Goal: Task Accomplishment & Management: Complete application form

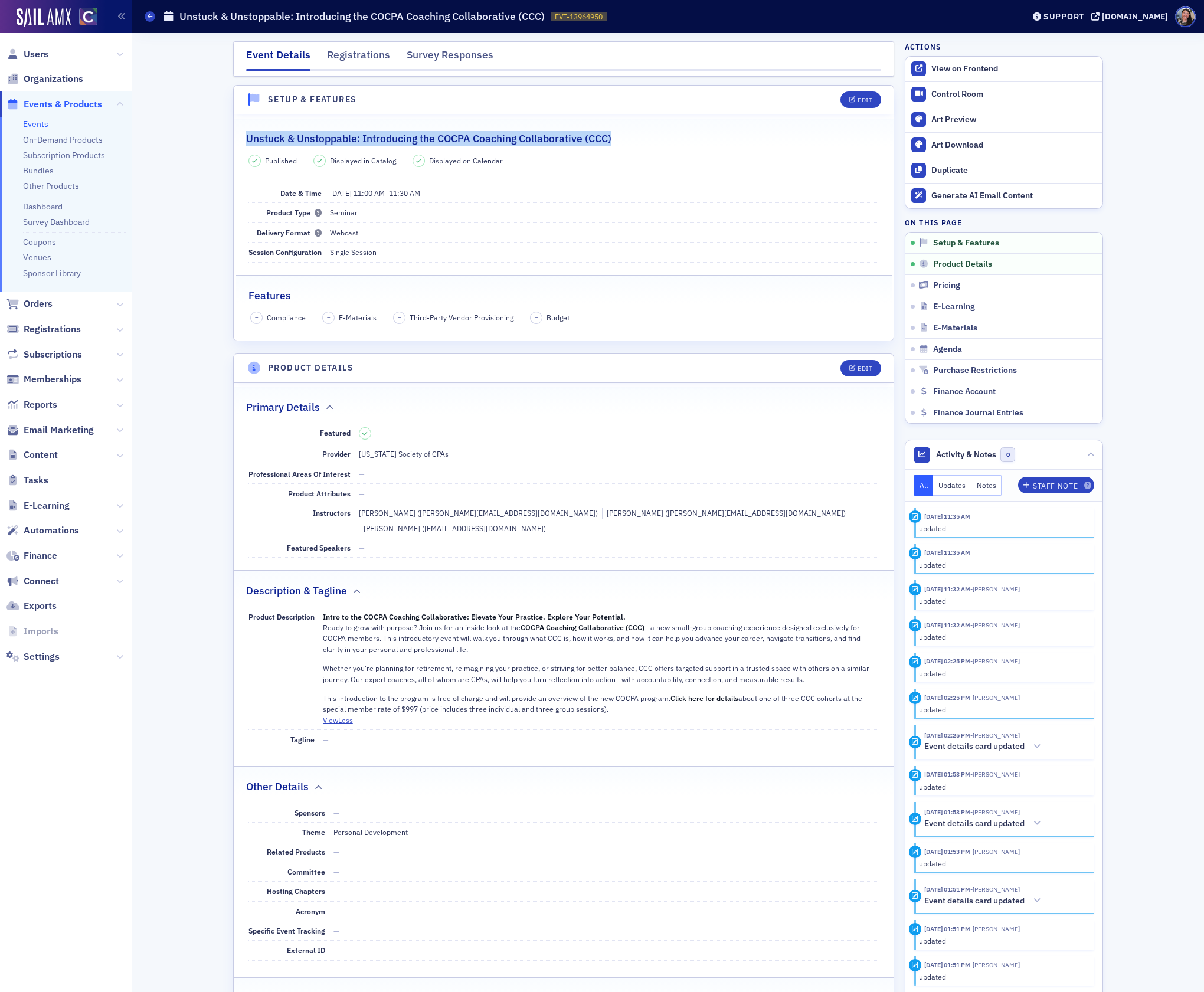
click at [40, 121] on link "Events" at bounding box center [35, 124] width 25 height 11
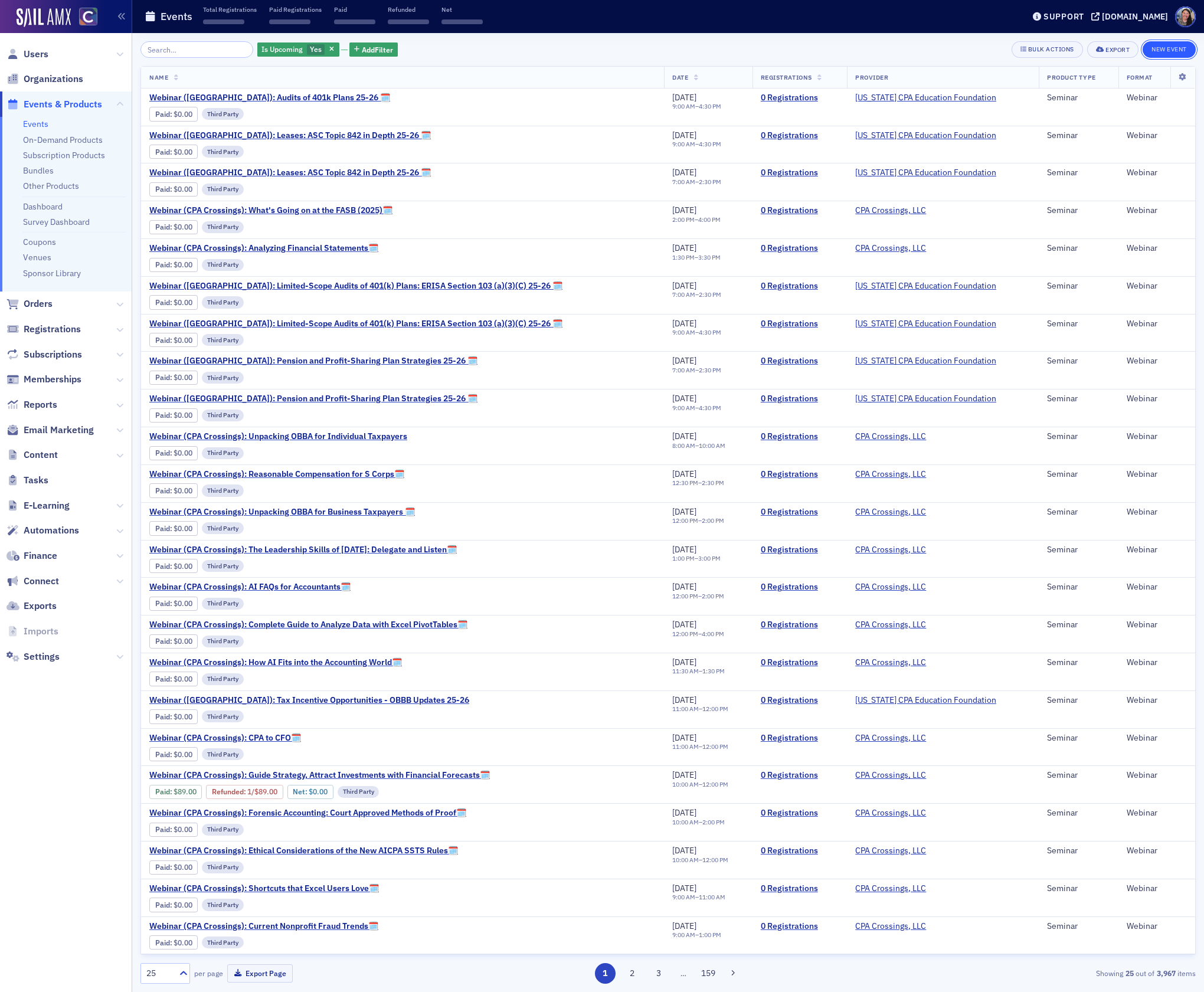
click at [1163, 50] on button "New Event" at bounding box center [1169, 50] width 53 height 16
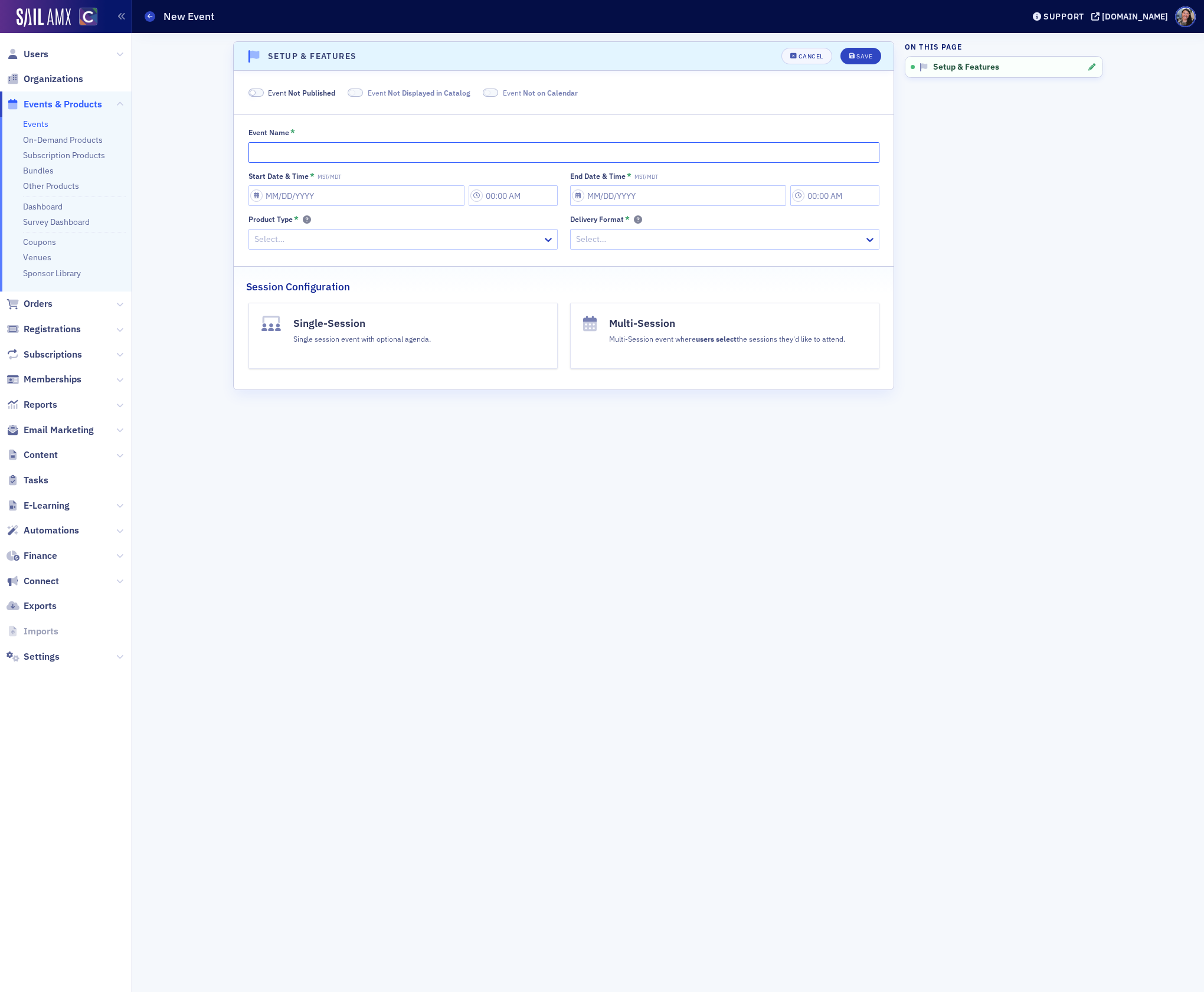
click at [367, 149] on input "Event Name *" at bounding box center [564, 153] width 631 height 20
type input "The COCPA DE&I Committee Presents: The Ethic of Diversity, Equity and Inclusion"
click at [382, 195] on input "Start Date & Time * MST/MDT" at bounding box center [356, 196] width 216 height 20
select select "7"
select select "2025"
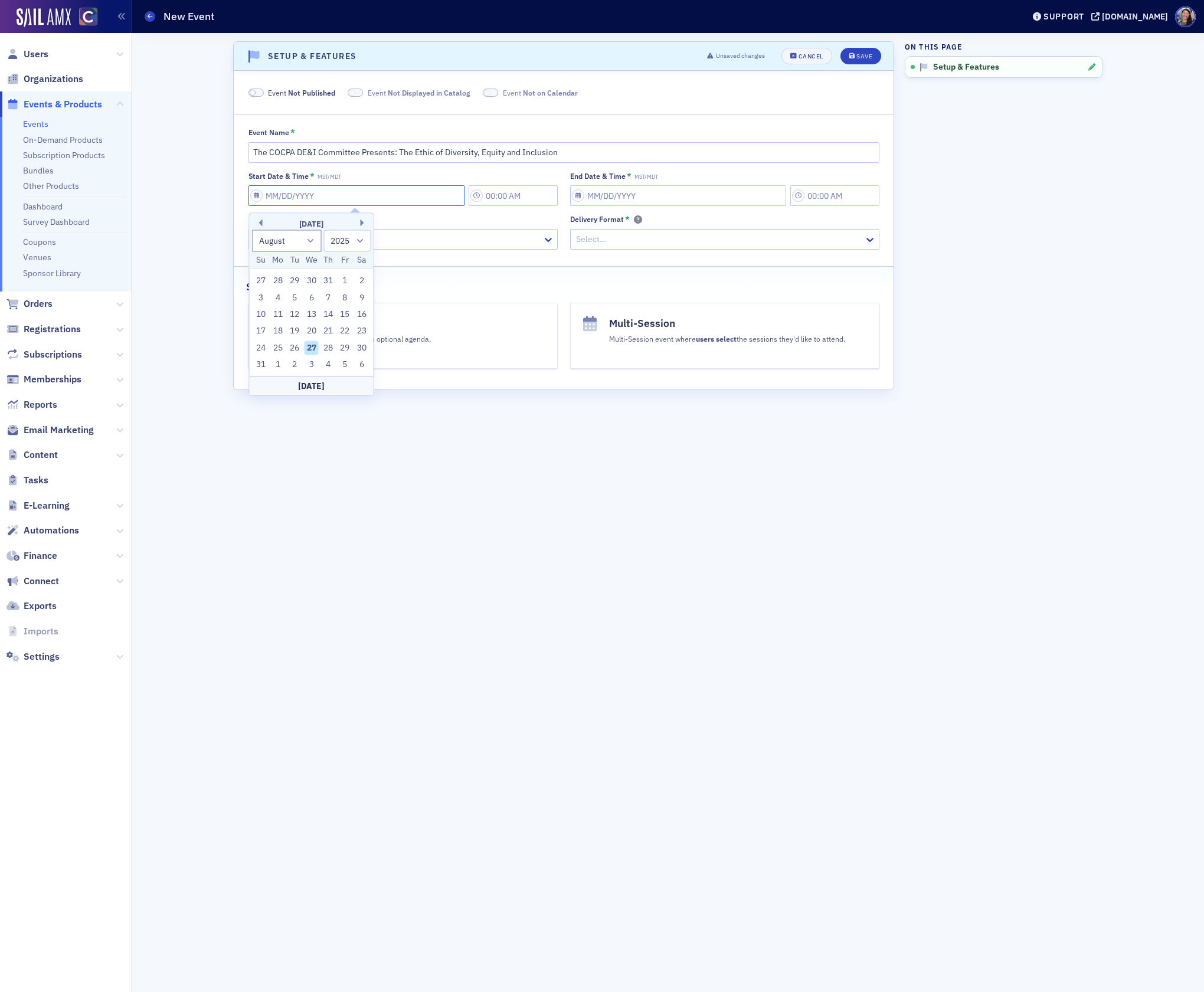
type input "0"
type input "9:00 AM"
type input "[DATE]"
type input "10:00 AM"
select select "0"
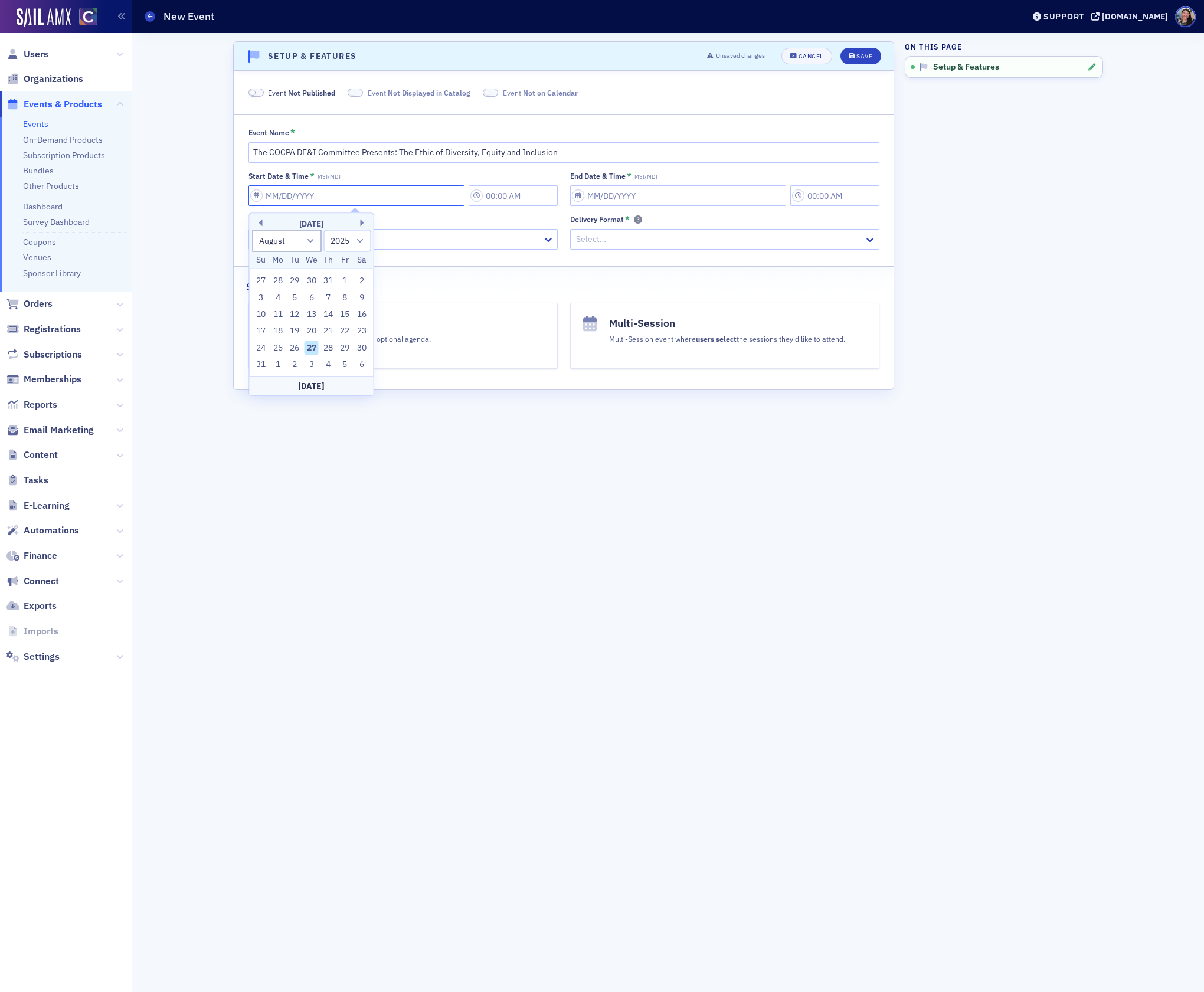
select select "2000"
type input "09"
select select "8"
select select "2025"
type input "09/25/2"
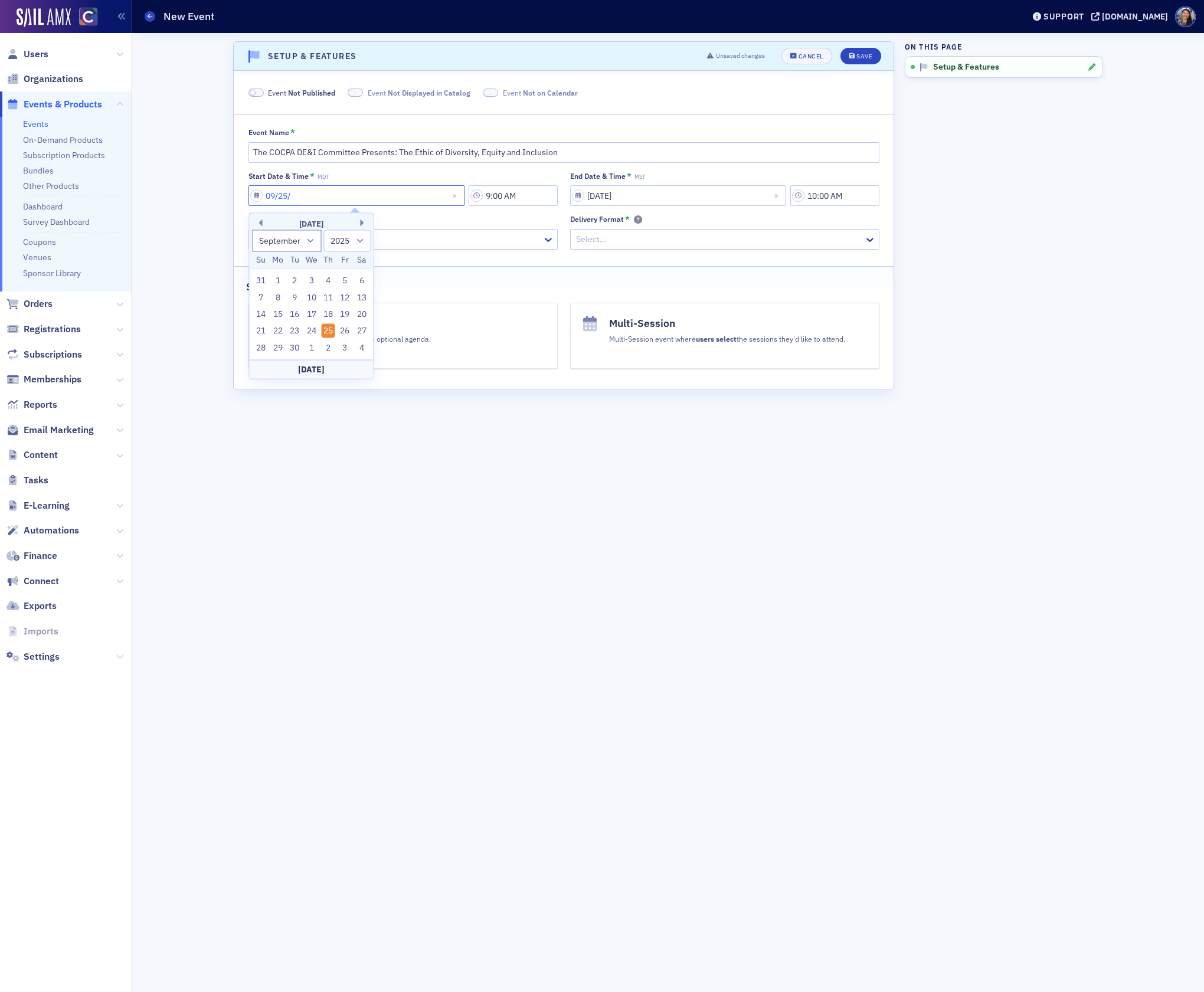
select select "2002"
type input "[DATE]"
select select "2020"
type input "[DATE]"
select select "2025"
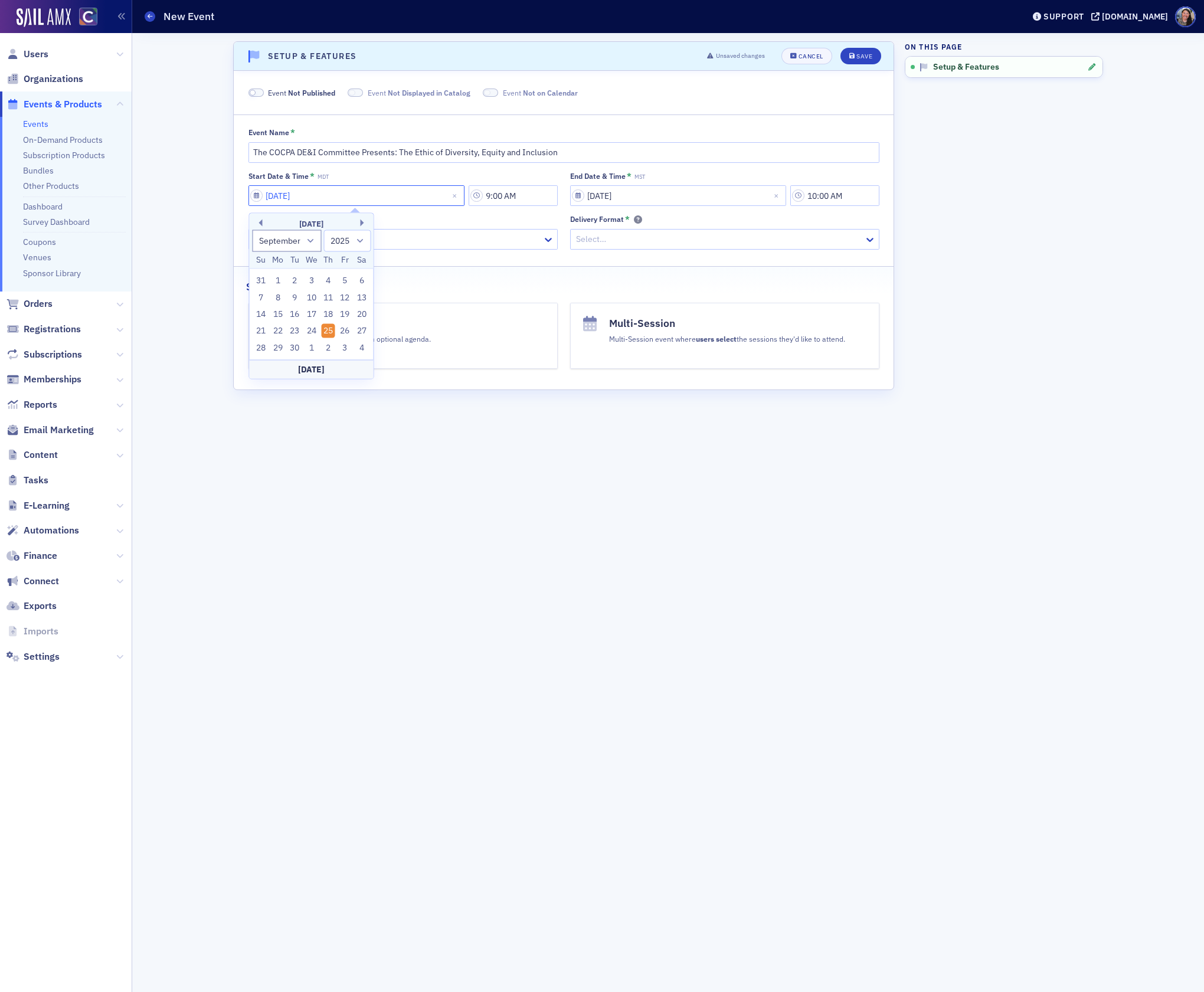
type input "[DATE]"
type input "12:00 PM"
select select "2000"
type input "09"
select select "8"
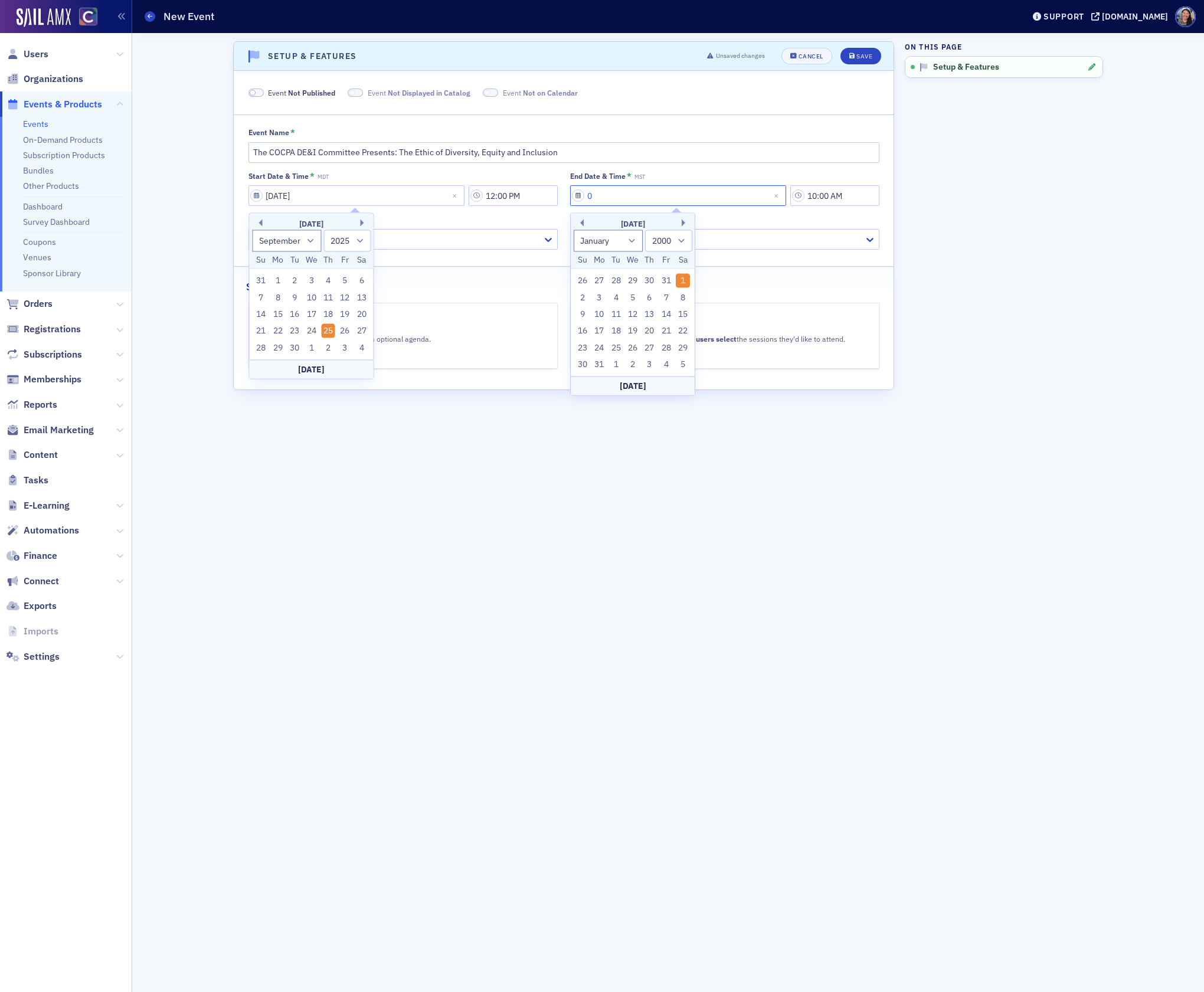
select select "2025"
type input "09/="
select select "2001"
type input "09/"
select select "2025"
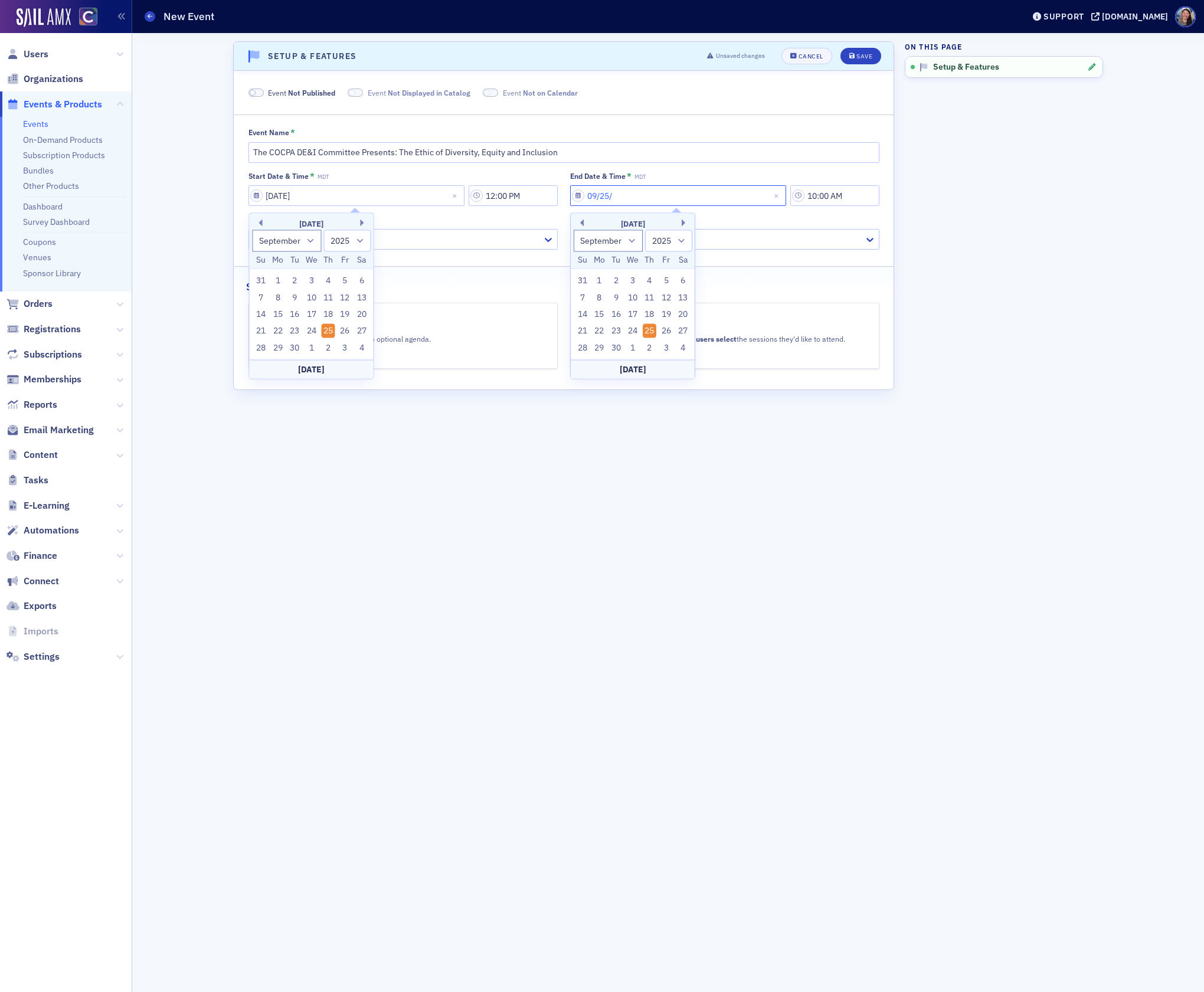
type input "09/25/2"
select select "2002"
type input "[DATE]"
select select "2020"
type input "[DATE]"
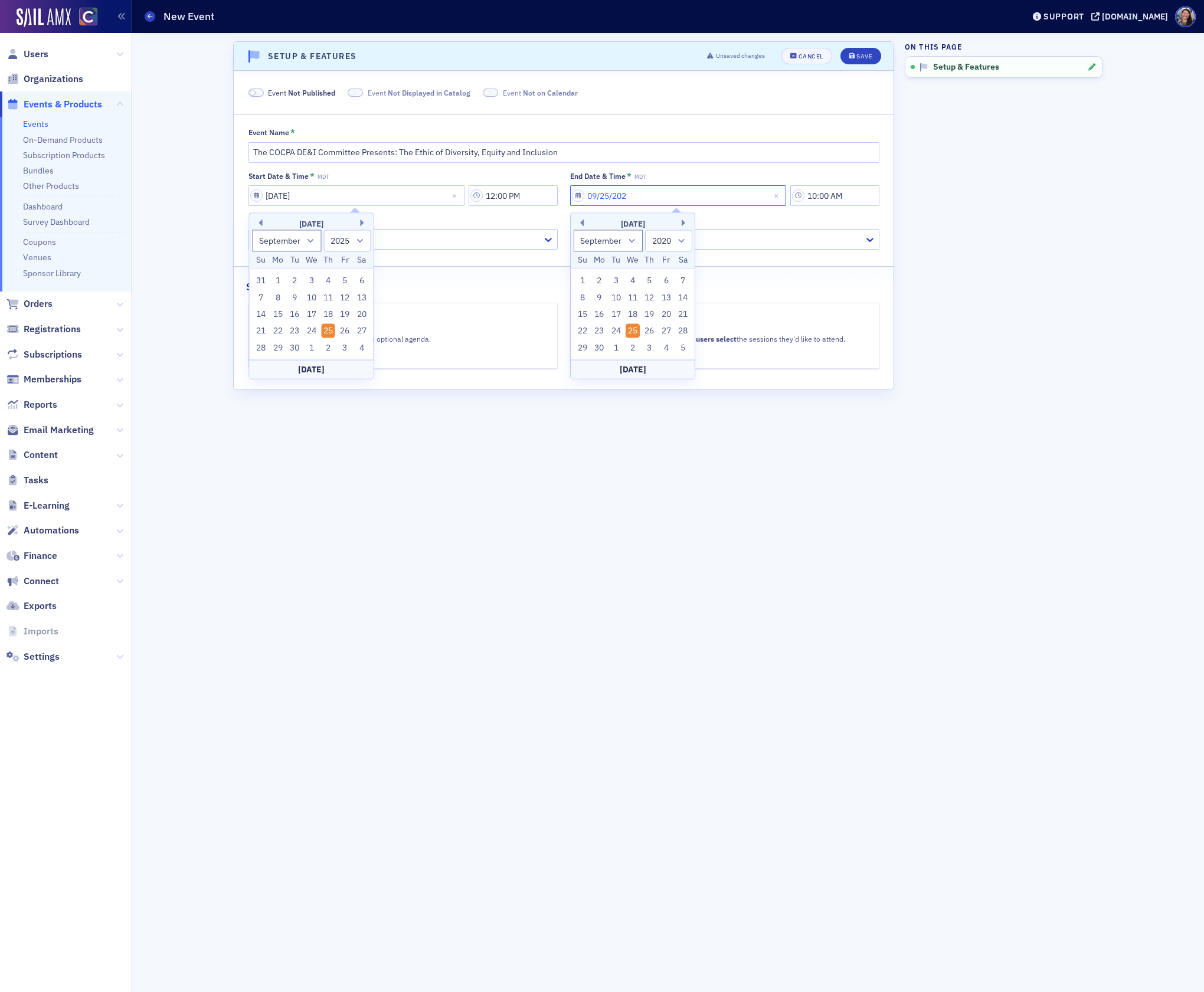
select select "2025"
type input "[DATE]"
type input "1:00 PM"
click at [451, 243] on div at bounding box center [397, 239] width 288 height 15
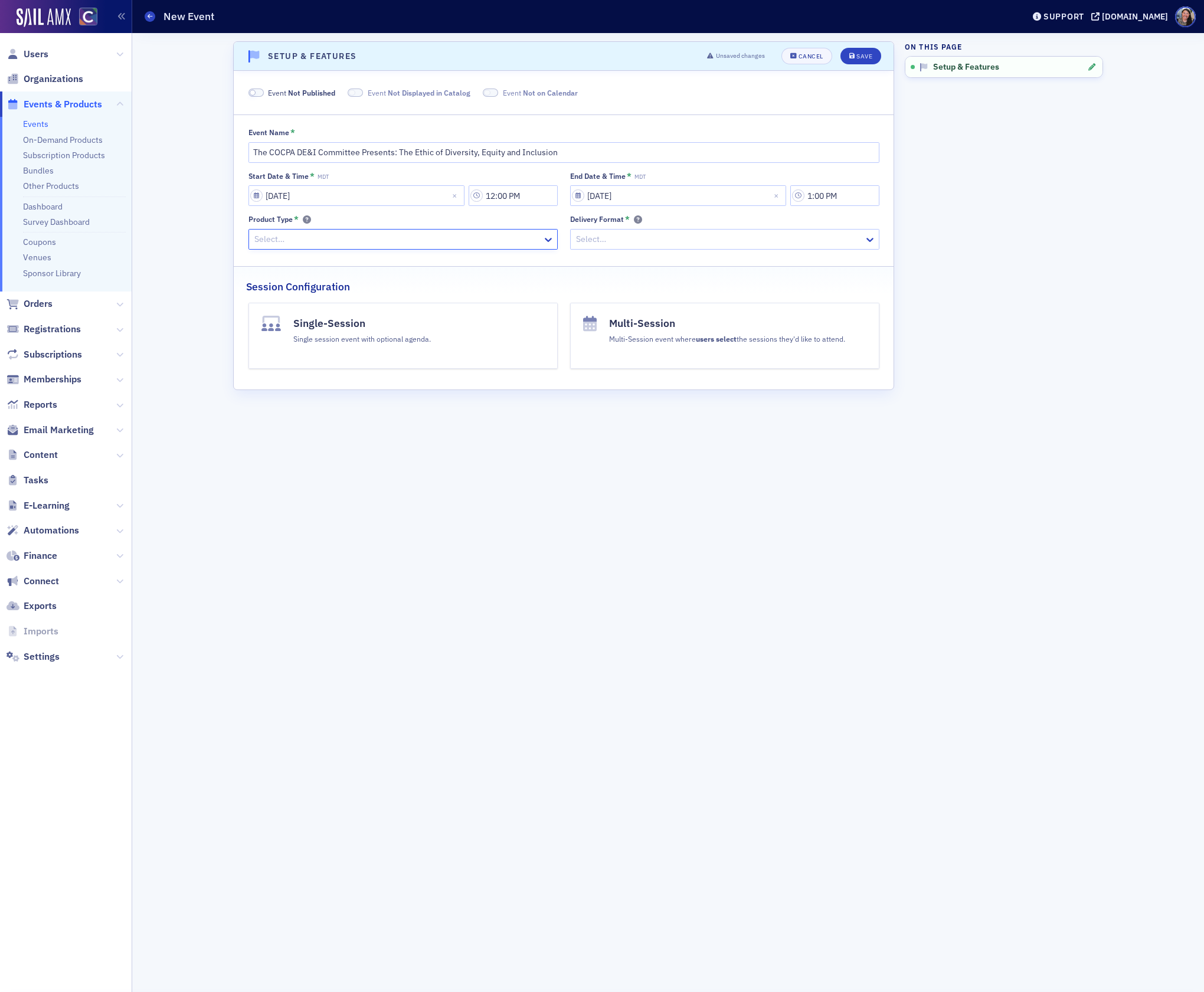
type input "s"
click at [632, 240] on div at bounding box center [719, 239] width 288 height 15
drag, startPoint x: 621, startPoint y: 266, endPoint x: 612, endPoint y: 291, distance: 26.6
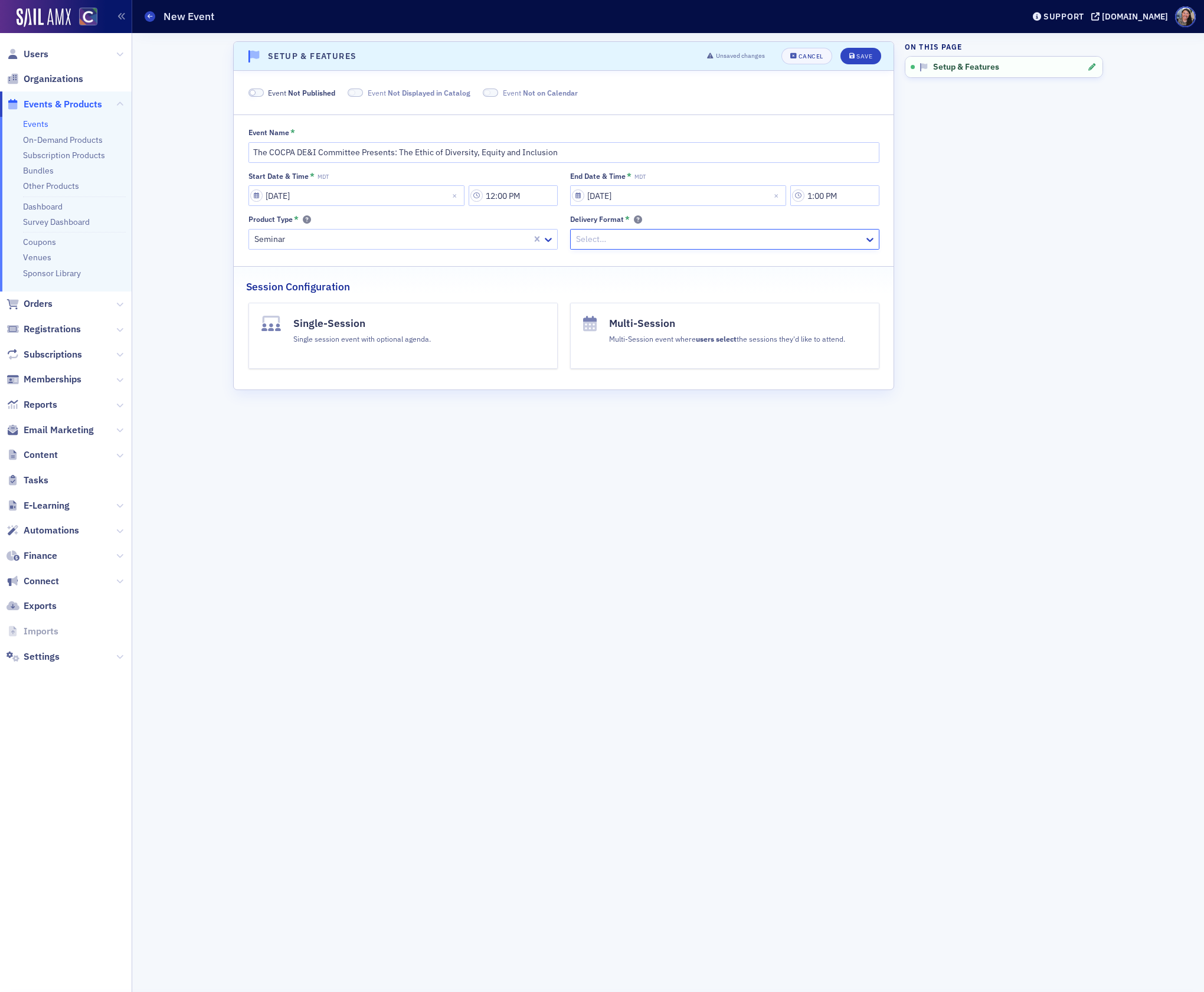
click at [387, 352] on button "Single-Session Single session event with optional agenda." at bounding box center [403, 335] width 310 height 66
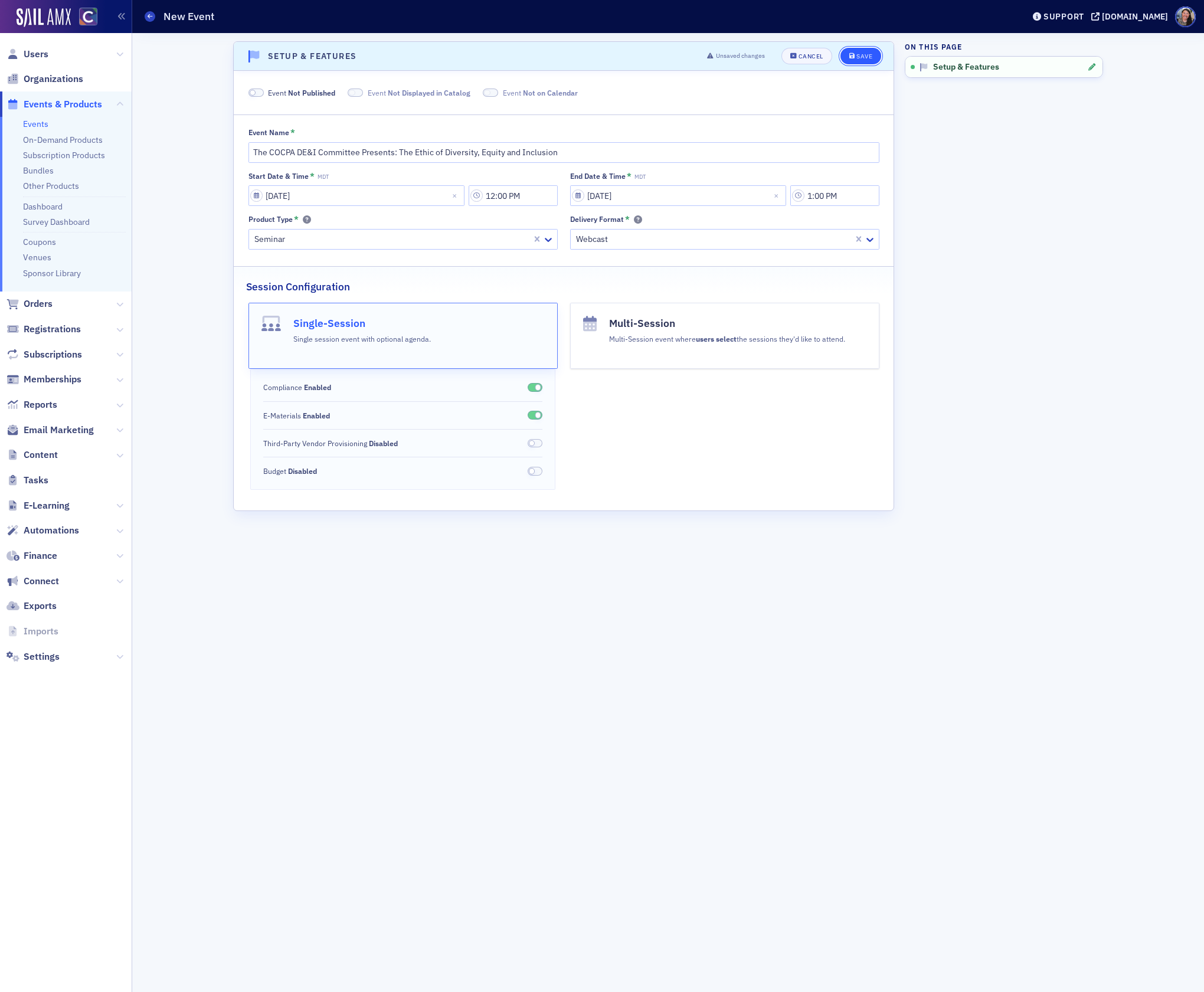
click at [859, 53] on div "Save" at bounding box center [864, 57] width 16 height 7
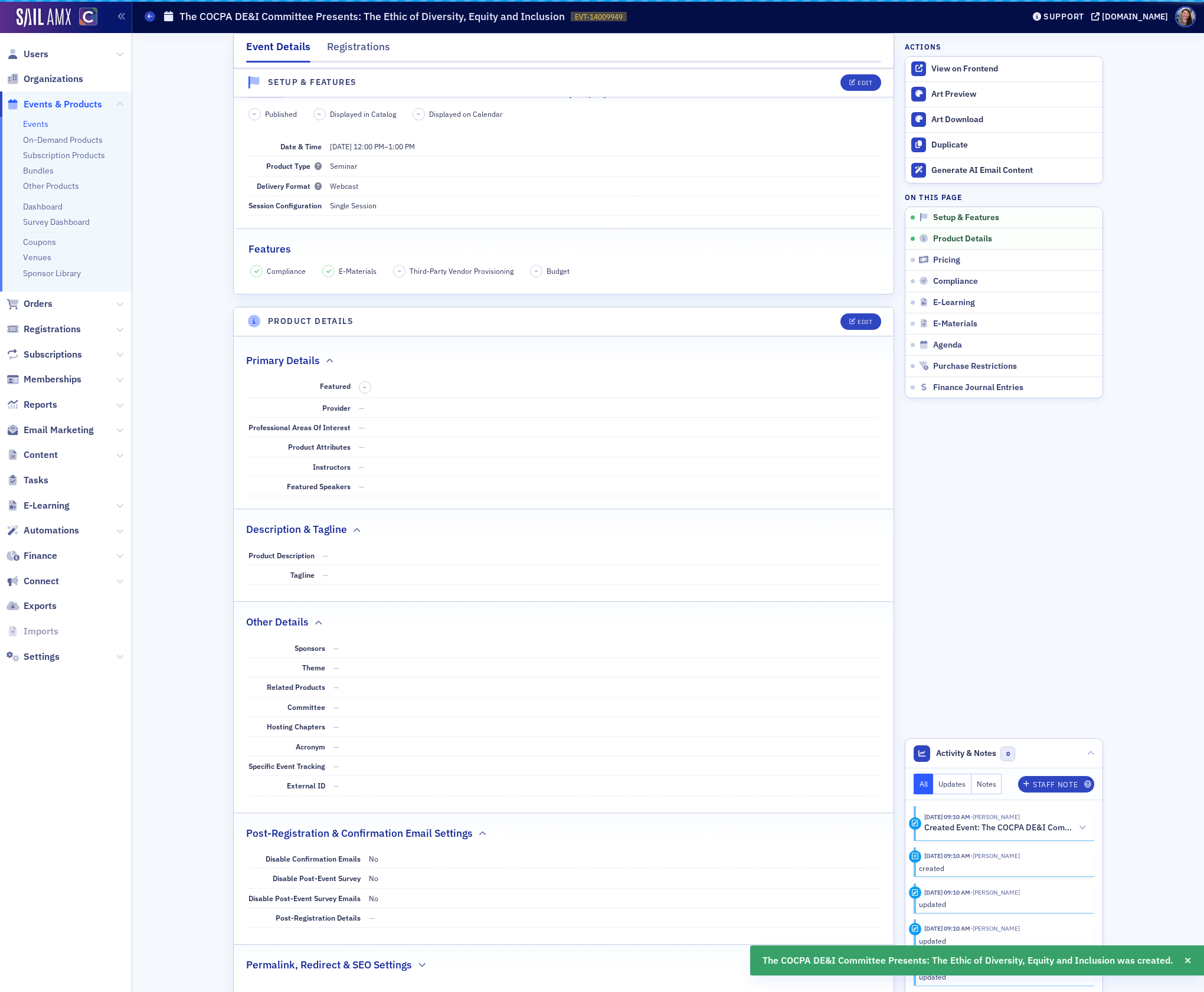
scroll to position [239, 0]
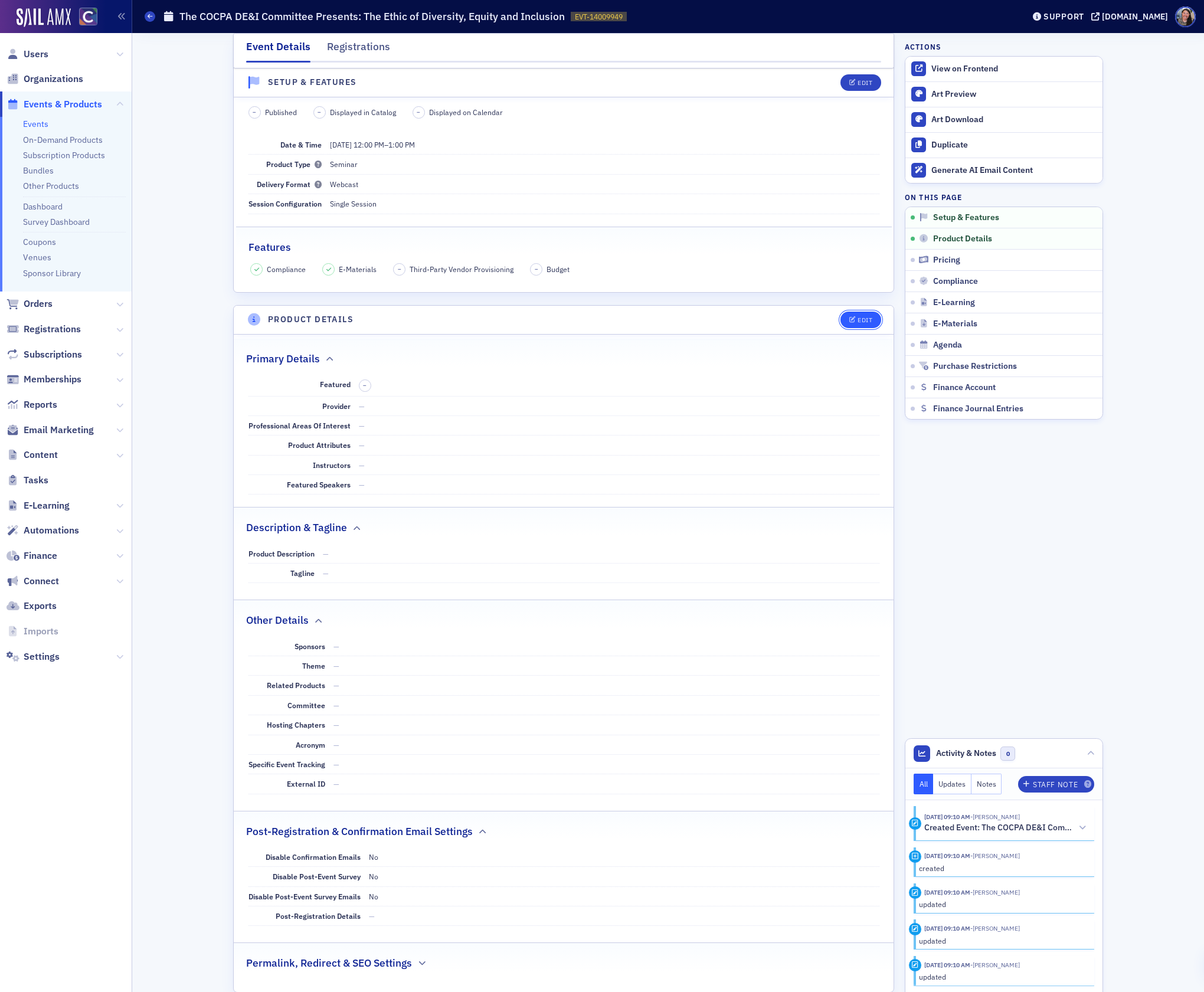
click at [864, 323] on div "Edit" at bounding box center [865, 320] width 15 height 7
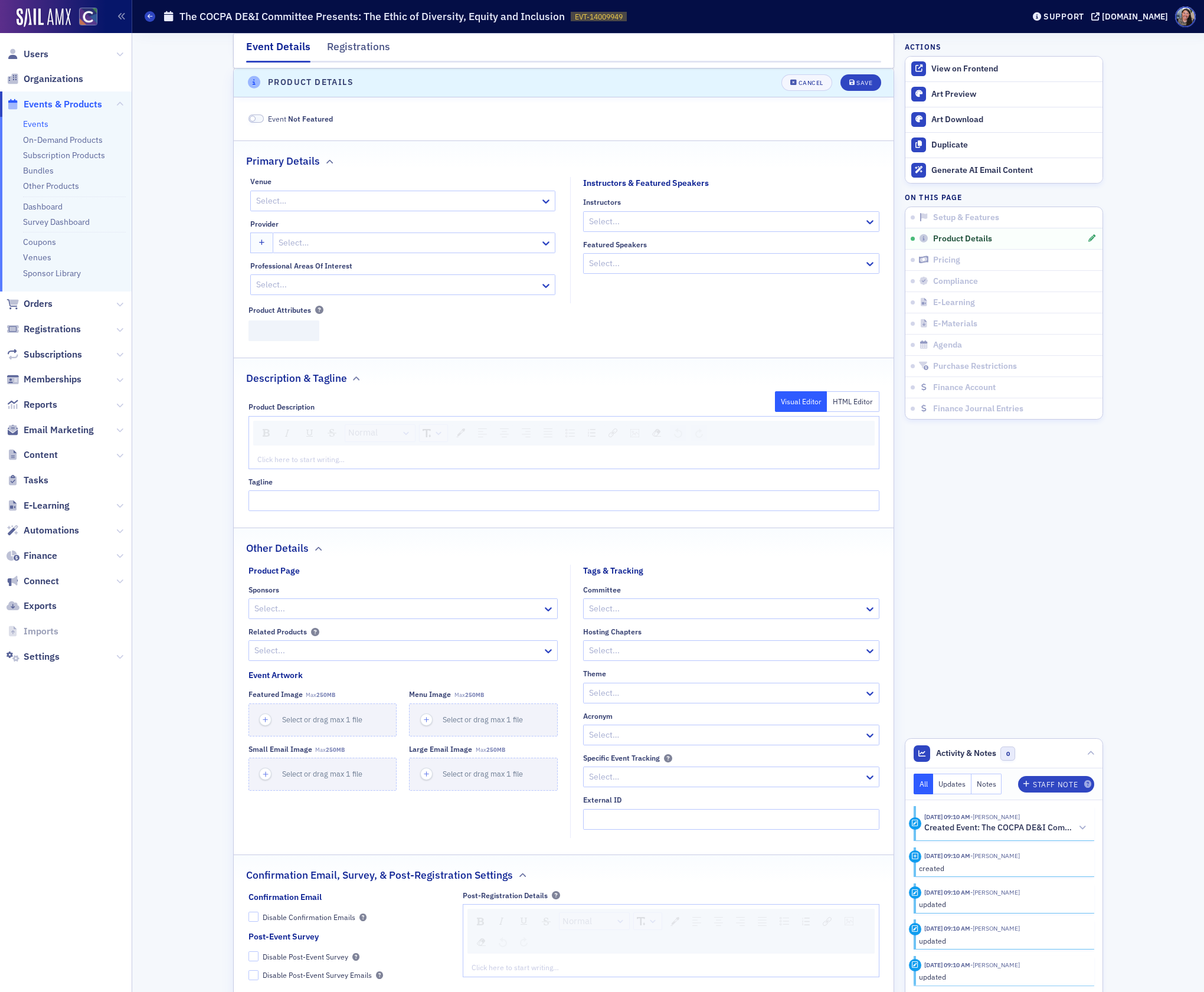
scroll to position [481, 0]
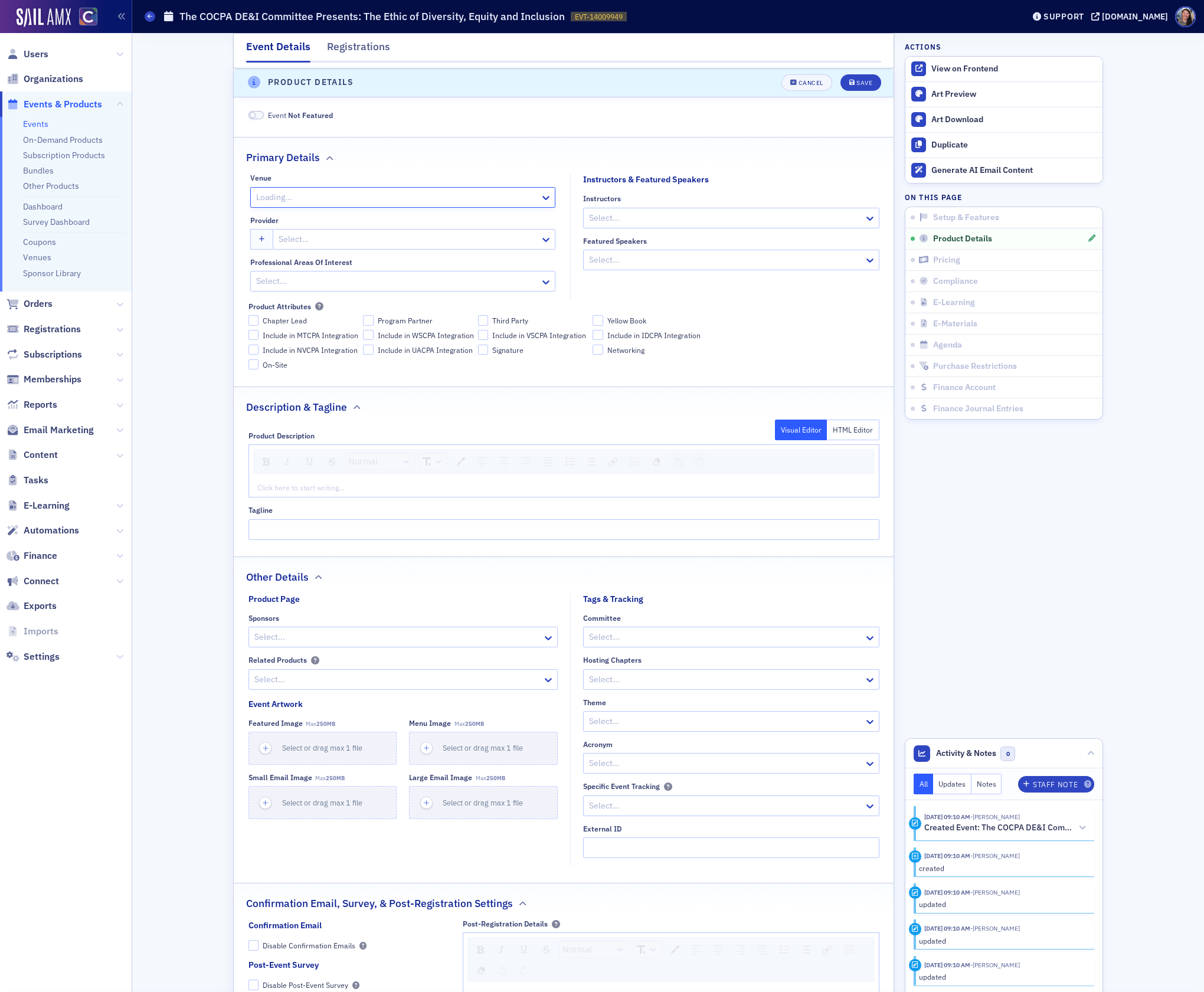
click at [304, 200] on div at bounding box center [397, 198] width 284 height 15
type input "webcast"
click at [300, 991] on div "Webcast" at bounding box center [602, 1008] width 1189 height 12
click at [608, 226] on div at bounding box center [725, 218] width 275 height 15
type input "[PERSON_NAME]"
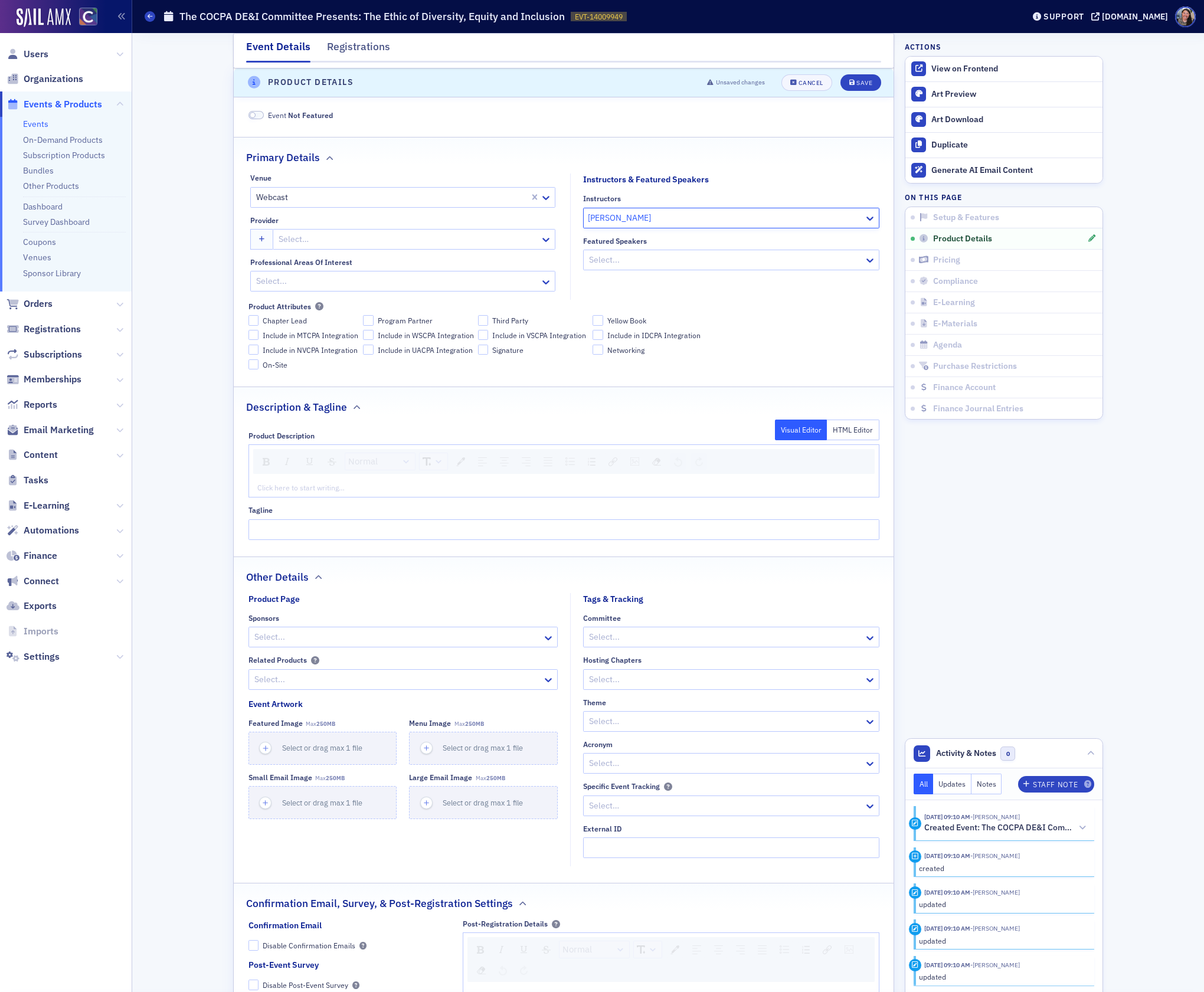
click at [391, 244] on div at bounding box center [408, 239] width 262 height 15
type input "[US_STATE]"
click at [378, 288] on div at bounding box center [397, 282] width 284 height 15
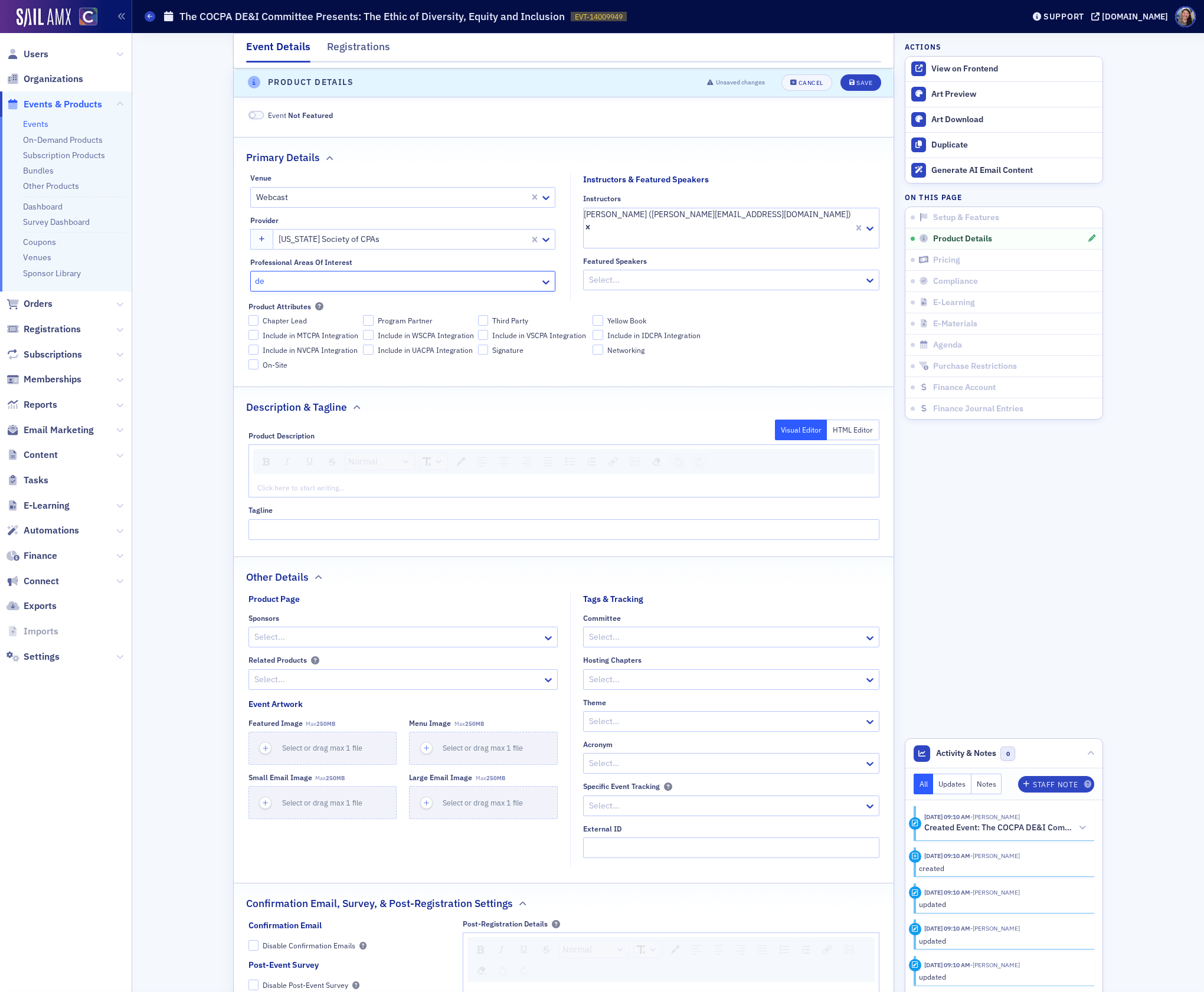
type input "d"
type input "ethics"
click at [329, 991] on div "Ethics" at bounding box center [602, 1008] width 1189 height 12
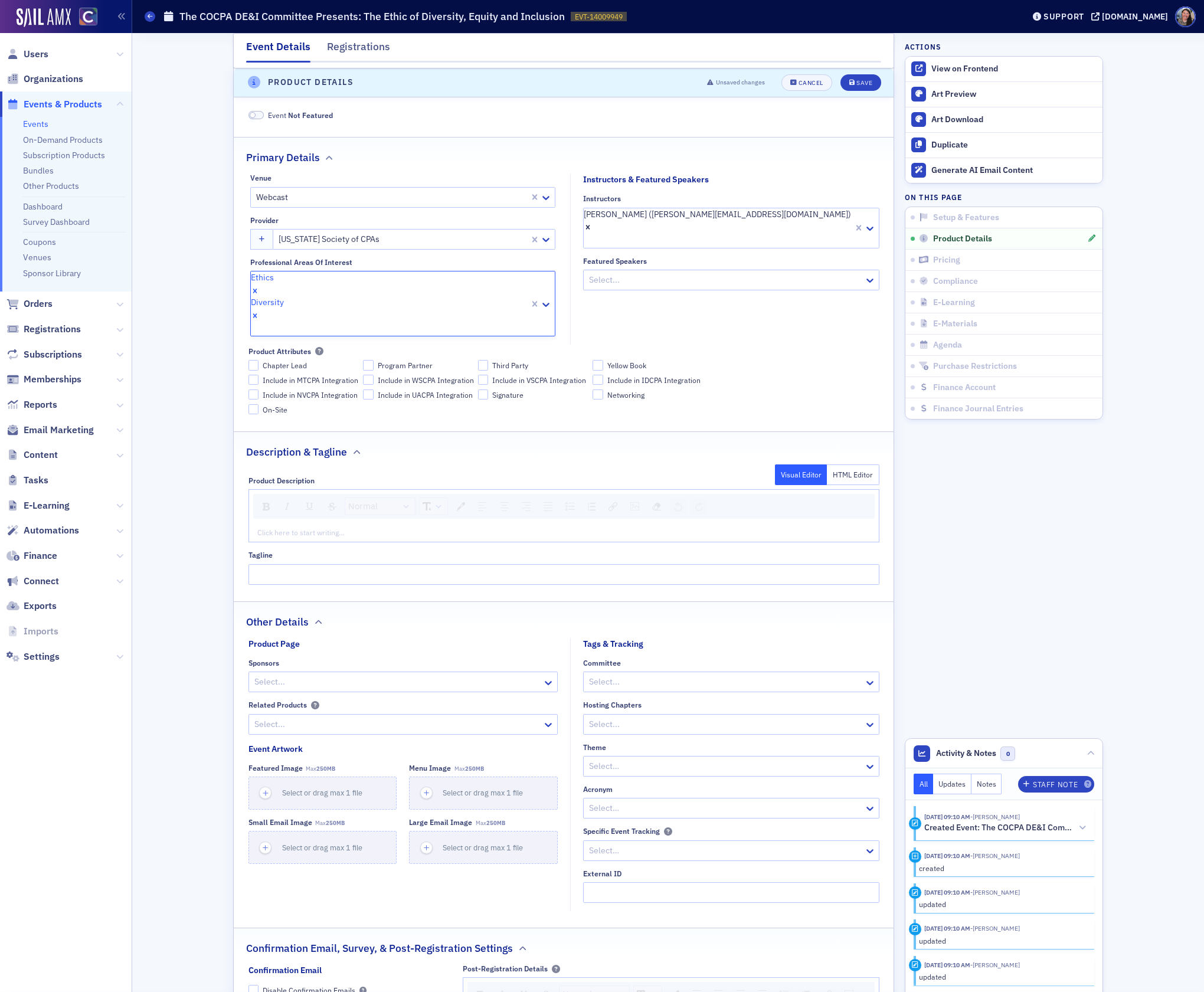
click at [734, 303] on fieldset "Instructors & Featured Speakers Instructors [PERSON_NAME] ([PERSON_NAME][EMAIL_…" at bounding box center [727, 259] width 316 height 171
click at [363, 527] on div "rdw-editor" at bounding box center [564, 532] width 613 height 11
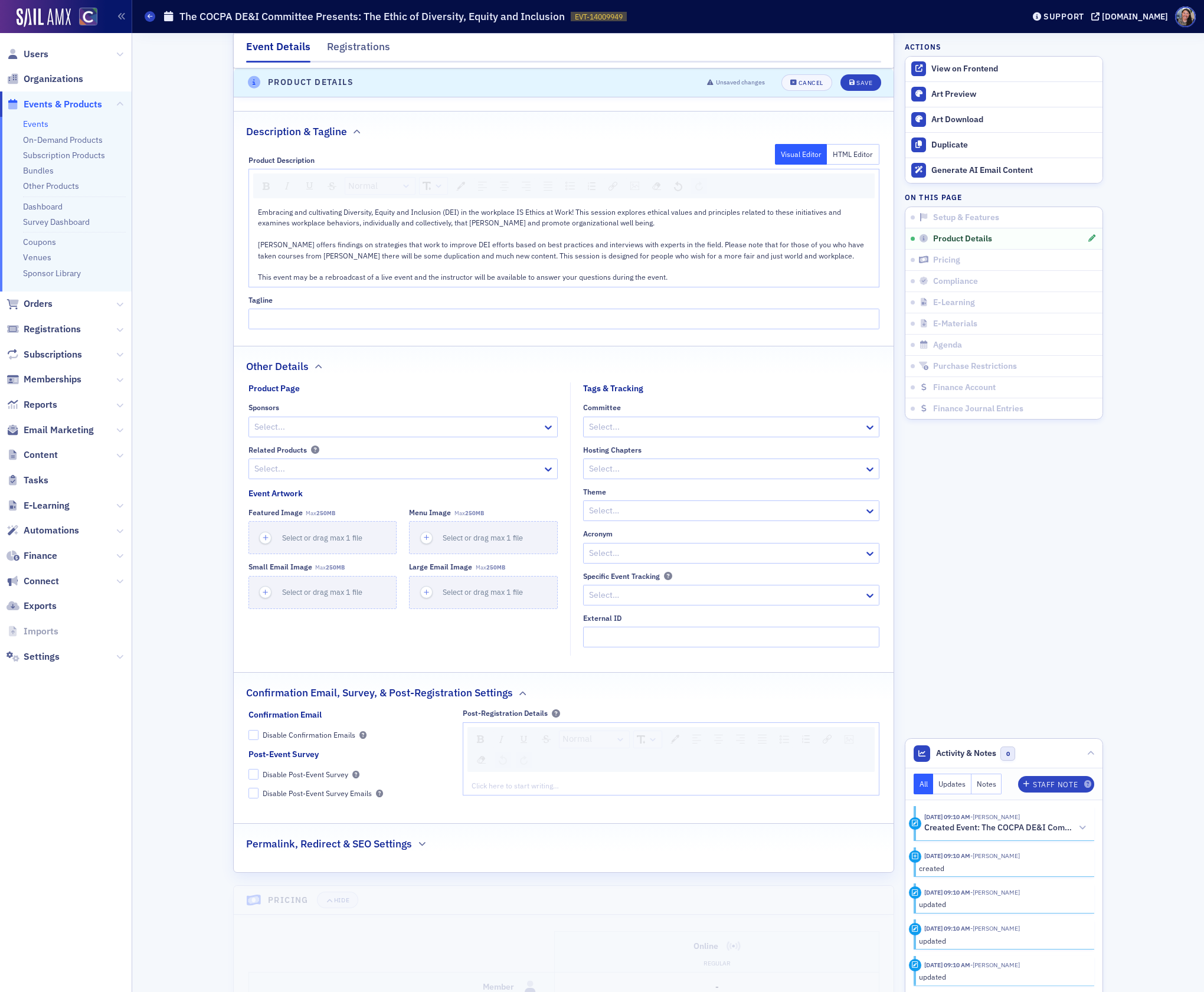
scroll to position [799, 0]
click at [648, 629] on input "External ID" at bounding box center [731, 639] width 297 height 20
click at [699, 236] on div "Embracing and cultivating Diversity, Equity and Inclusion (DEI) in the workplac…" at bounding box center [564, 247] width 613 height 76
drag, startPoint x: 697, startPoint y: 238, endPoint x: 271, endPoint y: 228, distance: 426.1
click at [271, 228] on div "Embracing and cultivating Diversity, Equity and Inclusion (DEI) in the workplac…" at bounding box center [564, 247] width 613 height 76
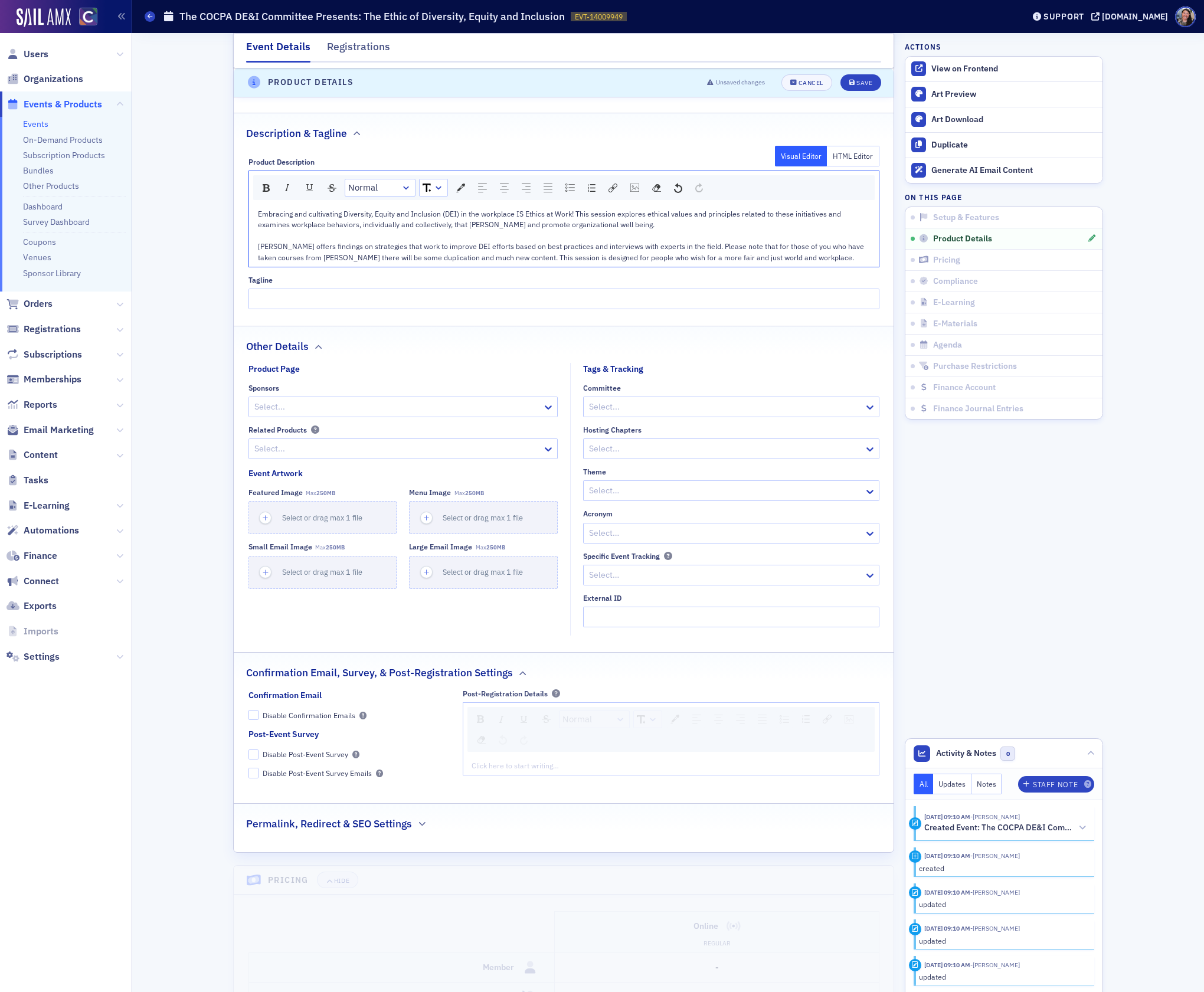
click at [799, 213] on div "Embracing and cultivating Diversity, Equity and Inclusion (DEI) in the workplac…" at bounding box center [564, 236] width 613 height 55
drag, startPoint x: 822, startPoint y: 216, endPoint x: 512, endPoint y: 215, distance: 310.0
click at [512, 215] on div "Embracing and cultivating Diversity, Equity and Inclusion (DEI) in the workplac…" at bounding box center [564, 236] width 613 height 55
click at [512, 215] on span "Embracing and cultivating Diversity, Equity and Inclusion (DEI) in the workplac…" at bounding box center [562, 235] width 608 height 53
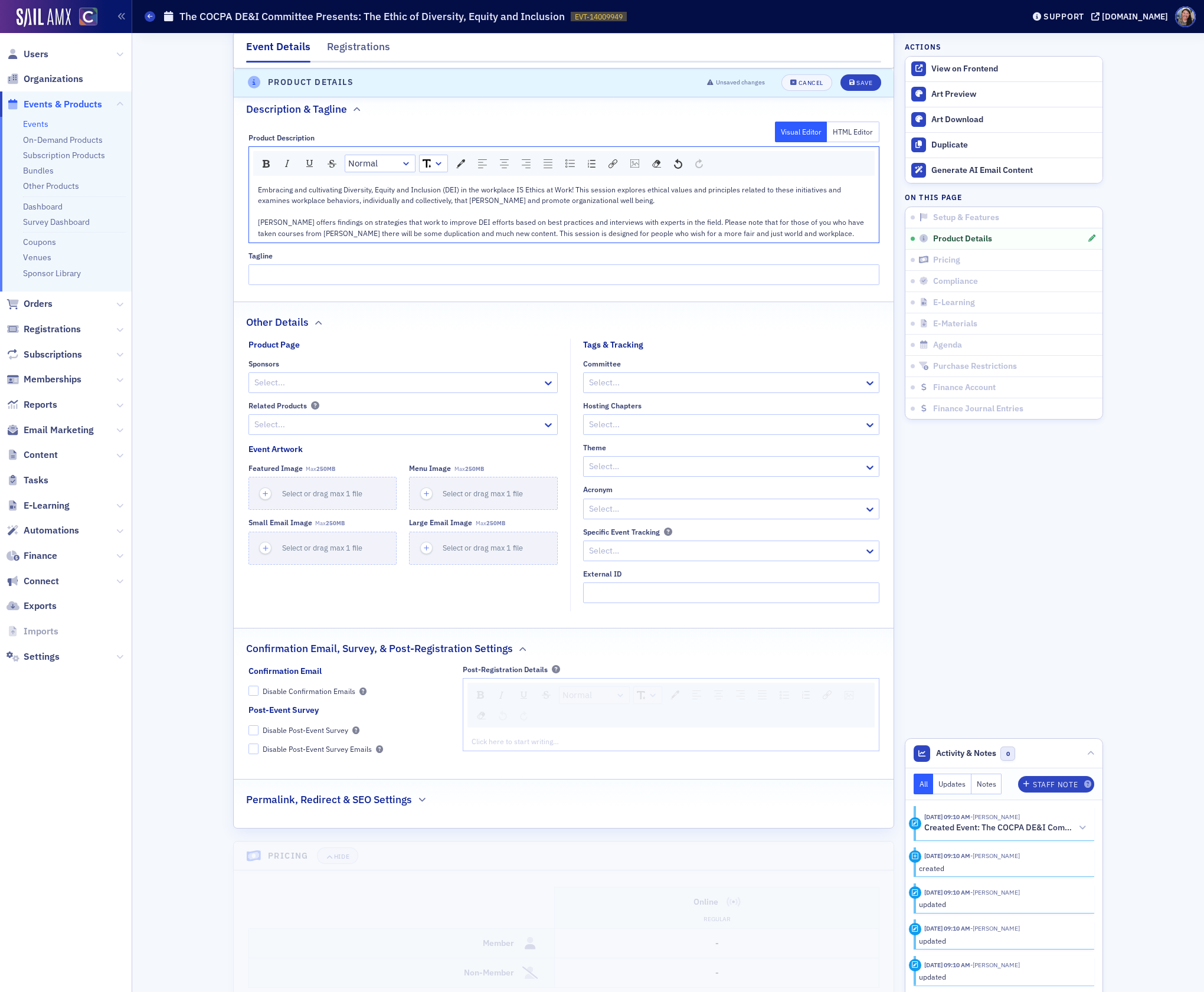
scroll to position [827, 0]
click at [867, 81] on div "Save" at bounding box center [864, 83] width 16 height 7
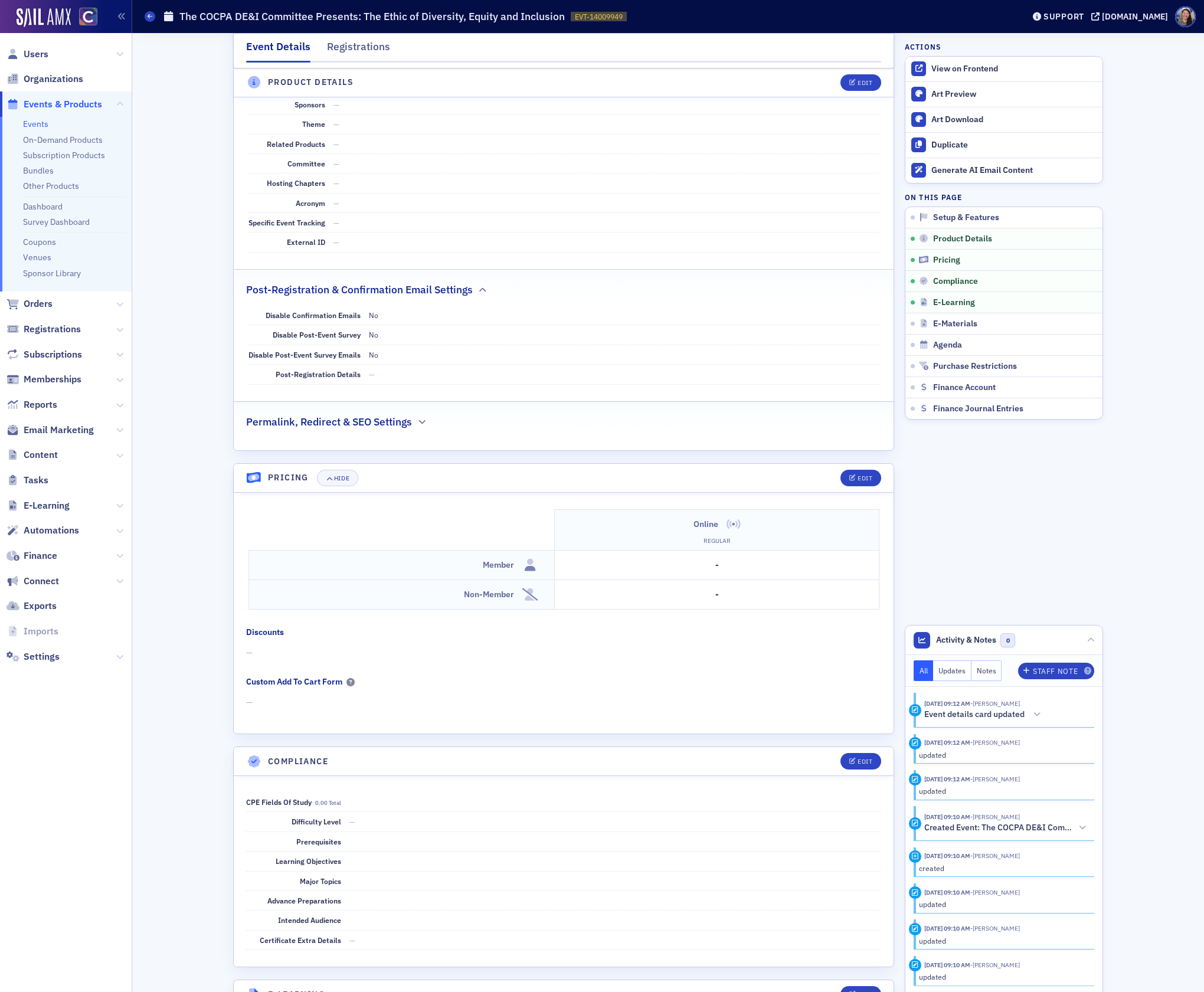
scroll to position [819, 0]
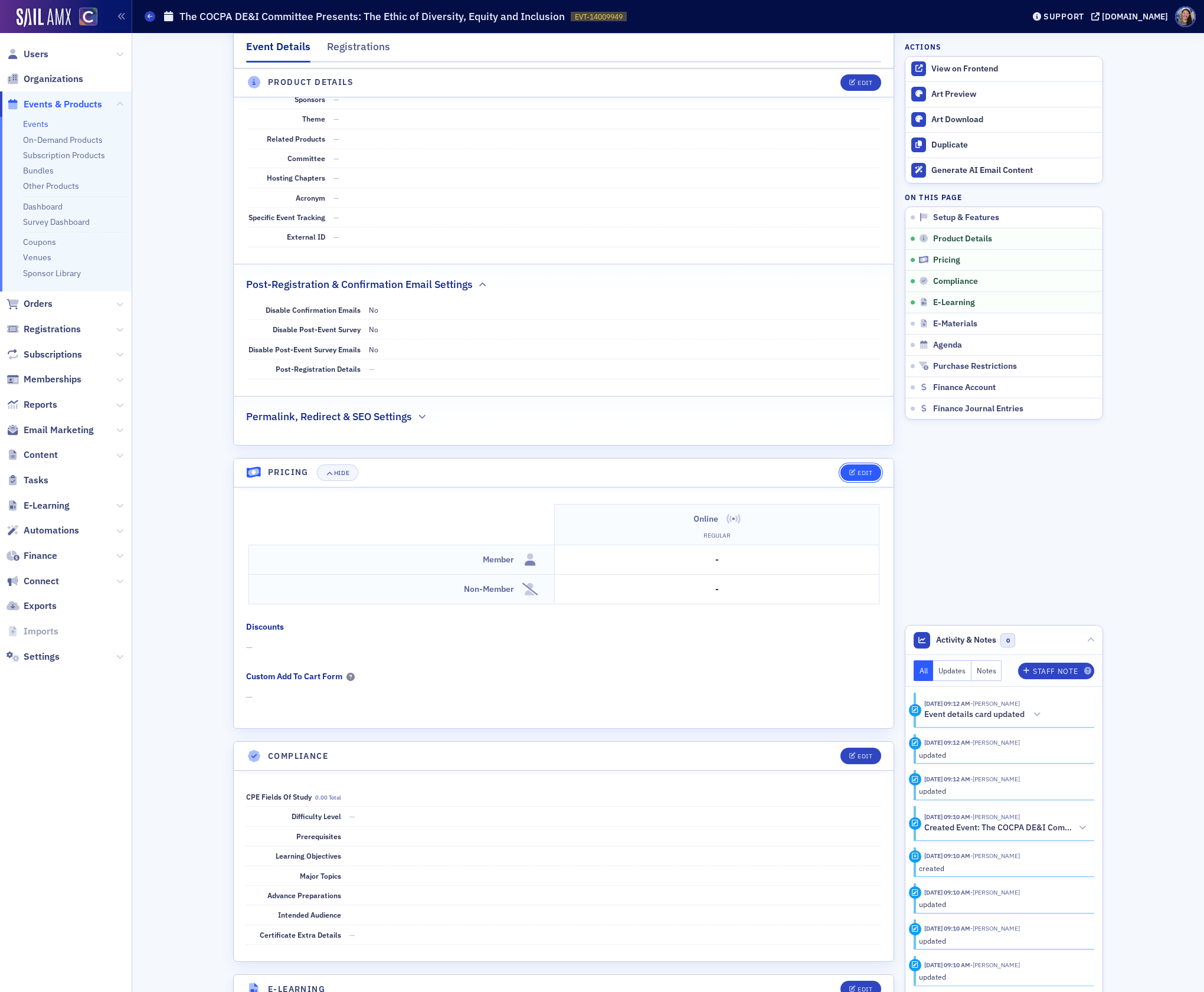
click at [858, 477] on div "Edit" at bounding box center [865, 473] width 15 height 7
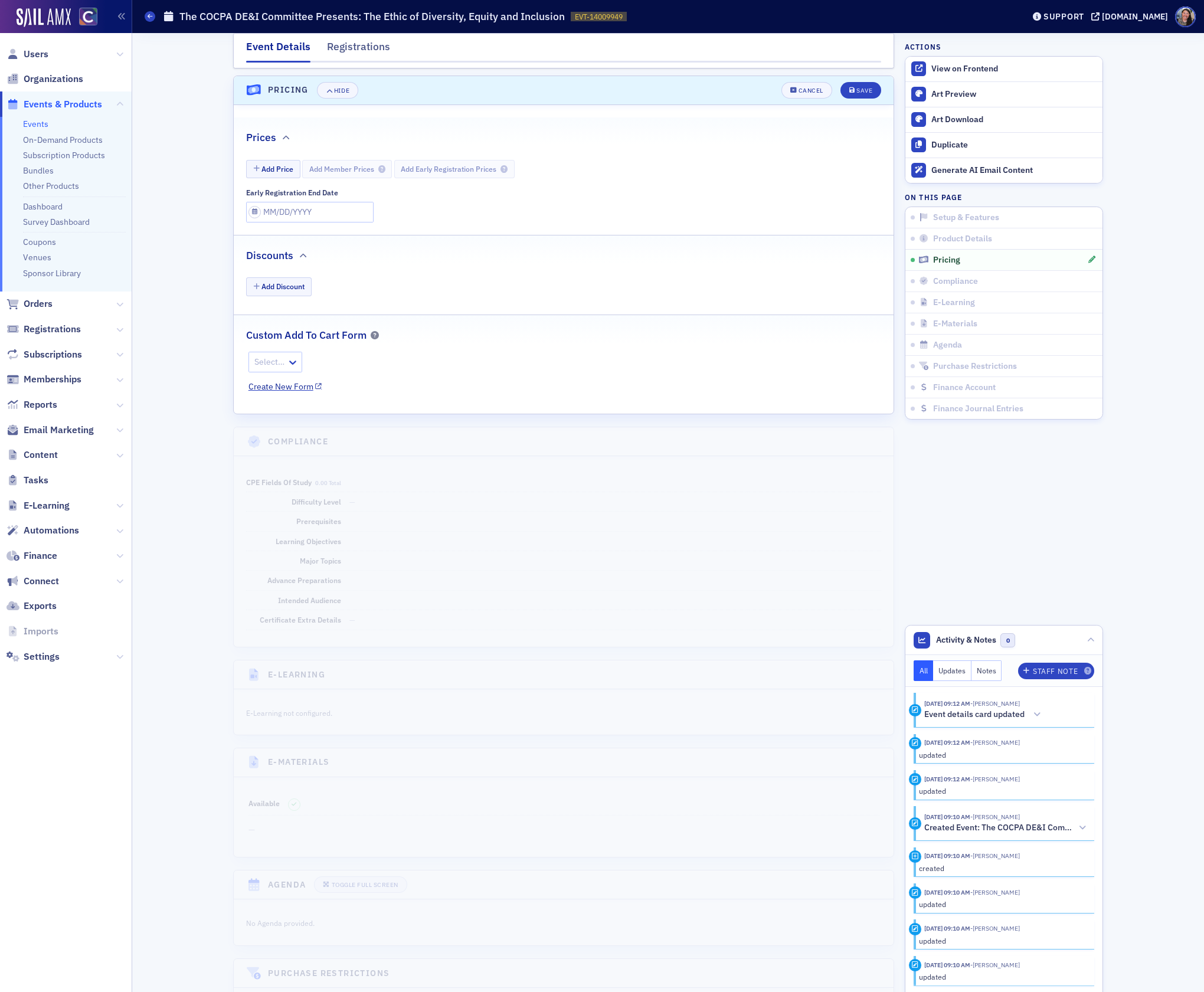
scroll to position [1220, 0]
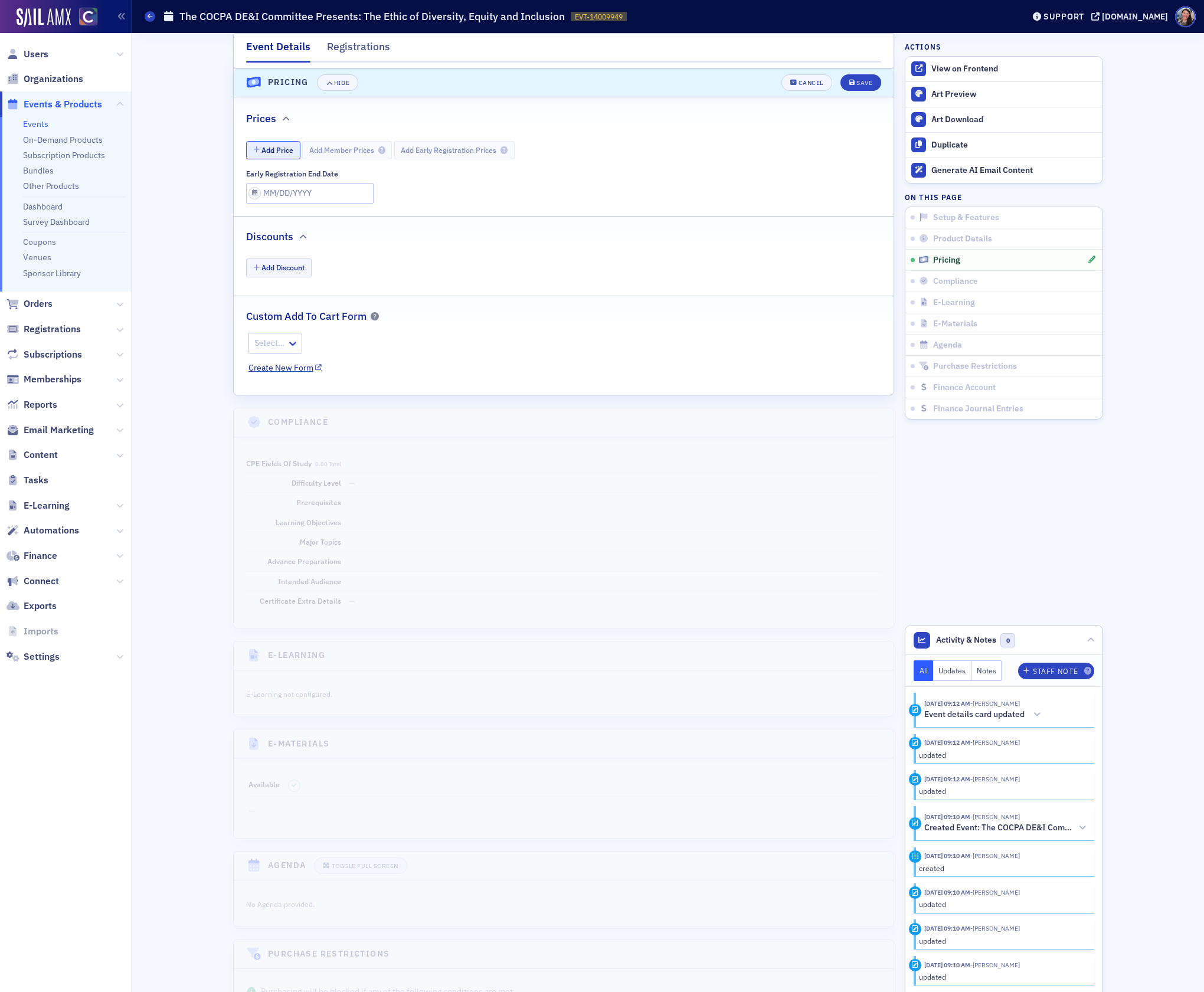
click at [277, 160] on button "Add Price" at bounding box center [273, 150] width 55 height 18
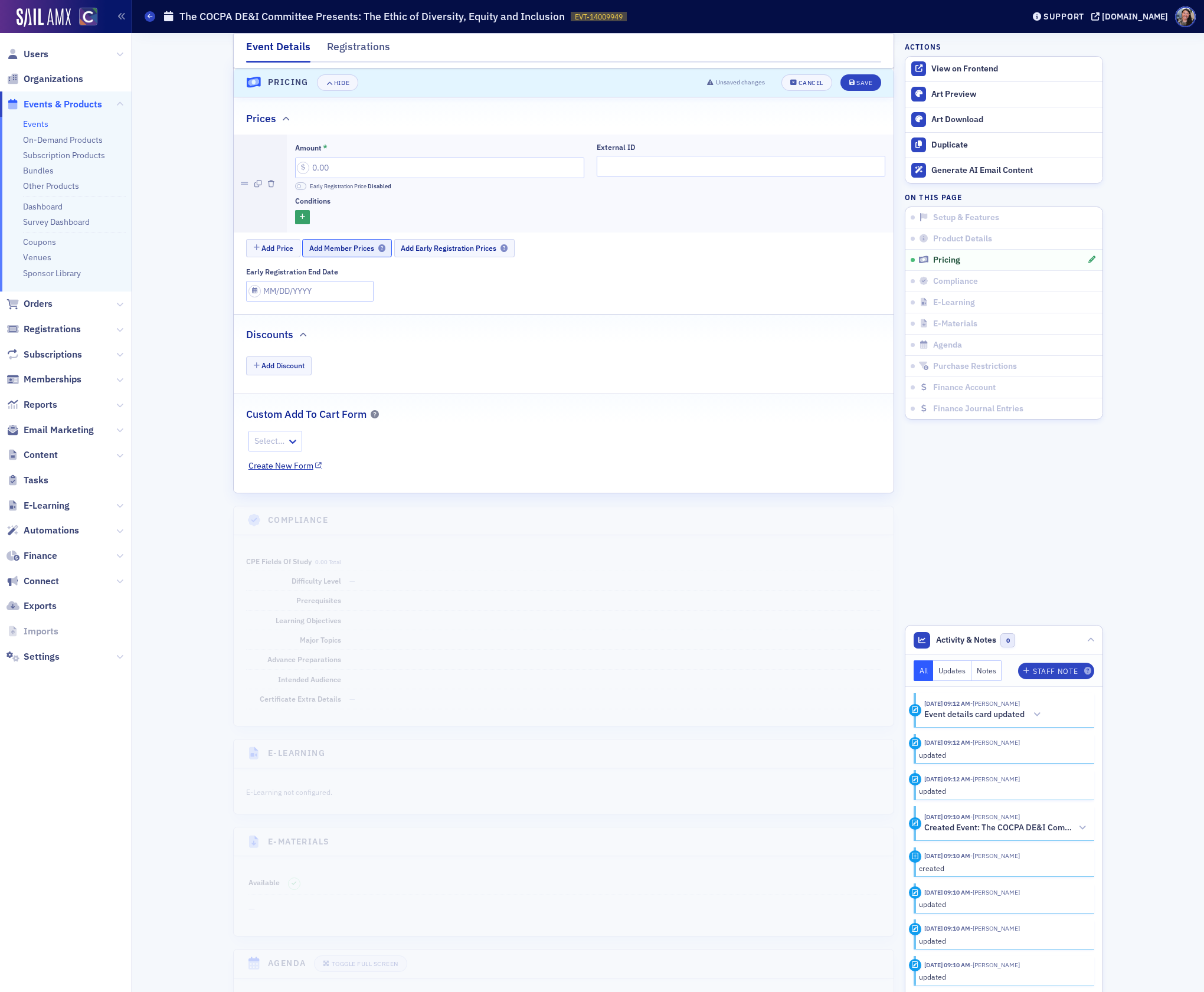
click at [337, 253] on button "Add Member Prices" at bounding box center [347, 248] width 90 height 18
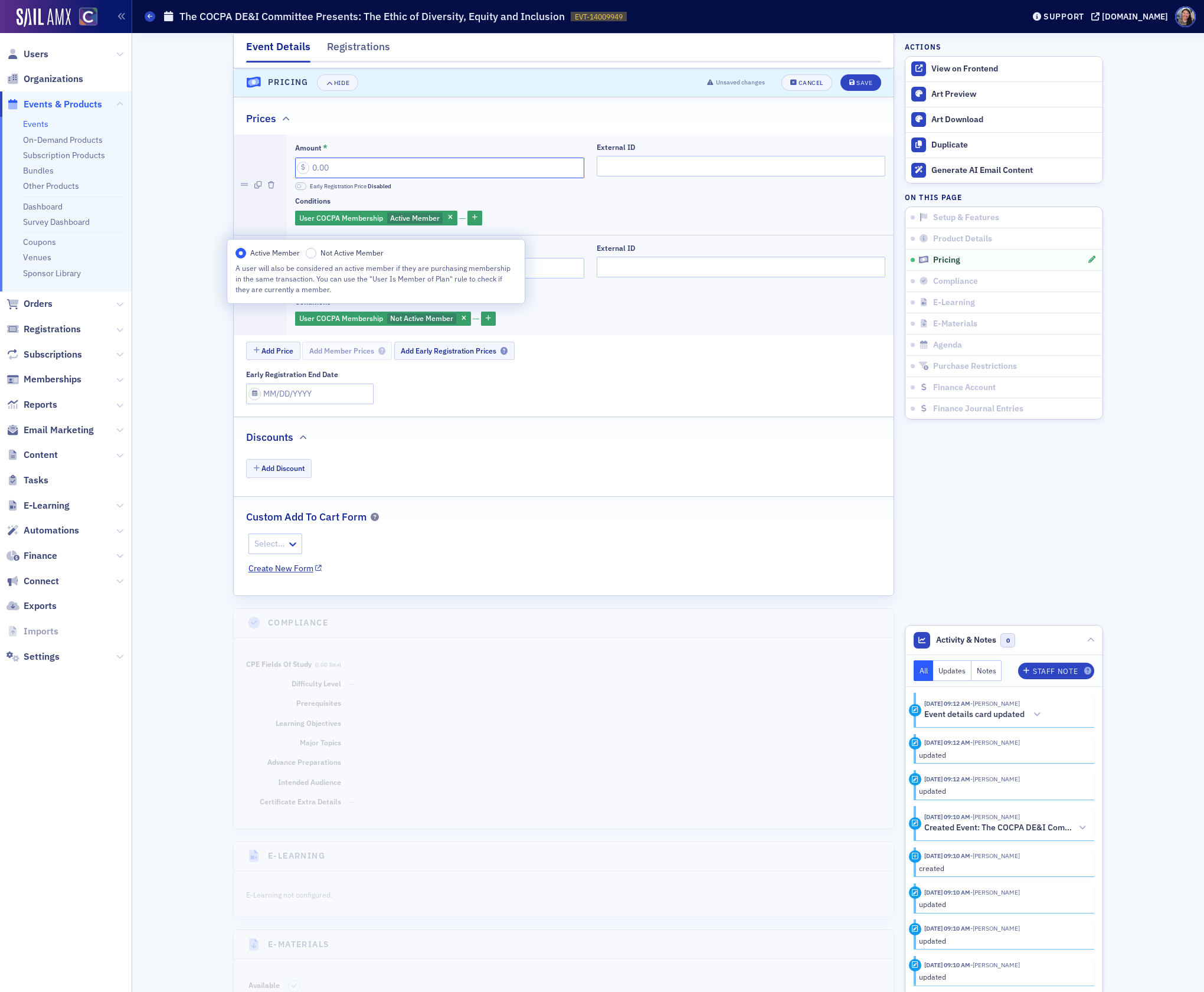
click at [352, 178] on input "Amount *" at bounding box center [440, 168] width 289 height 20
type input "10.00"
click at [323, 279] on input "Amount *" at bounding box center [440, 268] width 289 height 20
type input "25.00"
click at [627, 363] on div "Add Price Add Member Prices Add Early Registration Prices" at bounding box center [570, 352] width 648 height 20
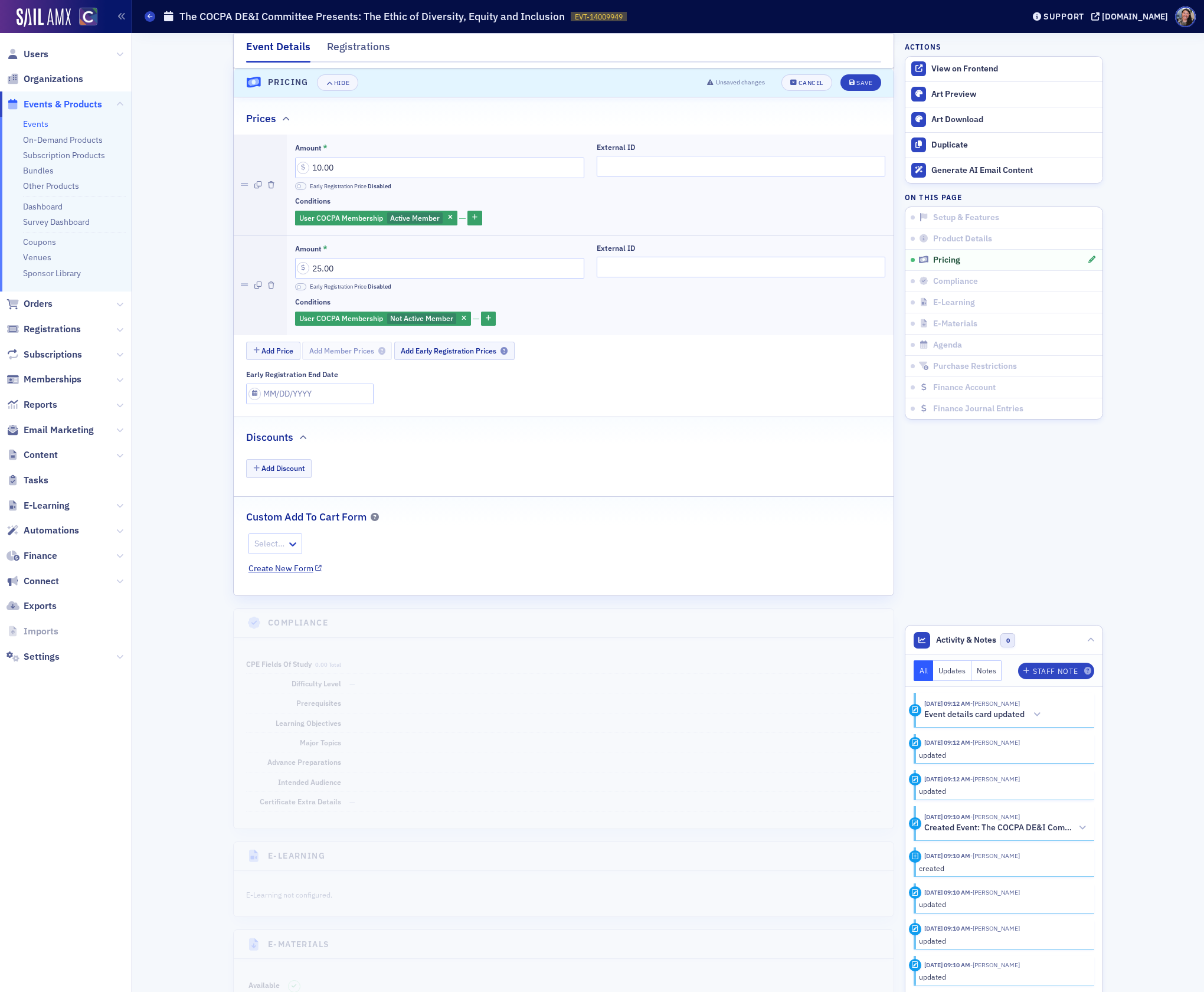
drag, startPoint x: 184, startPoint y: 633, endPoint x: 673, endPoint y: 222, distance: 638.8
click at [184, 633] on div "Event Details Registrations E-Learning has not been set up. Compliance has not …" at bounding box center [668, 181] width 1055 height 2735
click at [864, 81] on div "Save" at bounding box center [864, 83] width 16 height 7
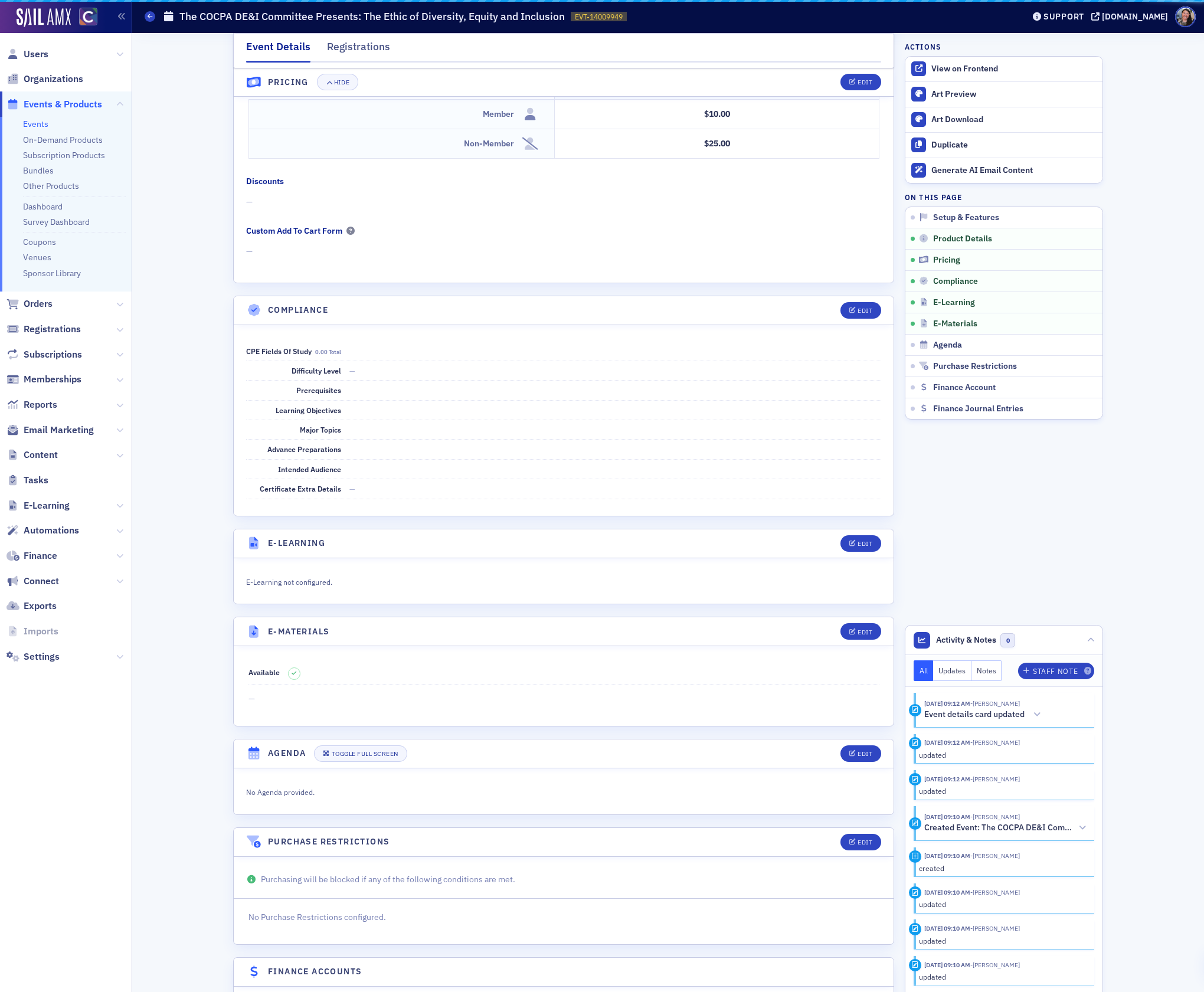
scroll to position [1176, 0]
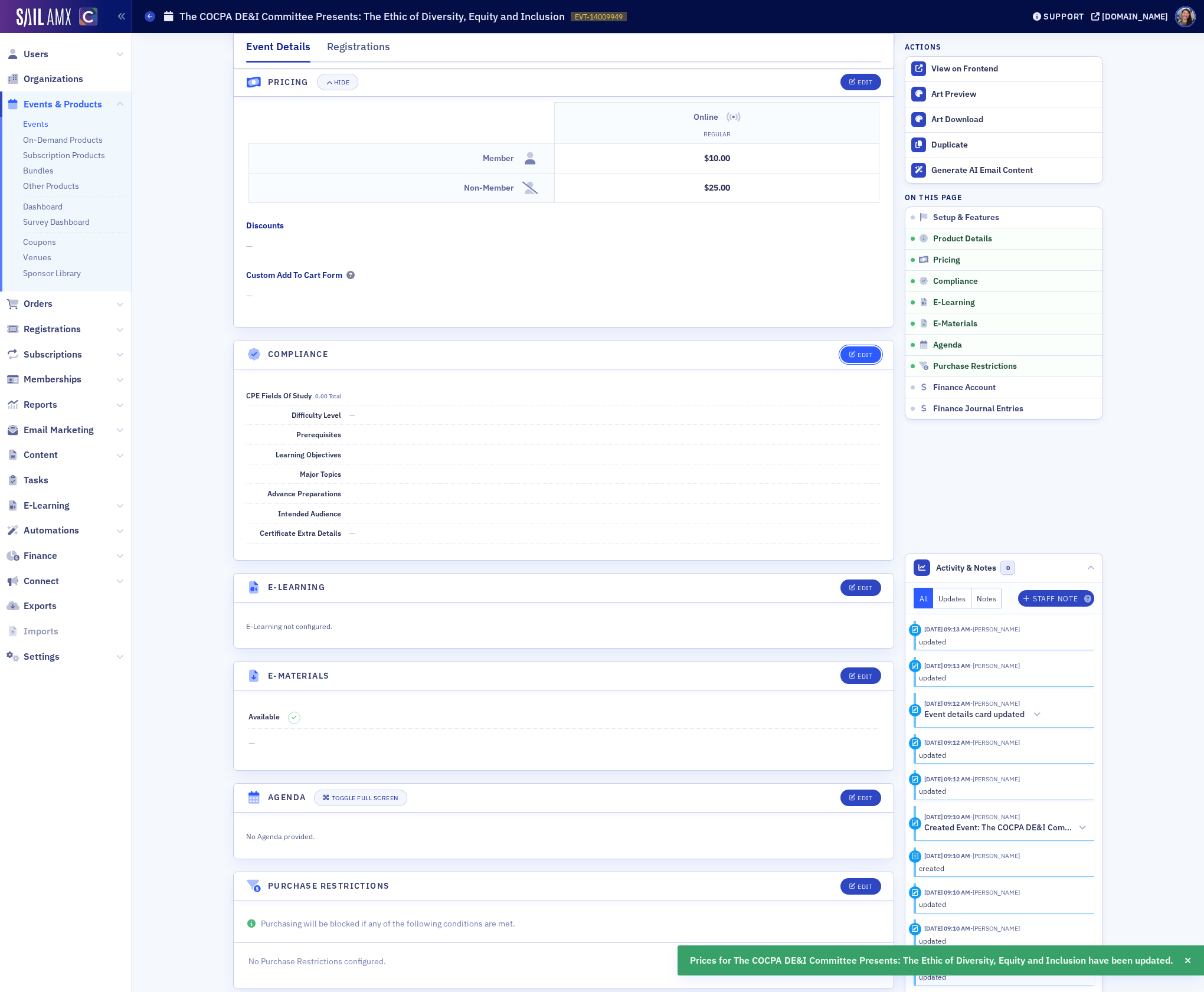
click at [854, 359] on icon "button" at bounding box center [853, 355] width 7 height 7
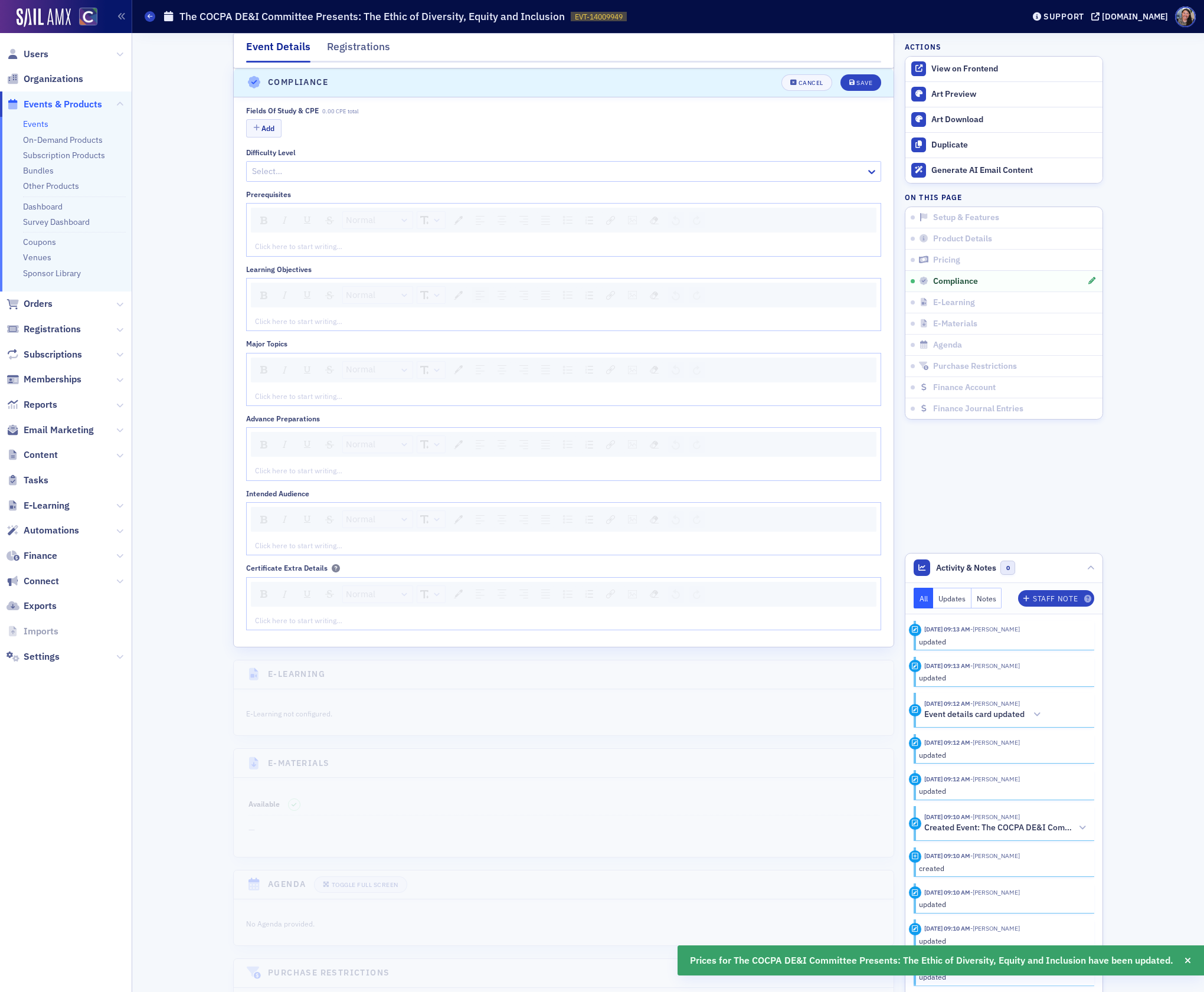
scroll to position [1460, 0]
click at [273, 134] on button "Add" at bounding box center [264, 124] width 35 height 18
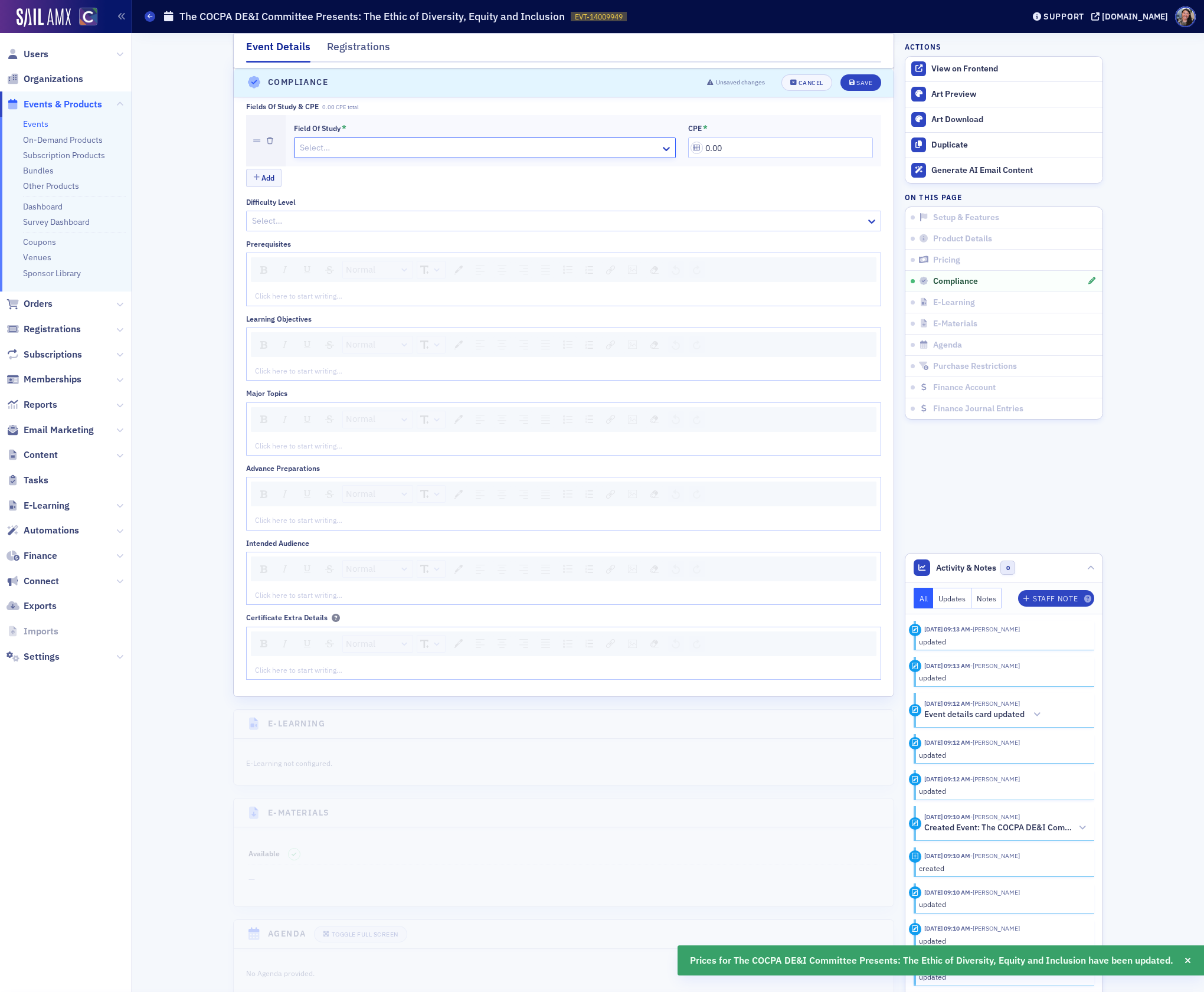
click at [317, 155] on div at bounding box center [479, 148] width 361 height 15
type input "beha"
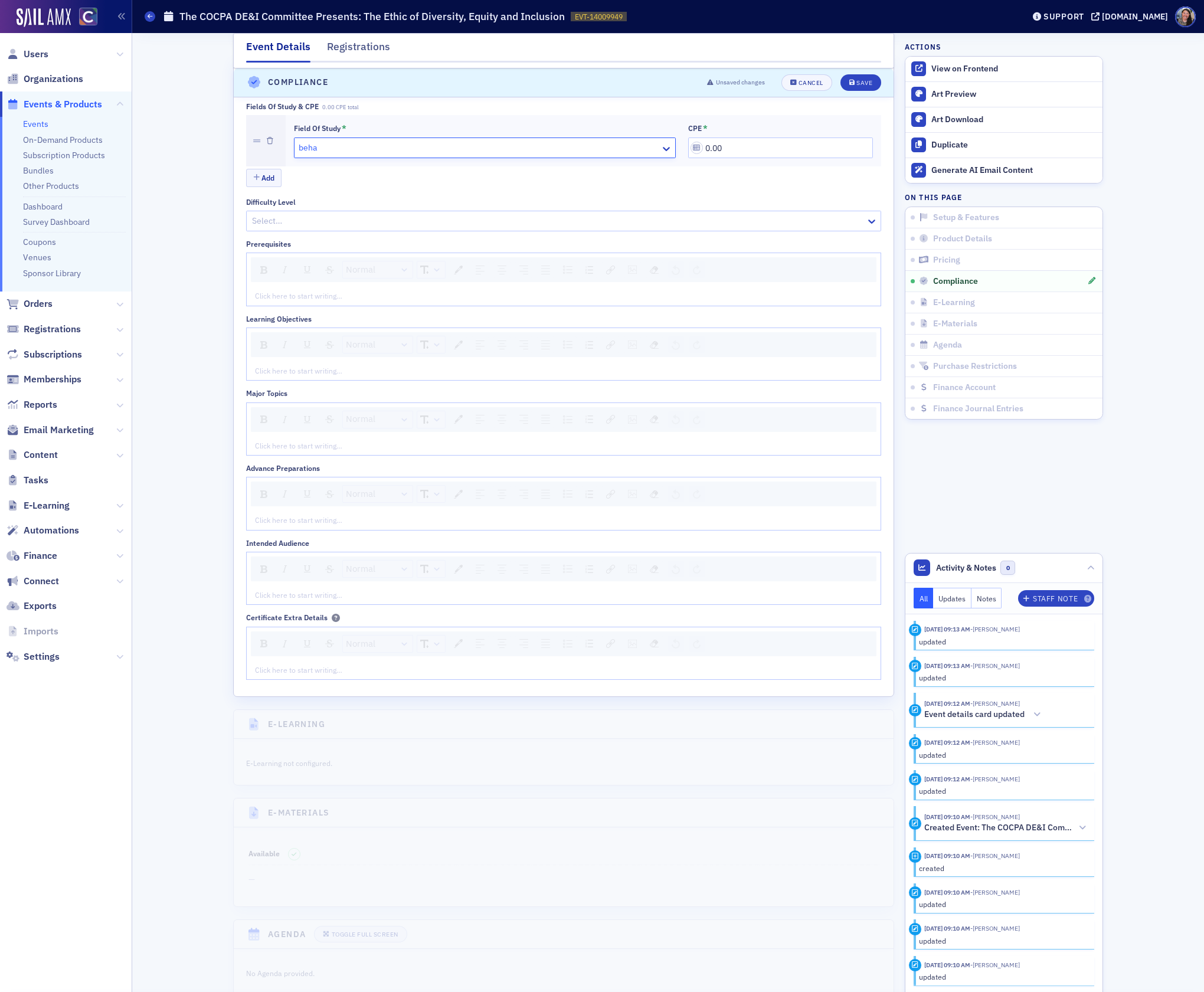
click at [72, 991] on span "Behavioral Ethics" at bounding box center [40, 1008] width 64 height 12
drag, startPoint x: 775, startPoint y: 161, endPoint x: 462, endPoint y: 119, distance: 315.8
click at [462, 119] on div "Fields of Study & CPE 0.00 CPE total Field of Study * Behavioral Ethics CPE * 0…" at bounding box center [564, 146] width 635 height 87
type input "1.00"
click at [275, 228] on div at bounding box center [558, 221] width 614 height 15
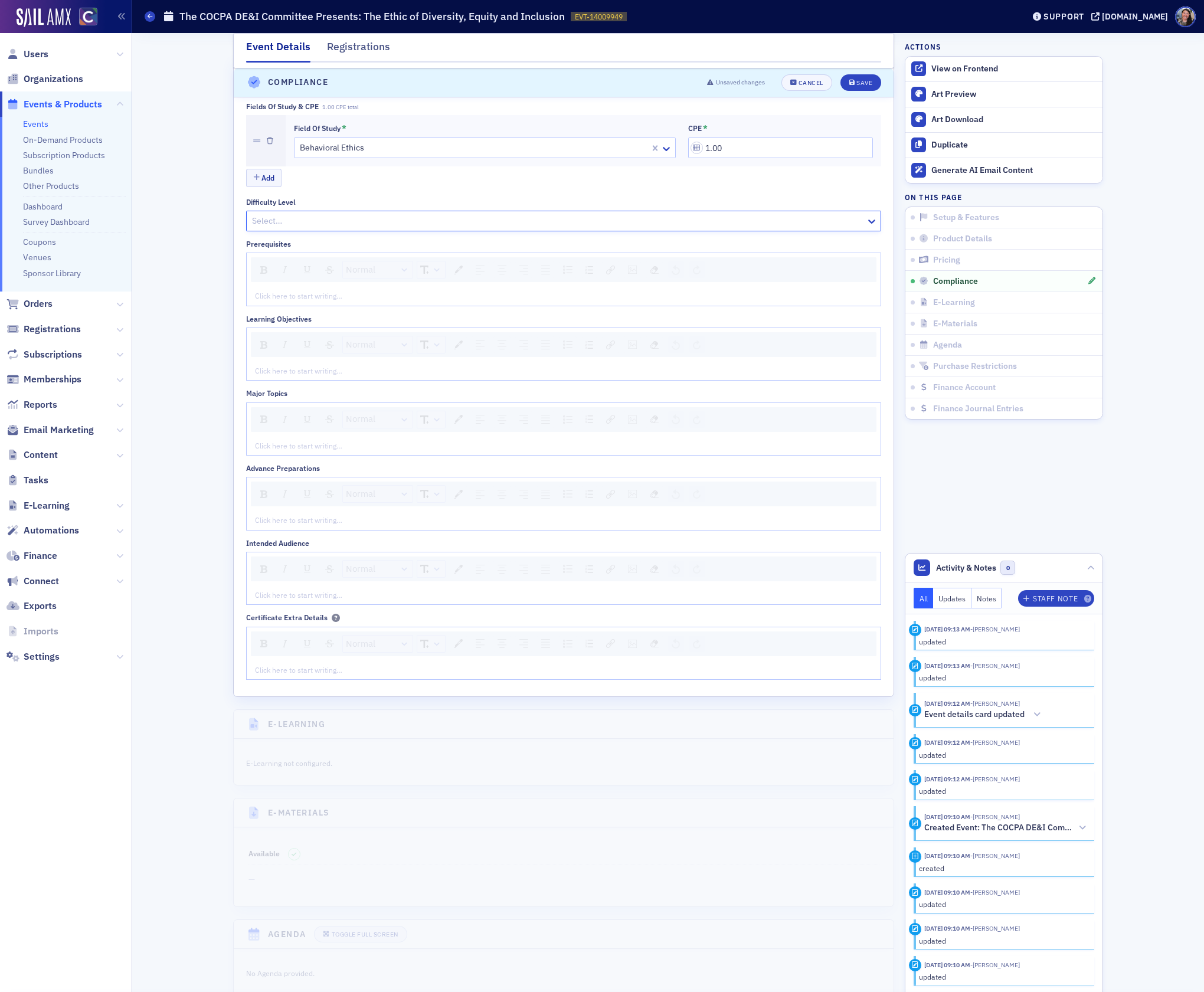
click at [322, 991] on div "Basic" at bounding box center [602, 1008] width 1189 height 12
click at [299, 301] on div "rdw-editor" at bounding box center [564, 296] width 617 height 11
click at [283, 451] on div "rdw-editor" at bounding box center [564, 446] width 617 height 11
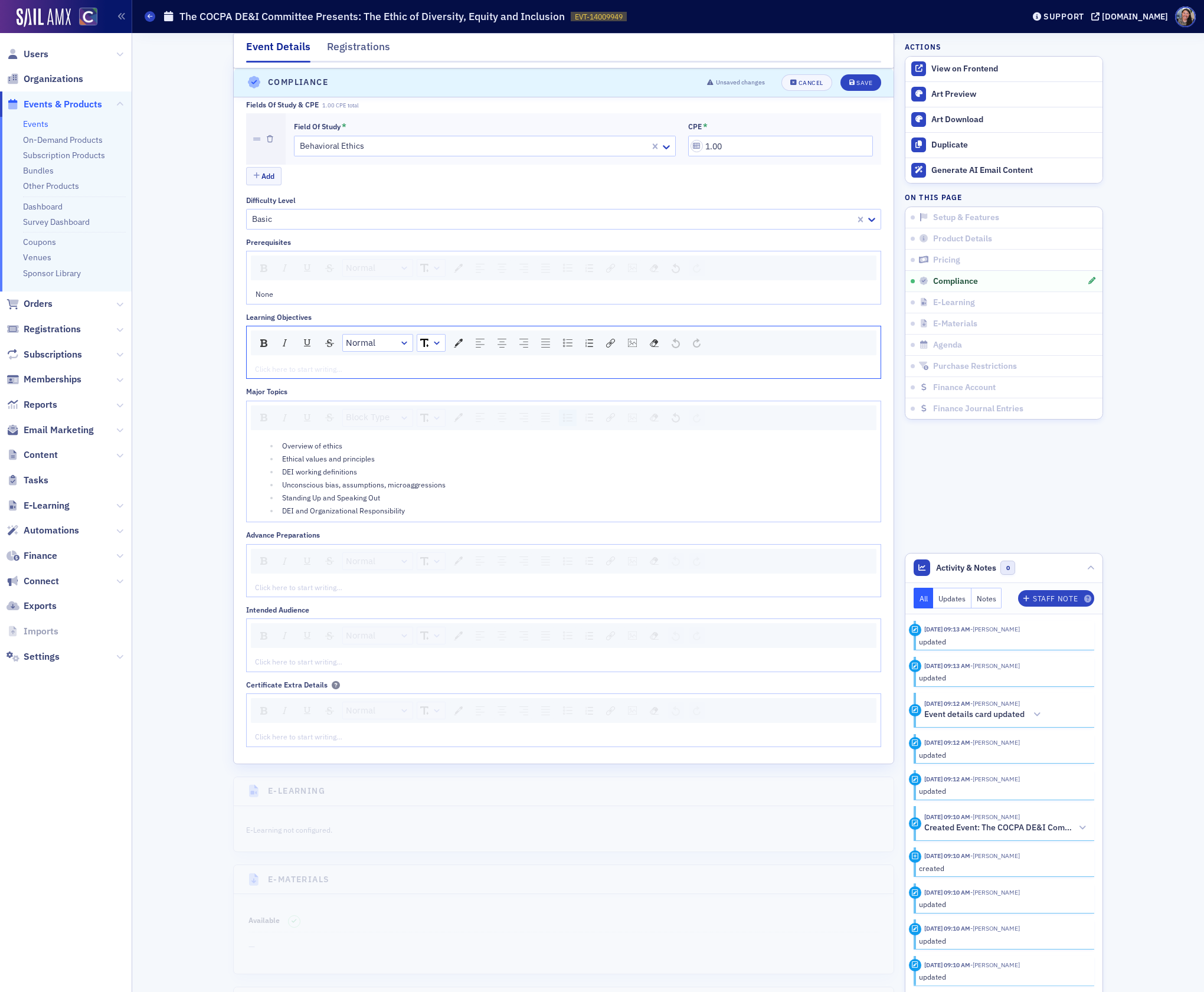
click at [339, 374] on div "rdw-editor" at bounding box center [564, 369] width 617 height 11
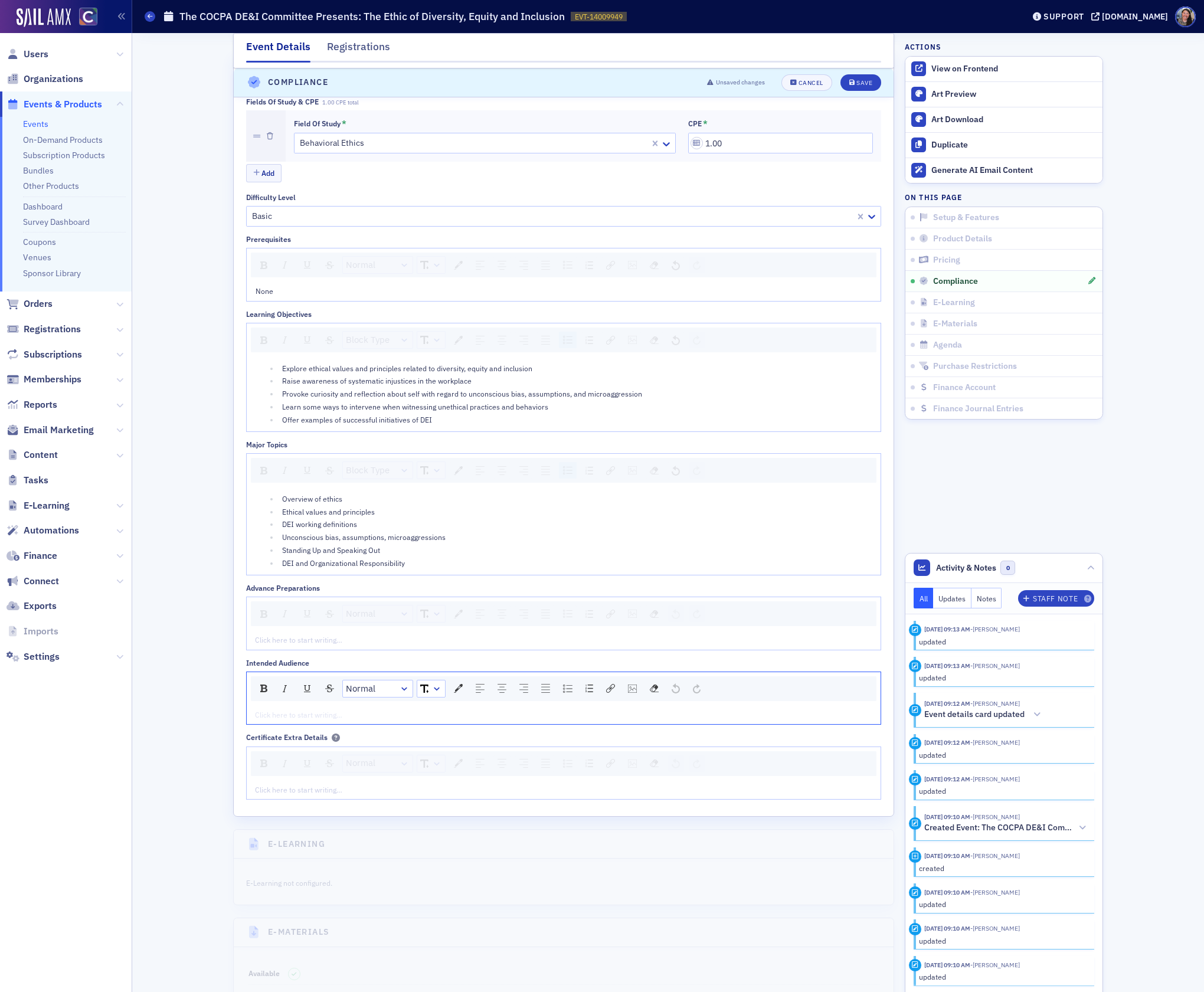
click at [278, 720] on div "rdw-editor" at bounding box center [564, 715] width 617 height 11
click at [305, 645] on div "rdw-editor" at bounding box center [564, 640] width 617 height 11
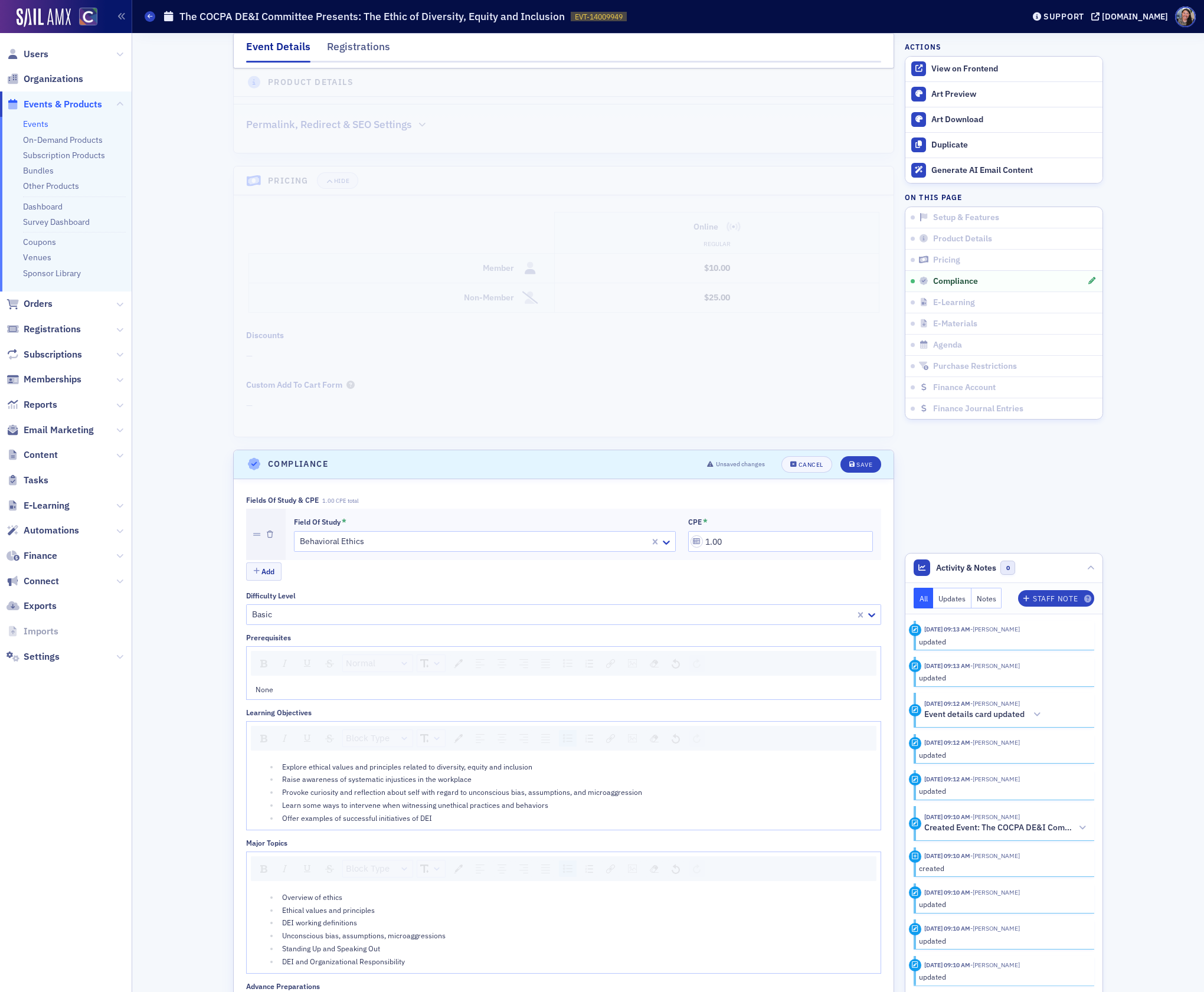
scroll to position [1065, 0]
click at [867, 472] on button "Save" at bounding box center [861, 466] width 41 height 16
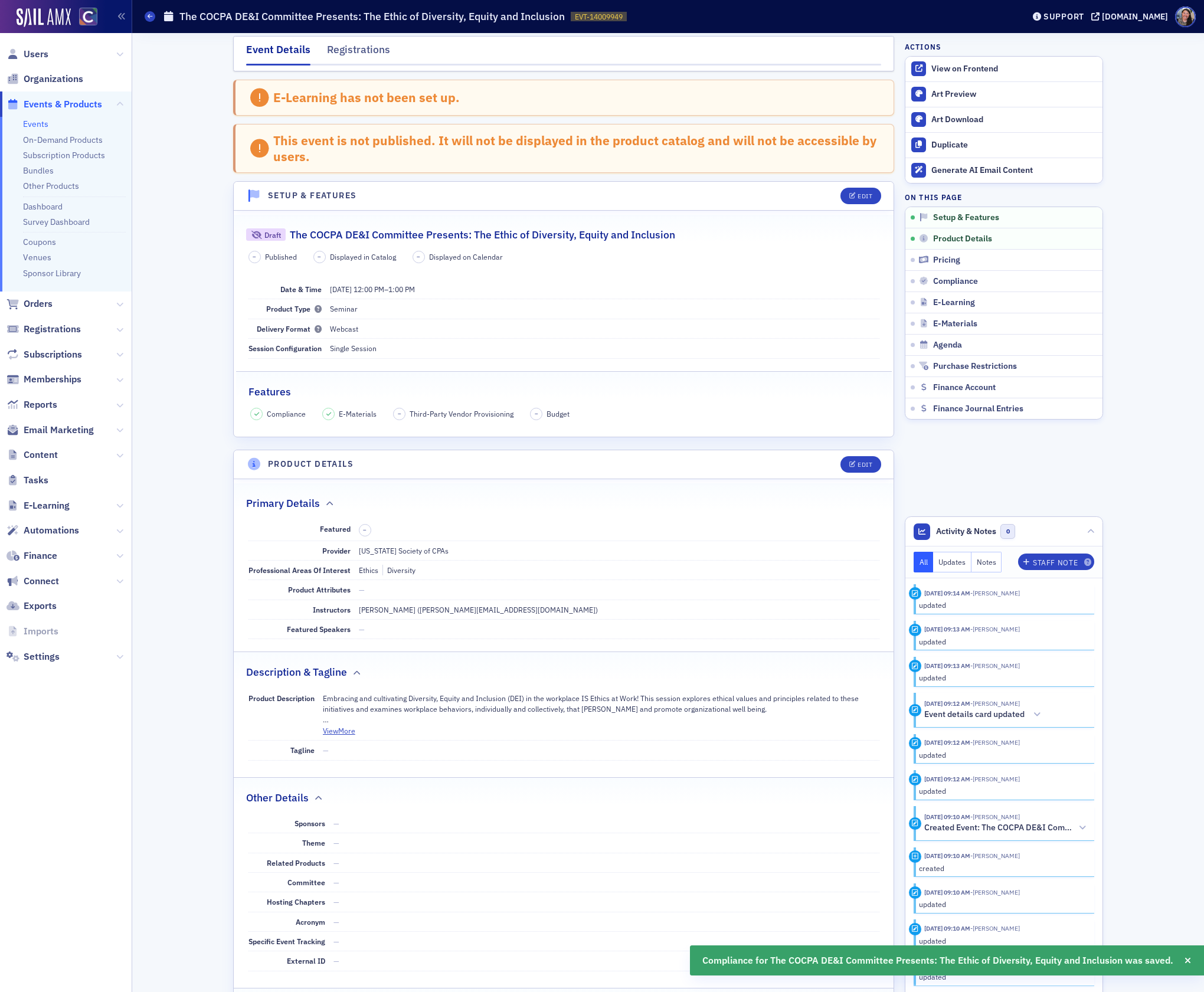
scroll to position [0, 0]
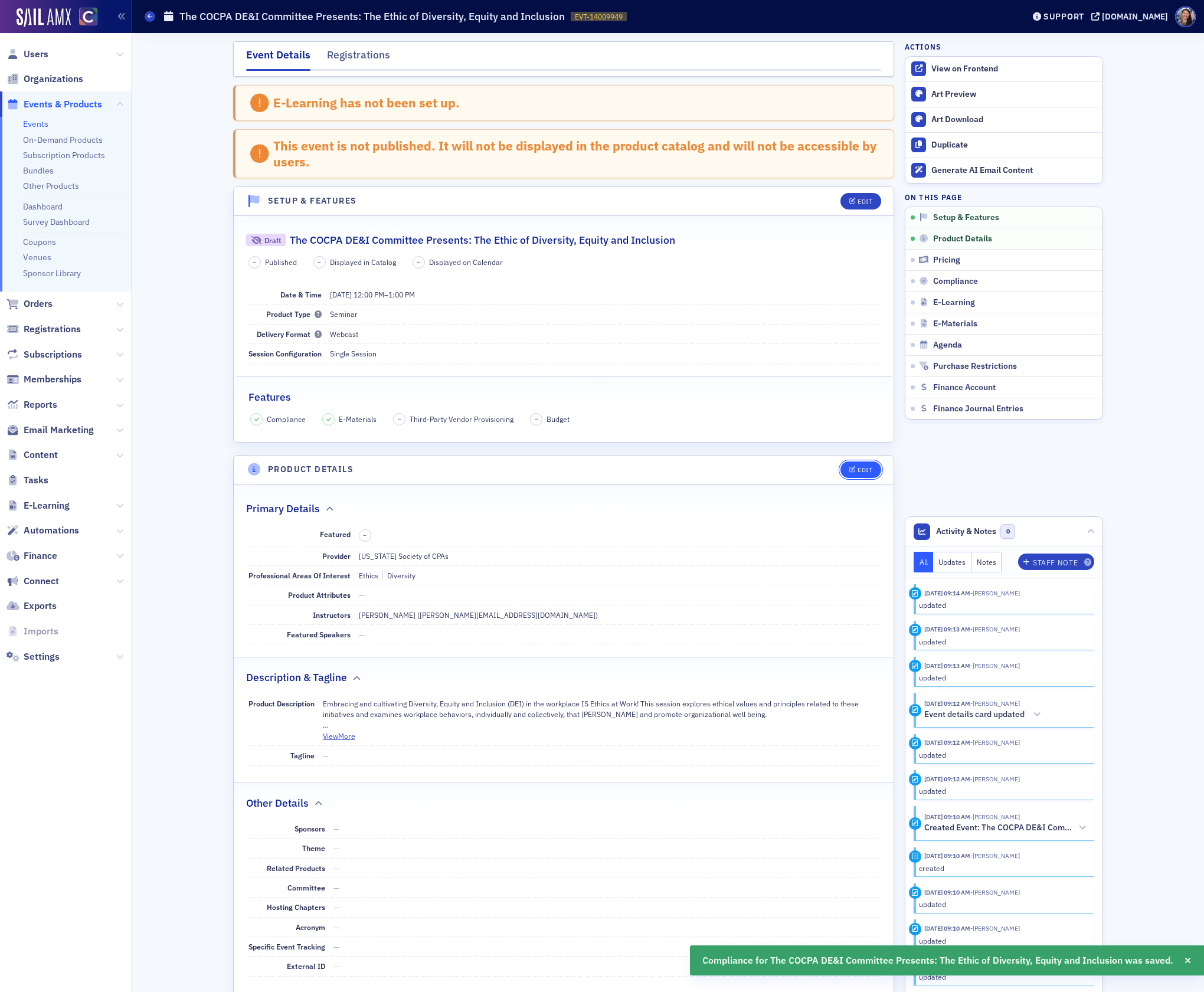
click at [860, 468] on button "Edit" at bounding box center [861, 470] width 41 height 16
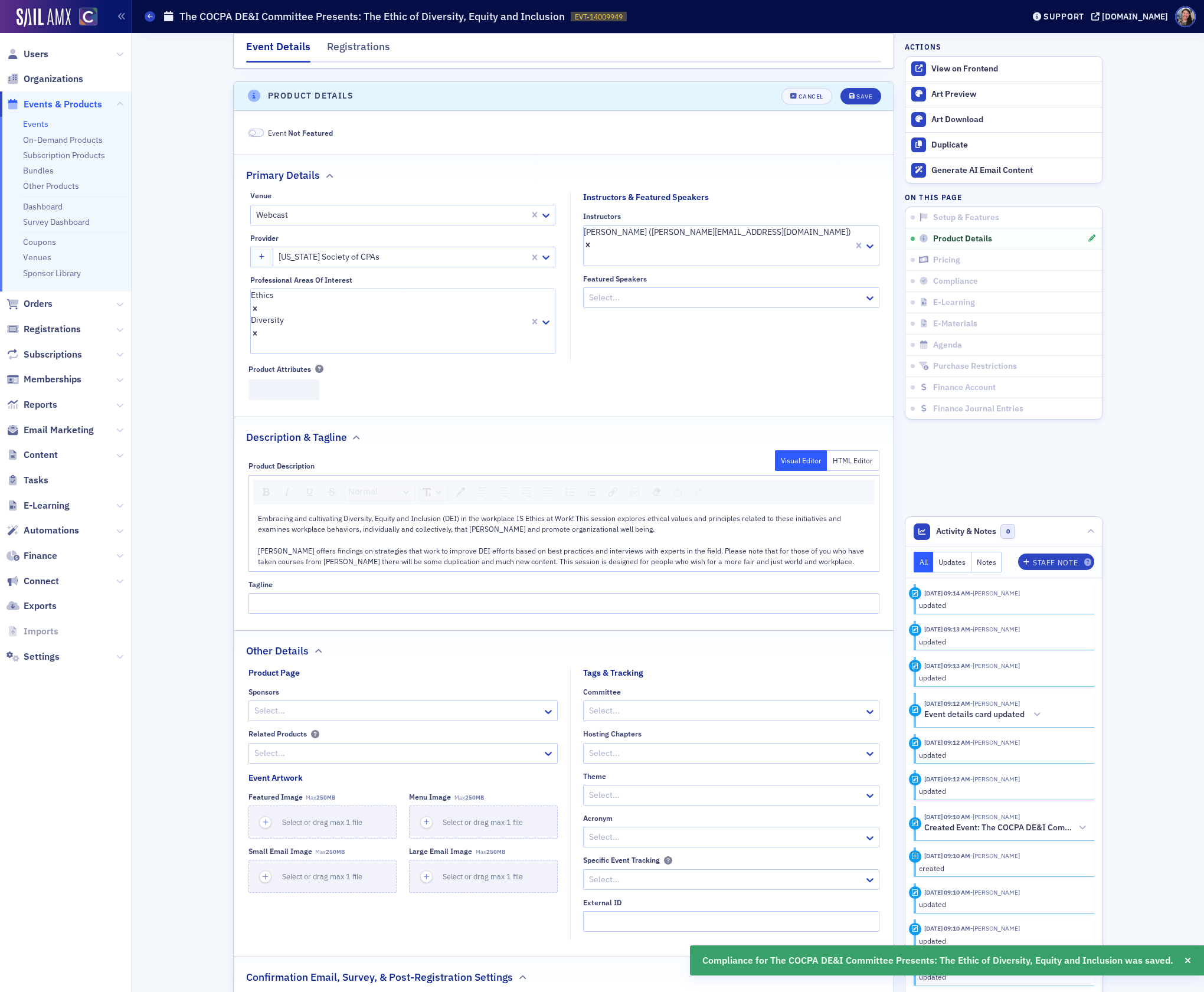
scroll to position [390, 0]
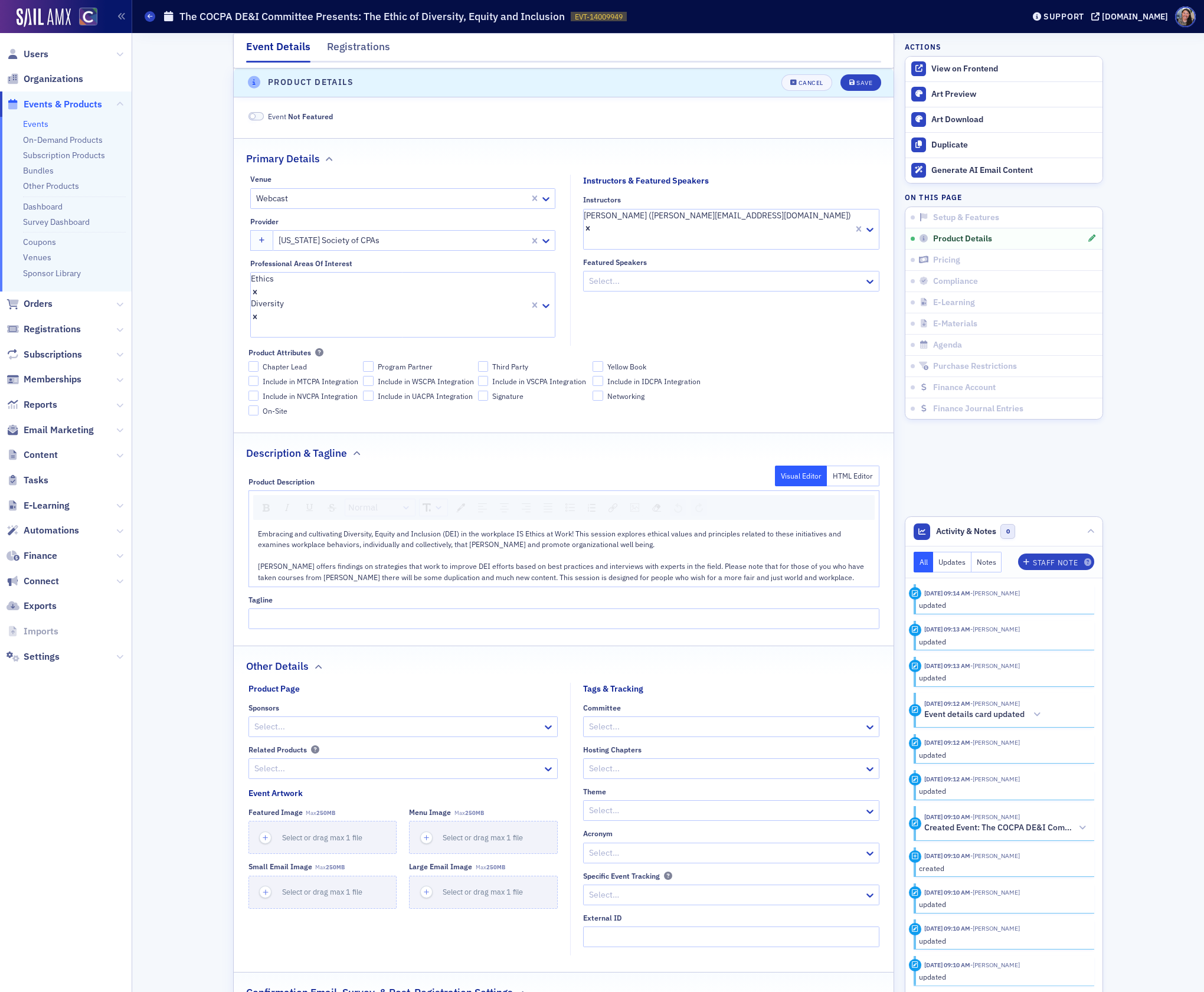
click at [802, 537] on div "Embracing and cultivating Diversity, Equity and Inclusion (DEI) in the workplac…" at bounding box center [564, 556] width 613 height 55
drag, startPoint x: 804, startPoint y: 535, endPoint x: 506, endPoint y: 537, distance: 298.0
click at [506, 537] on div "Embracing and cultivating Diversity, Equity and Inclusion (DEI) in the workplac…" at bounding box center [564, 556] width 613 height 55
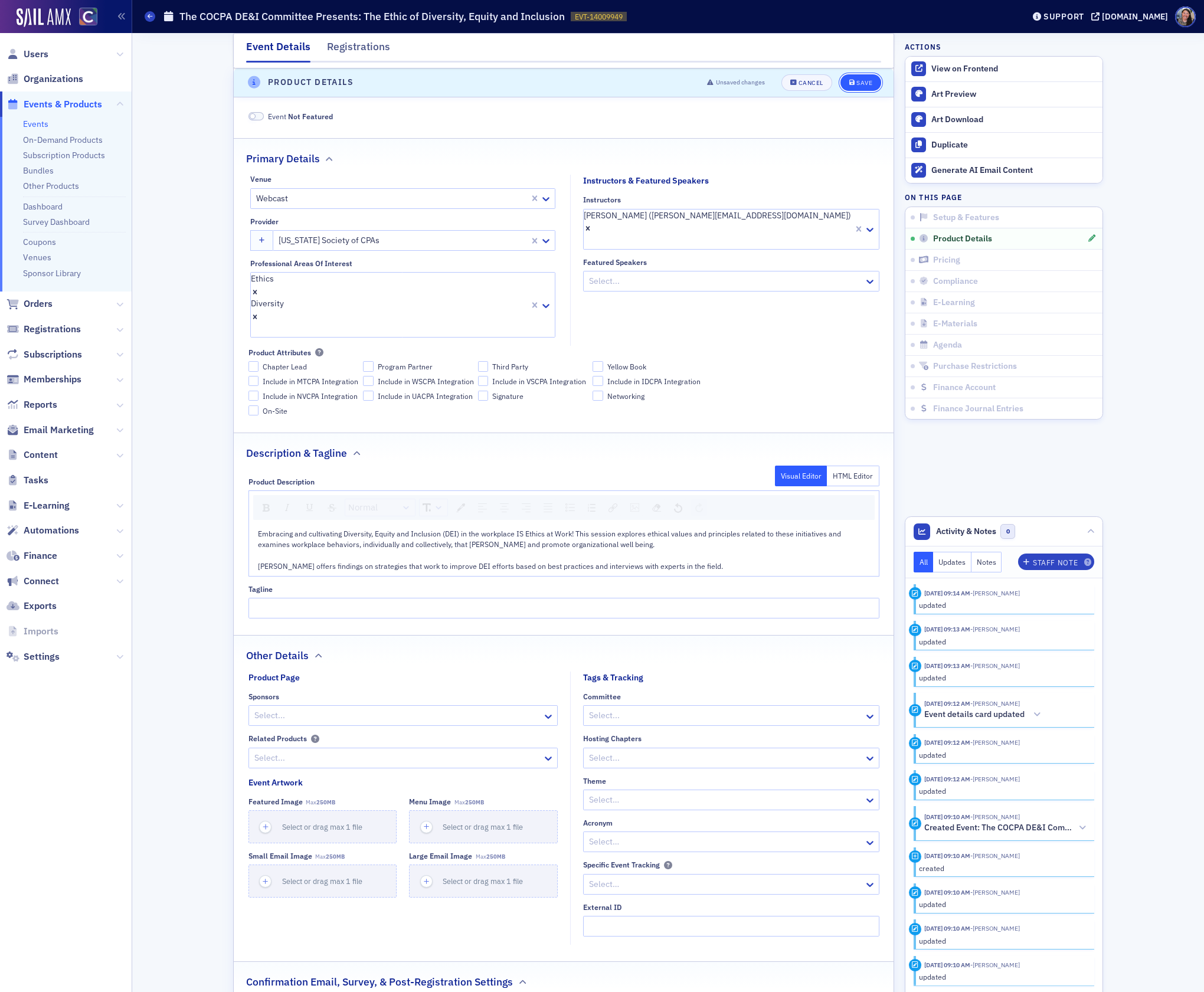
click at [860, 85] on div "Save" at bounding box center [864, 83] width 16 height 7
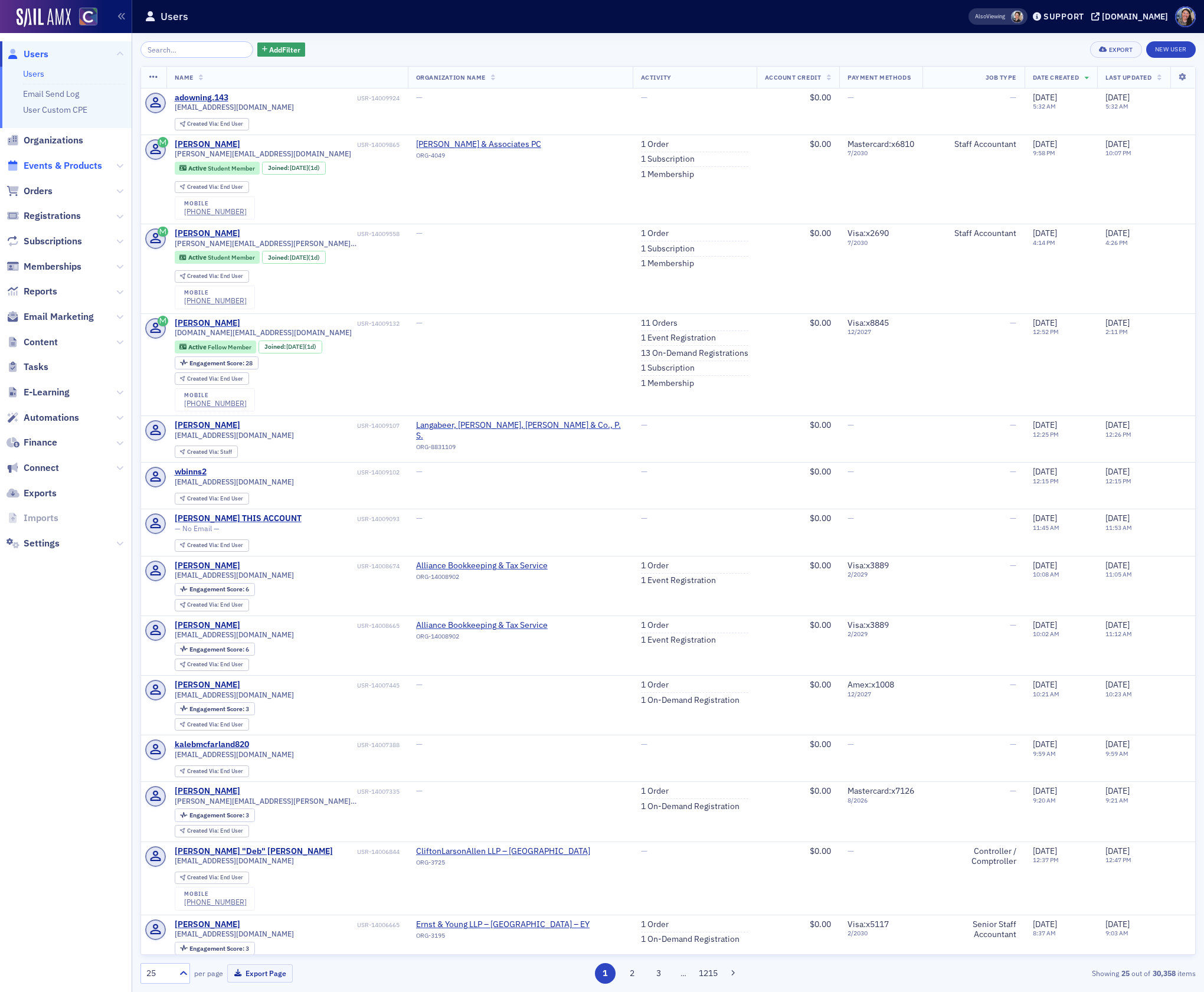
click at [56, 164] on span "Events & Products" at bounding box center [63, 166] width 78 height 13
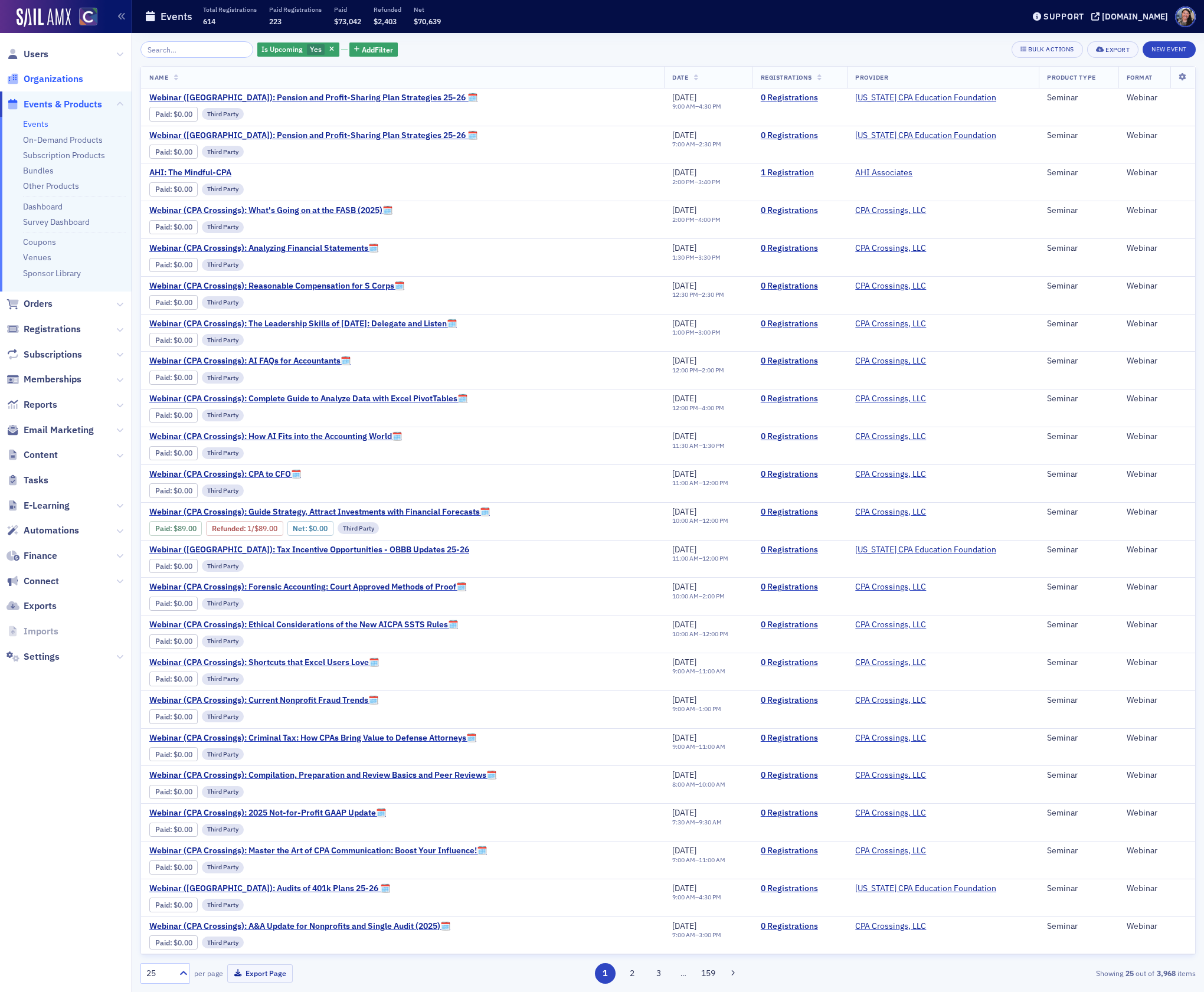
click at [64, 81] on span "Organizations" at bounding box center [53, 78] width 59 height 13
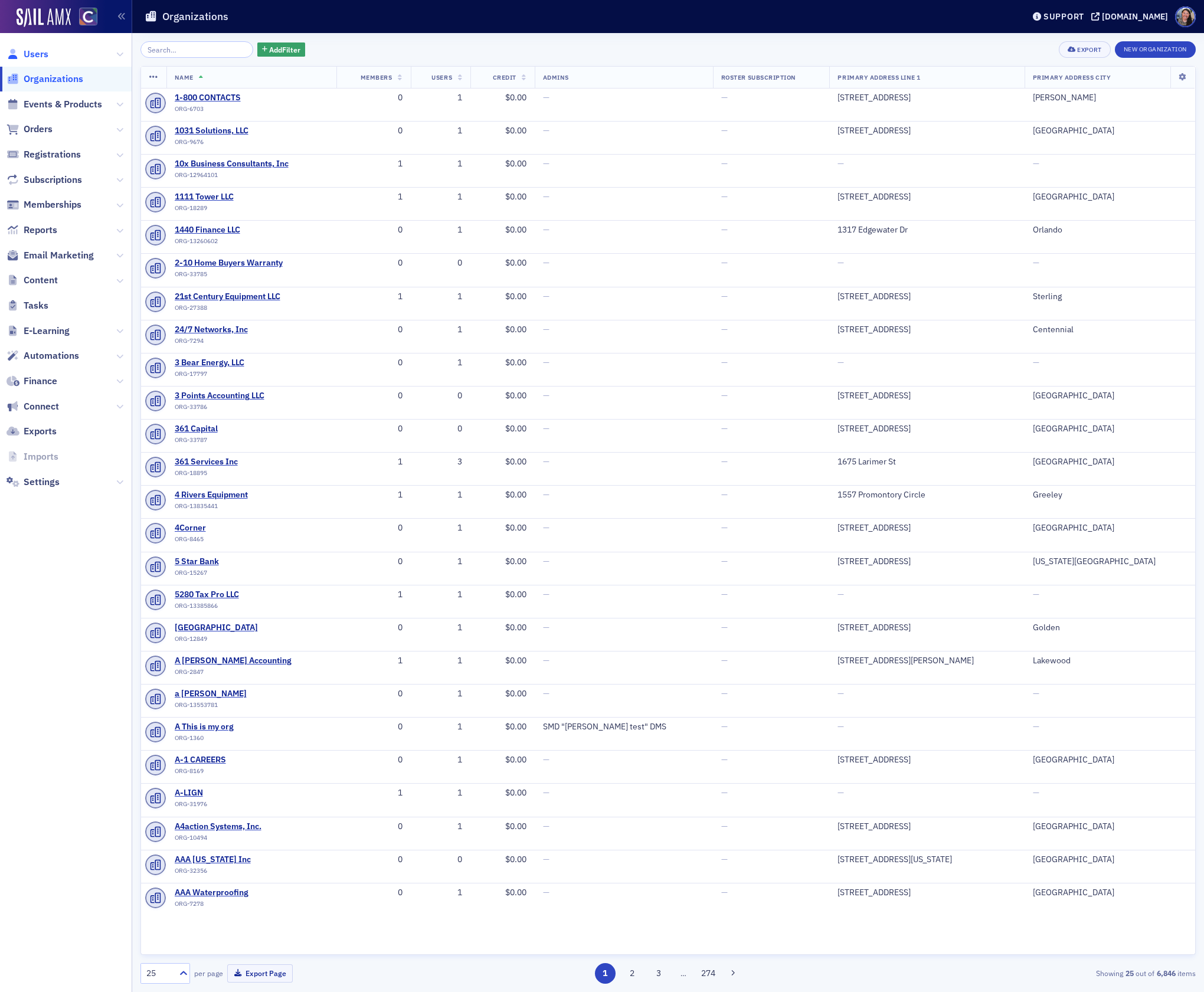
click at [35, 52] on span "Users" at bounding box center [36, 54] width 25 height 13
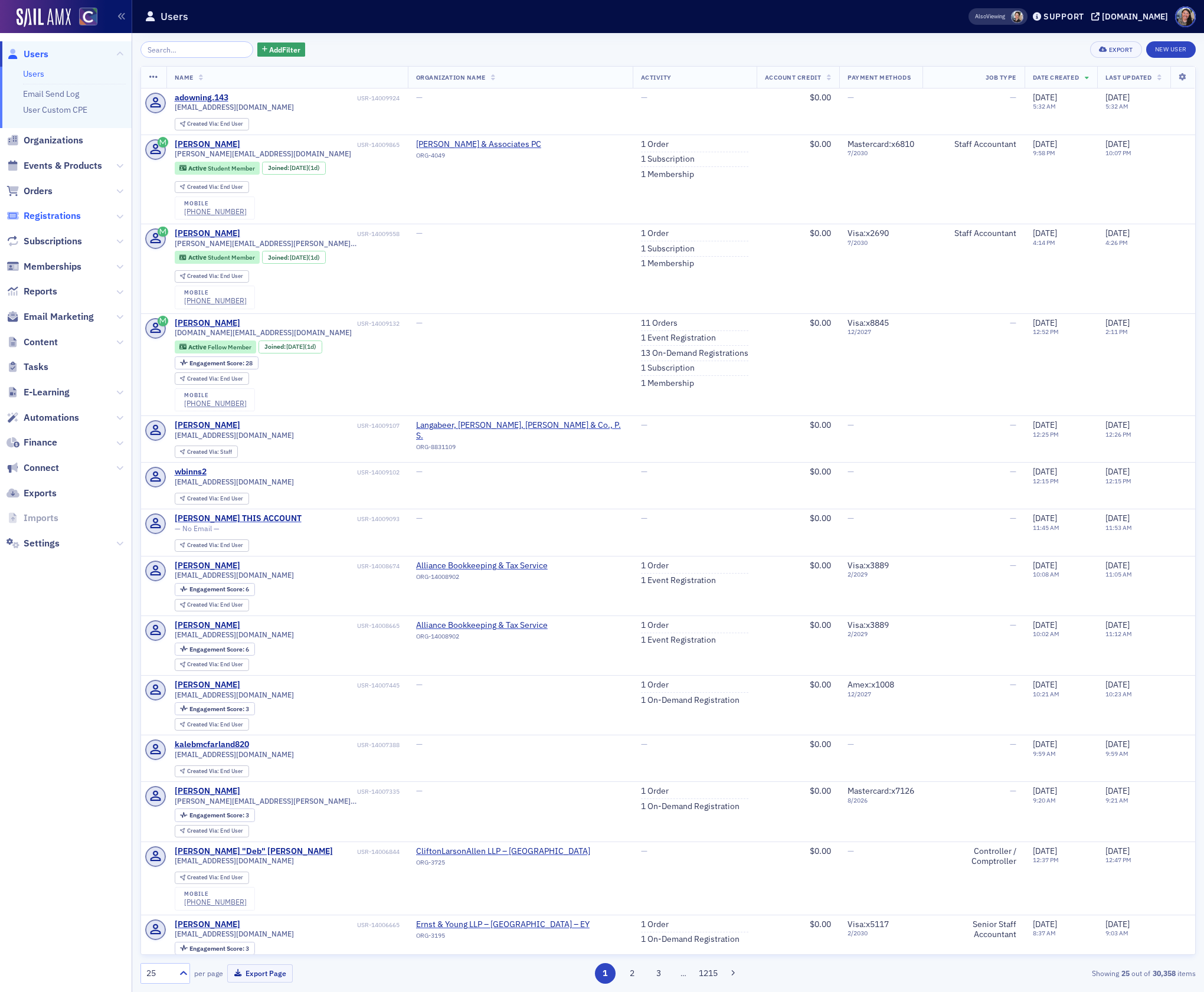
click at [35, 220] on span "Registrations" at bounding box center [52, 215] width 57 height 13
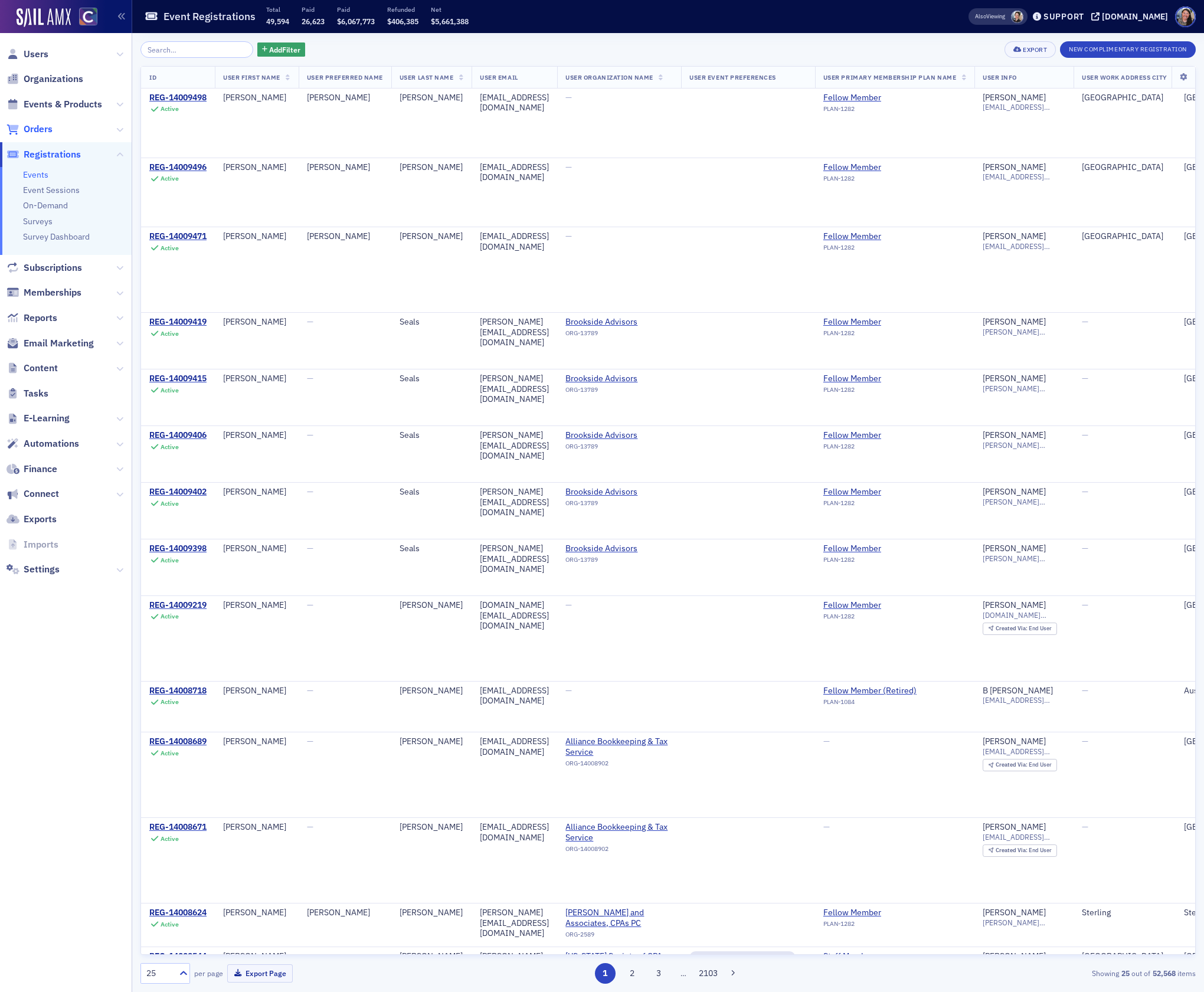
click at [42, 131] on span "Orders" at bounding box center [38, 129] width 29 height 13
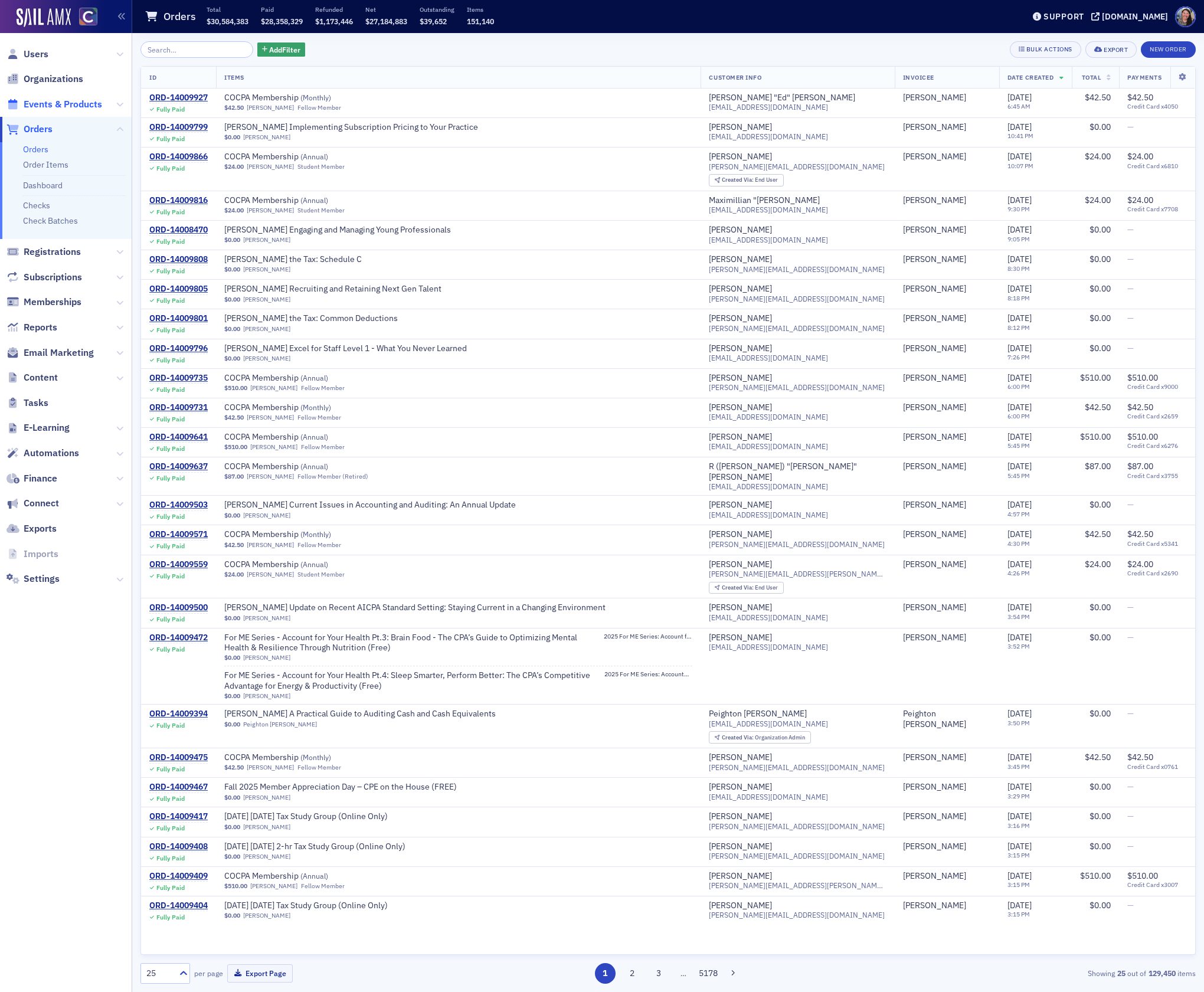
click at [49, 104] on span "Events & Products" at bounding box center [63, 104] width 78 height 13
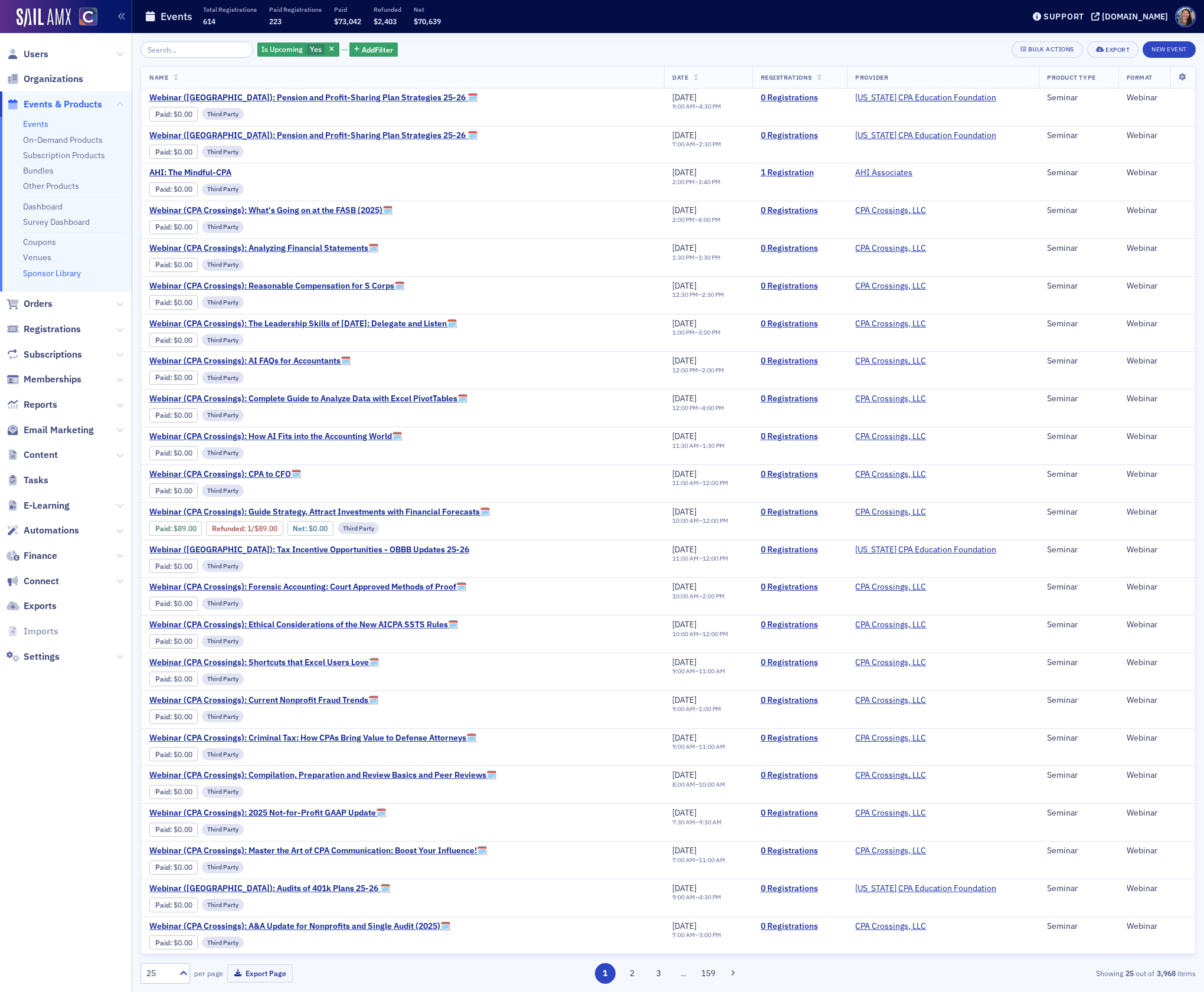
click at [41, 275] on link "Sponsor Library" at bounding box center [52, 273] width 58 height 11
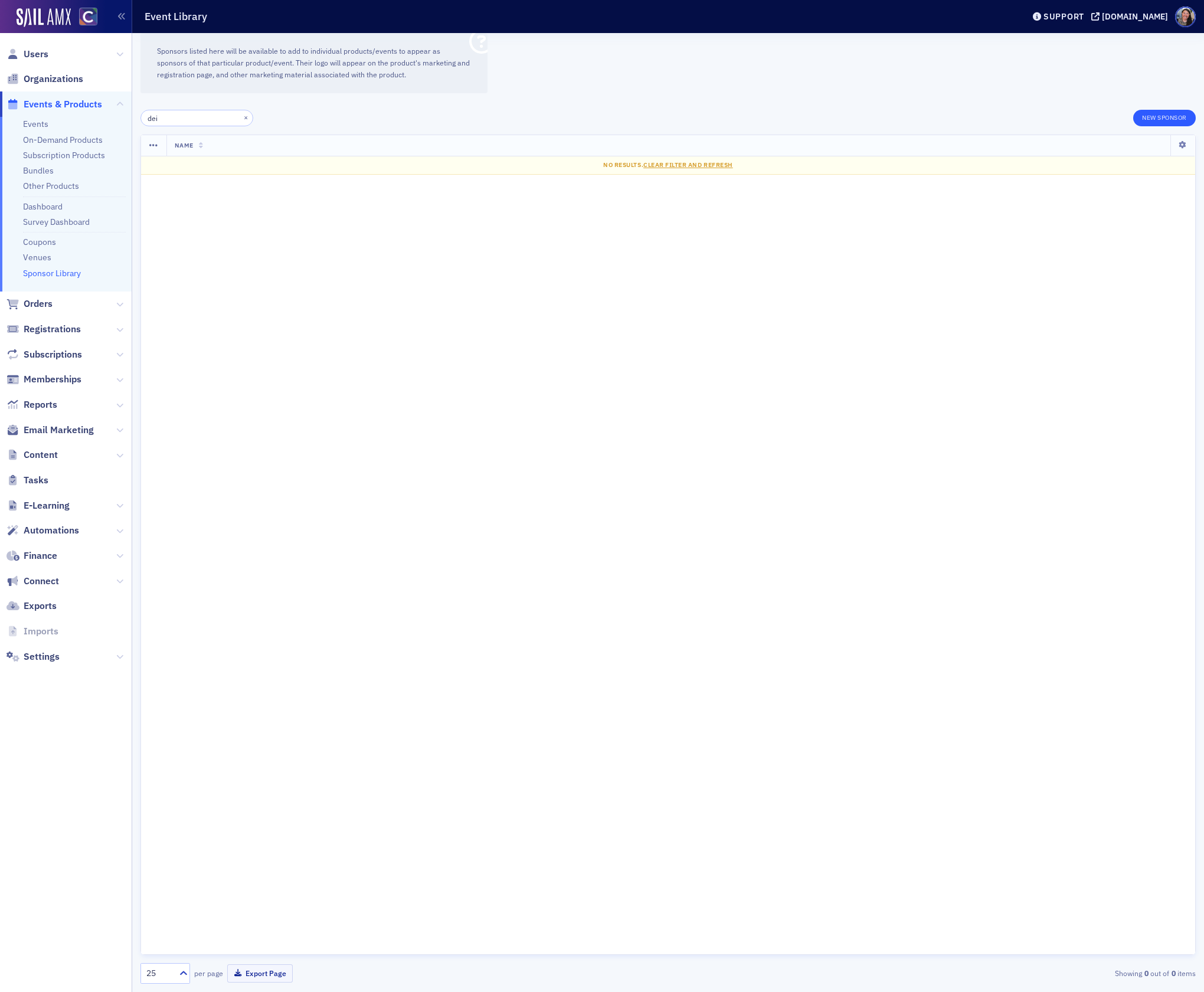
type input "dei"
click at [1173, 118] on button "New Sponsor" at bounding box center [1164, 118] width 63 height 16
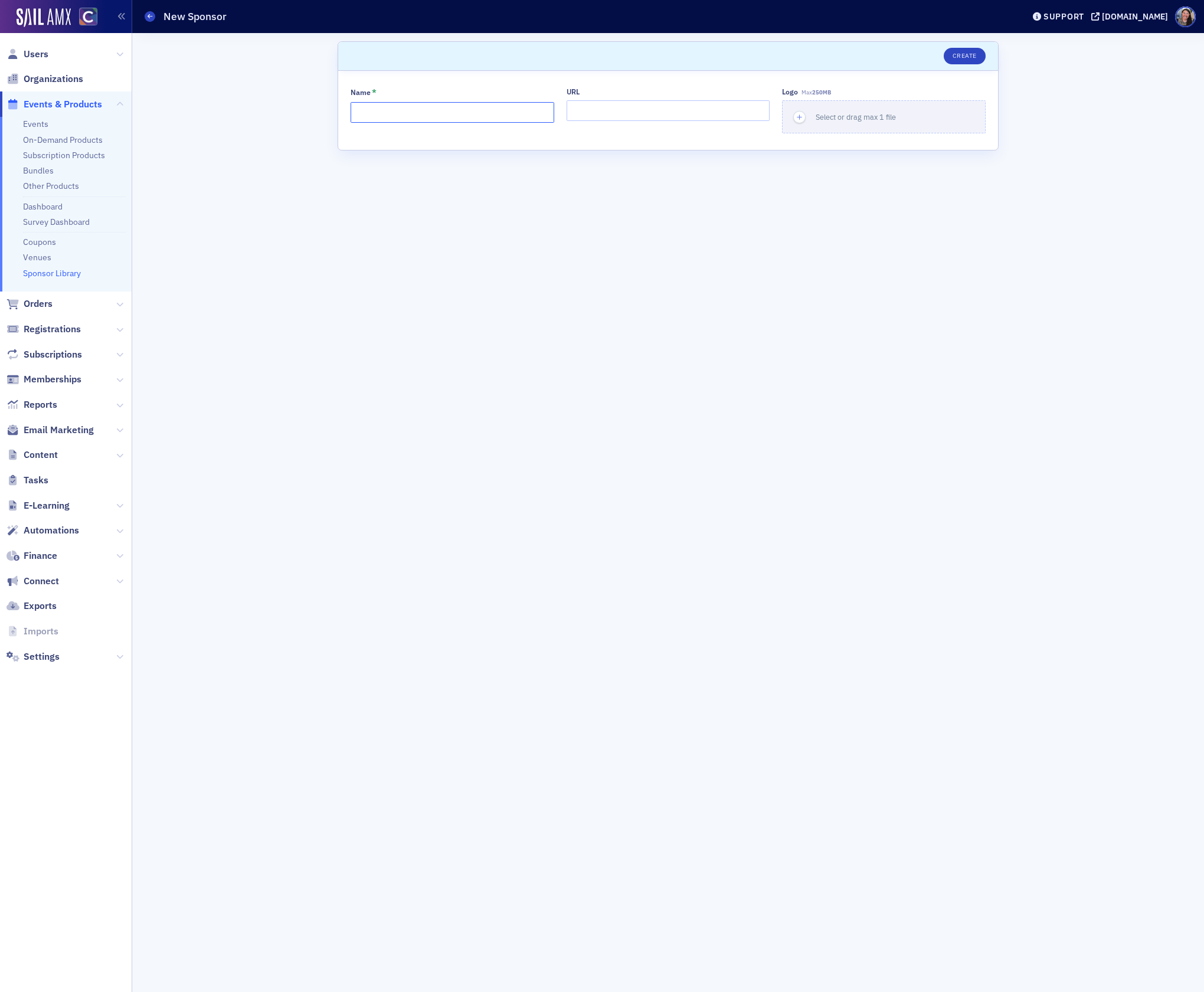
drag, startPoint x: 387, startPoint y: 122, endPoint x: 399, endPoint y: 121, distance: 12.0
click at [388, 121] on input "Name *" at bounding box center [452, 112] width 204 height 20
type input "COCPA DEI Committee"
click at [833, 120] on span "Select or drag max 1 file" at bounding box center [856, 117] width 80 height 10
click at [688, 485] on form "Scroll to Unsaved changes Create Name * COCPA DEI Committee URL Logo Max 250MB …" at bounding box center [668, 513] width 661 height 943
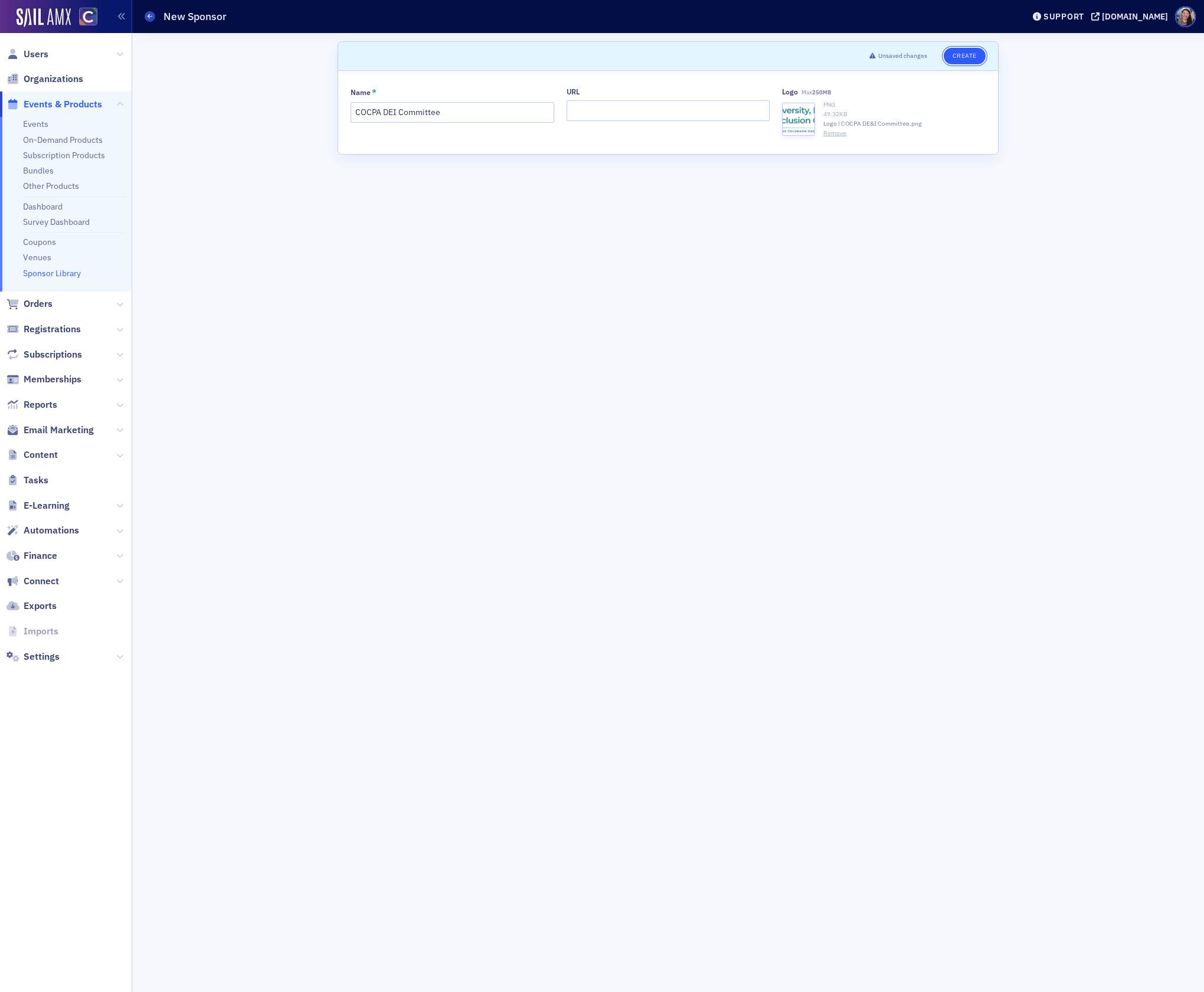
click at [971, 57] on button "Create" at bounding box center [964, 56] width 42 height 16
click at [34, 123] on link "Events" at bounding box center [35, 124] width 25 height 11
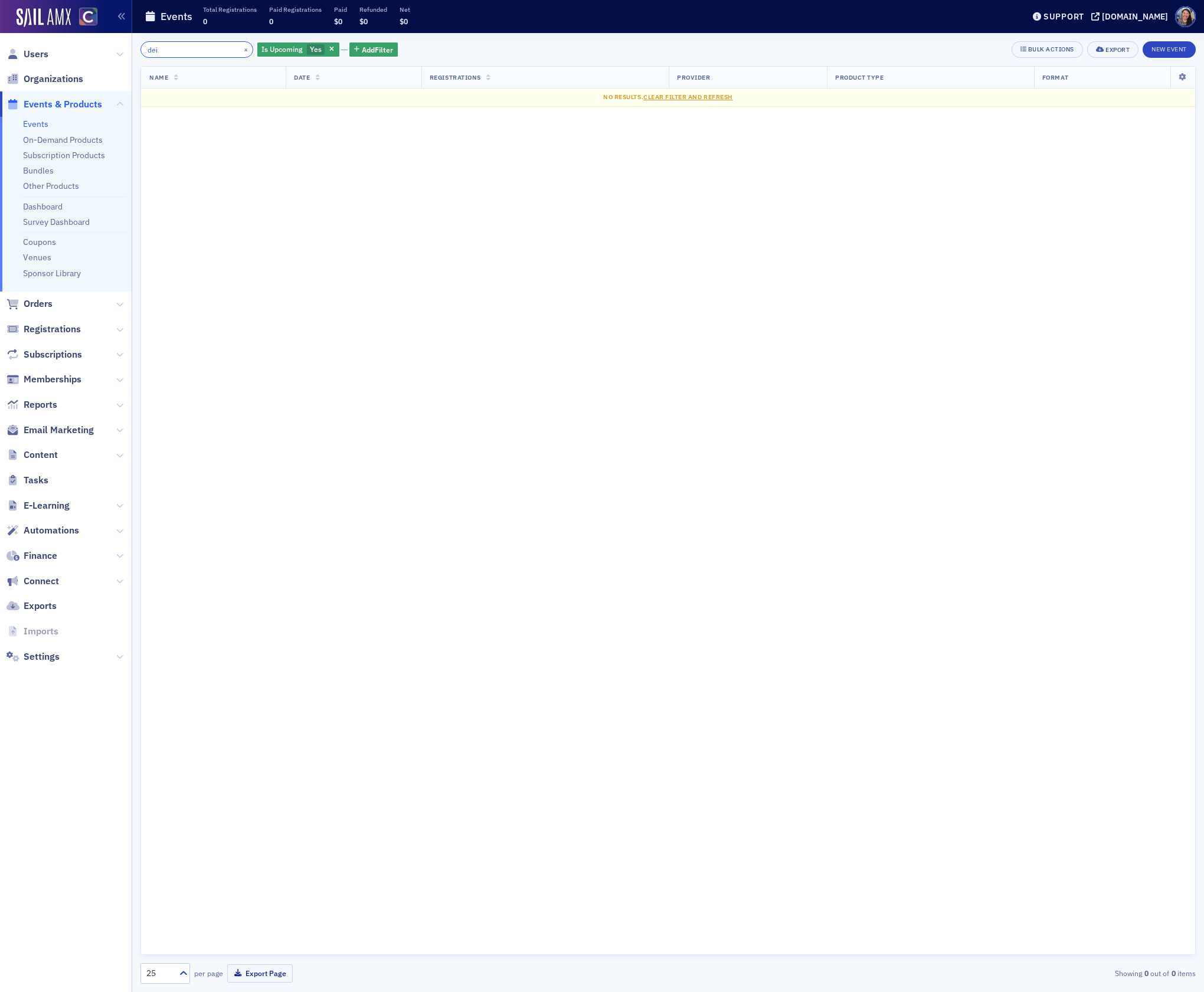
click at [201, 53] on input "dei" at bounding box center [196, 50] width 112 height 16
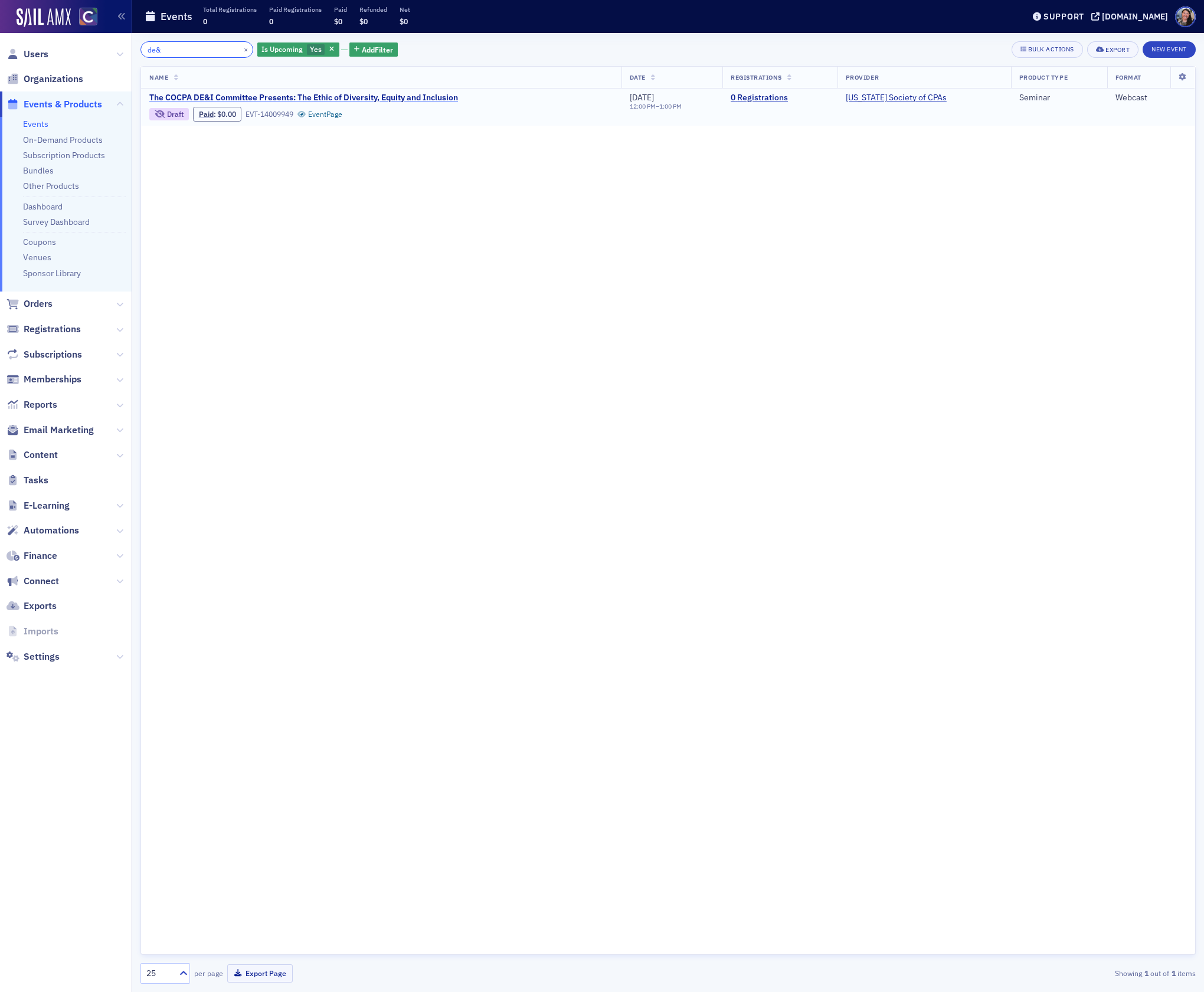
type input "de&"
click at [231, 96] on span "The COCPA DE&I Committee Presents: The Ethic of Diversity, Equity and Inclusion" at bounding box center [303, 98] width 309 height 11
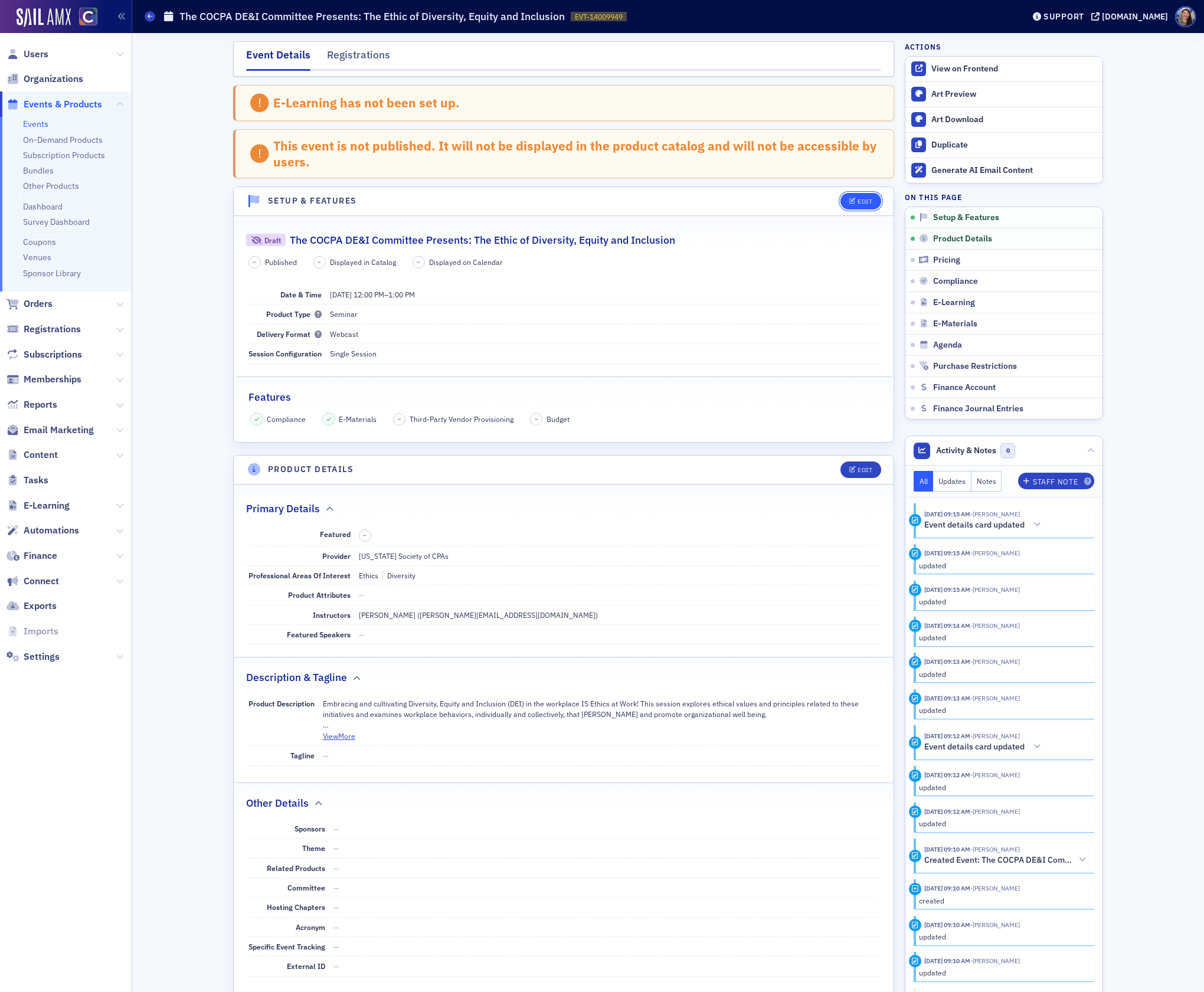
click at [854, 199] on icon "button" at bounding box center [853, 202] width 7 height 7
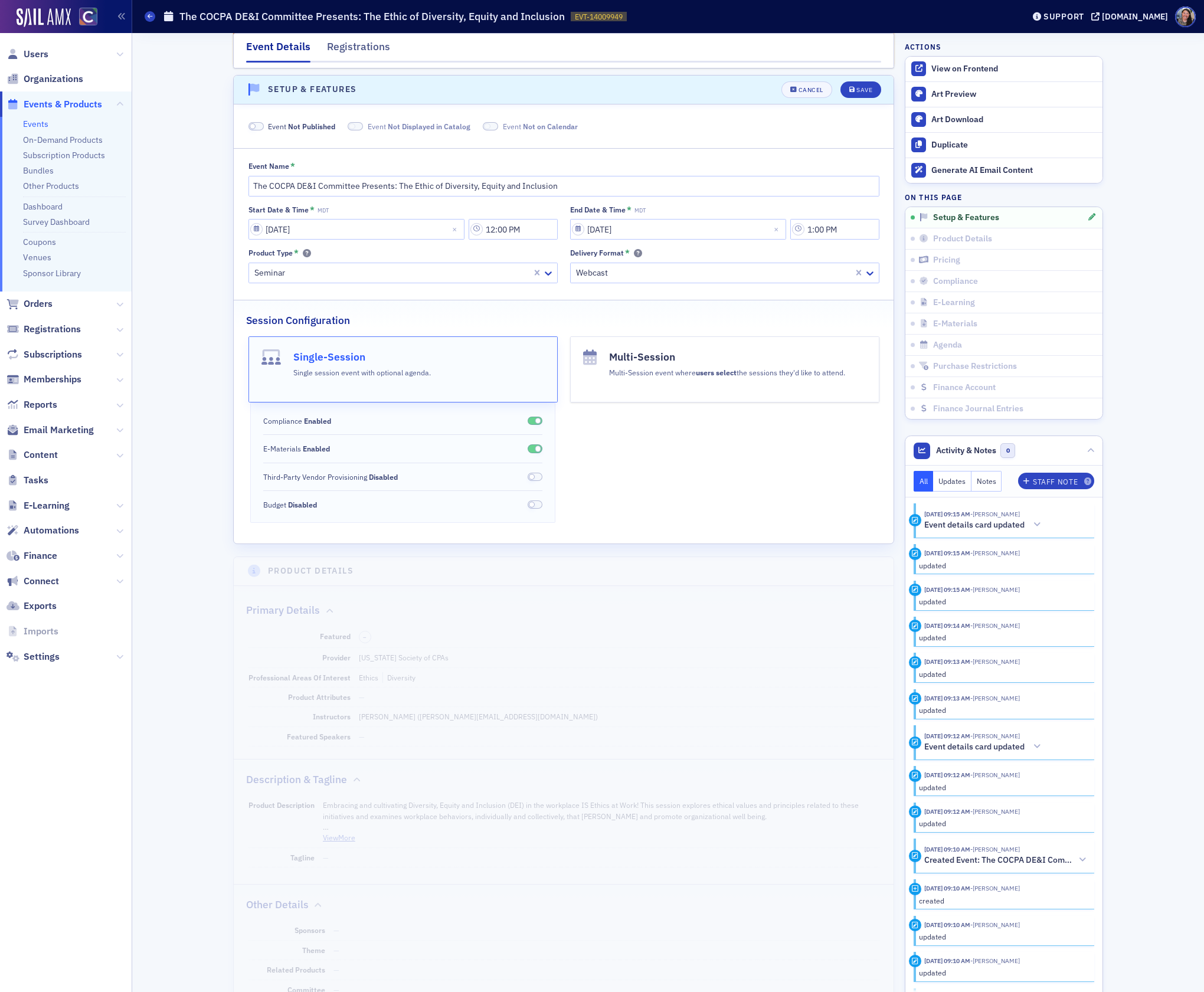
scroll to position [119, 0]
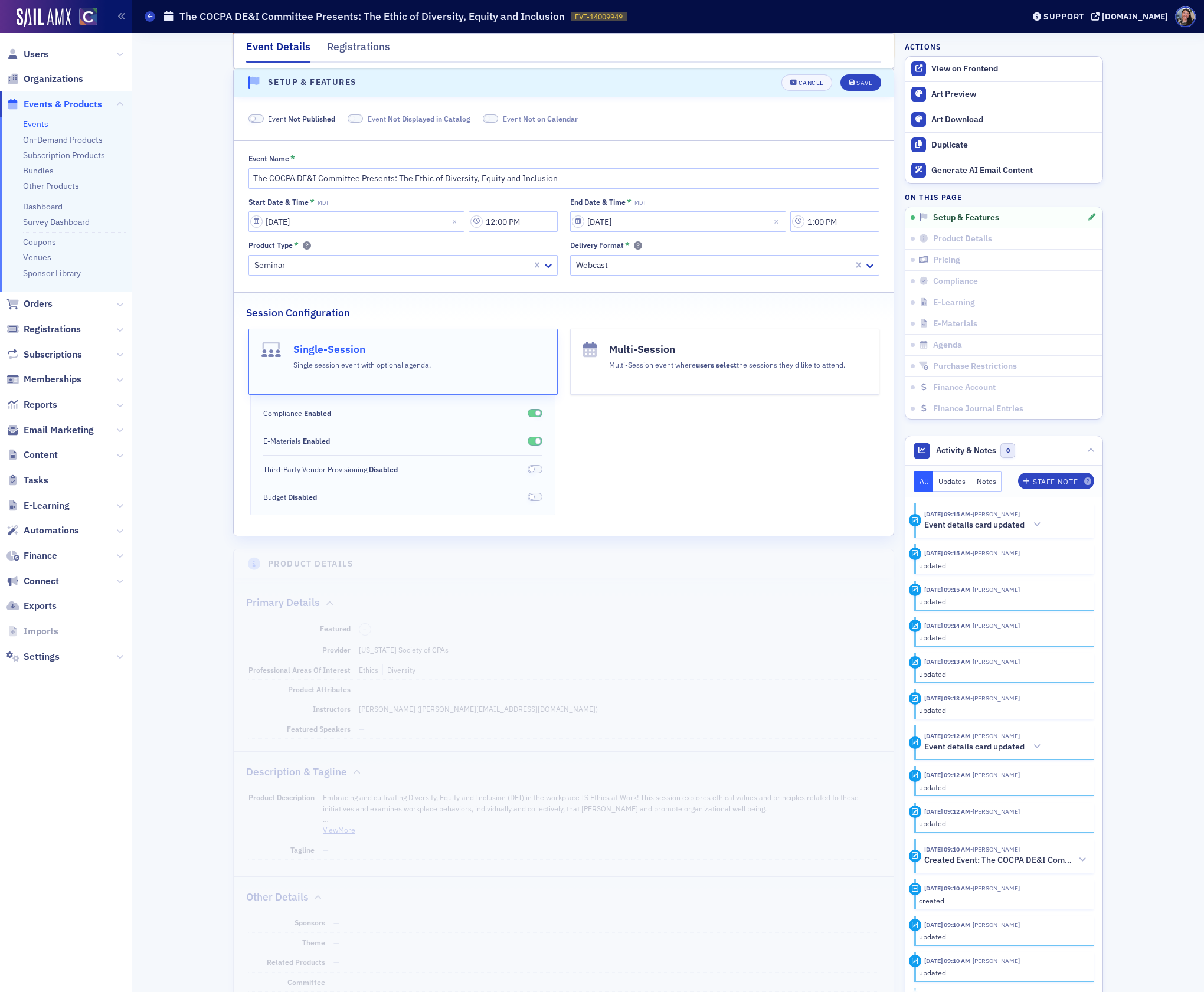
click at [301, 119] on span "Not Published" at bounding box center [311, 119] width 47 height 10
click at [861, 85] on div "Save" at bounding box center [864, 83] width 16 height 7
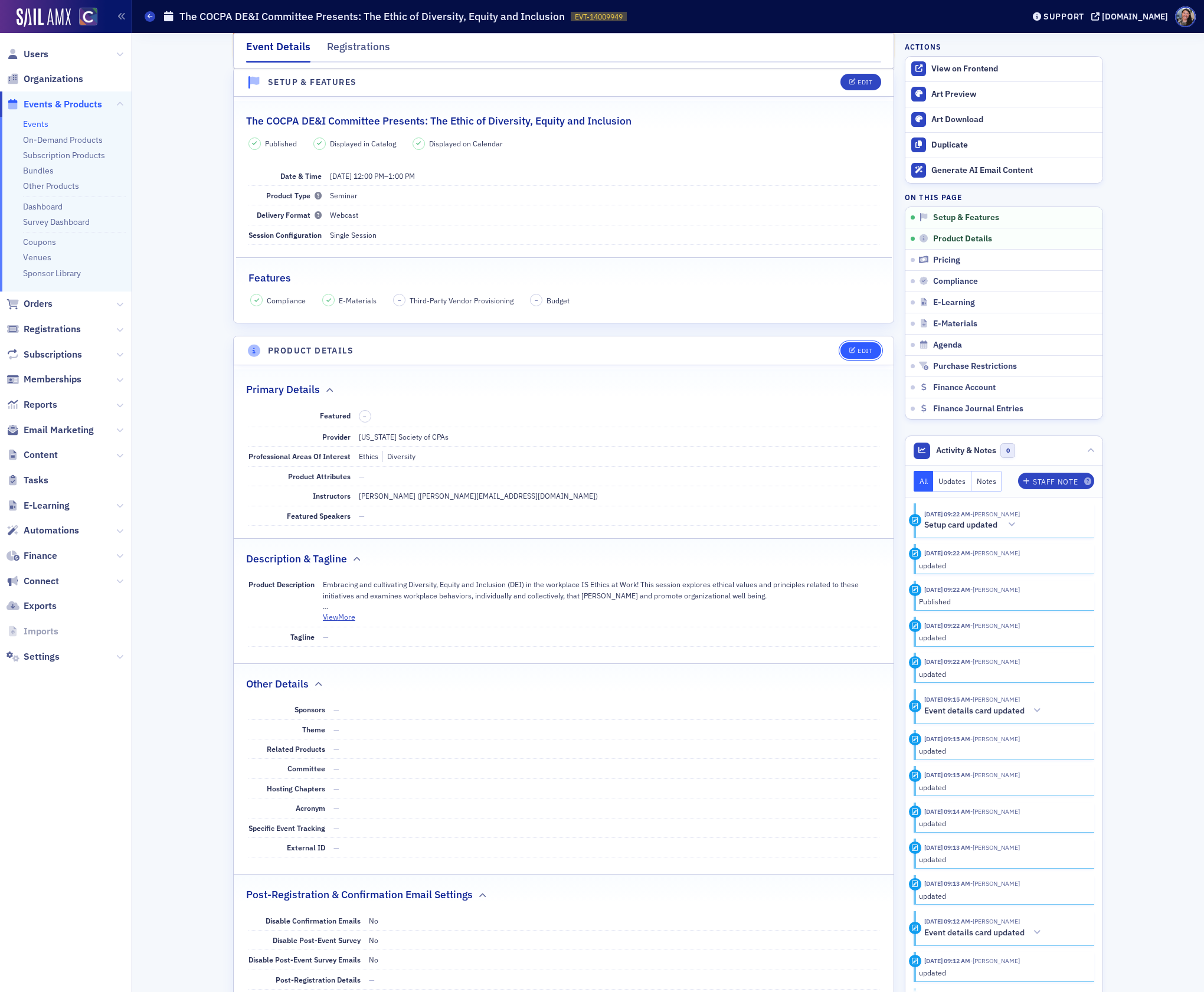
click at [858, 350] on div "Edit" at bounding box center [865, 351] width 15 height 7
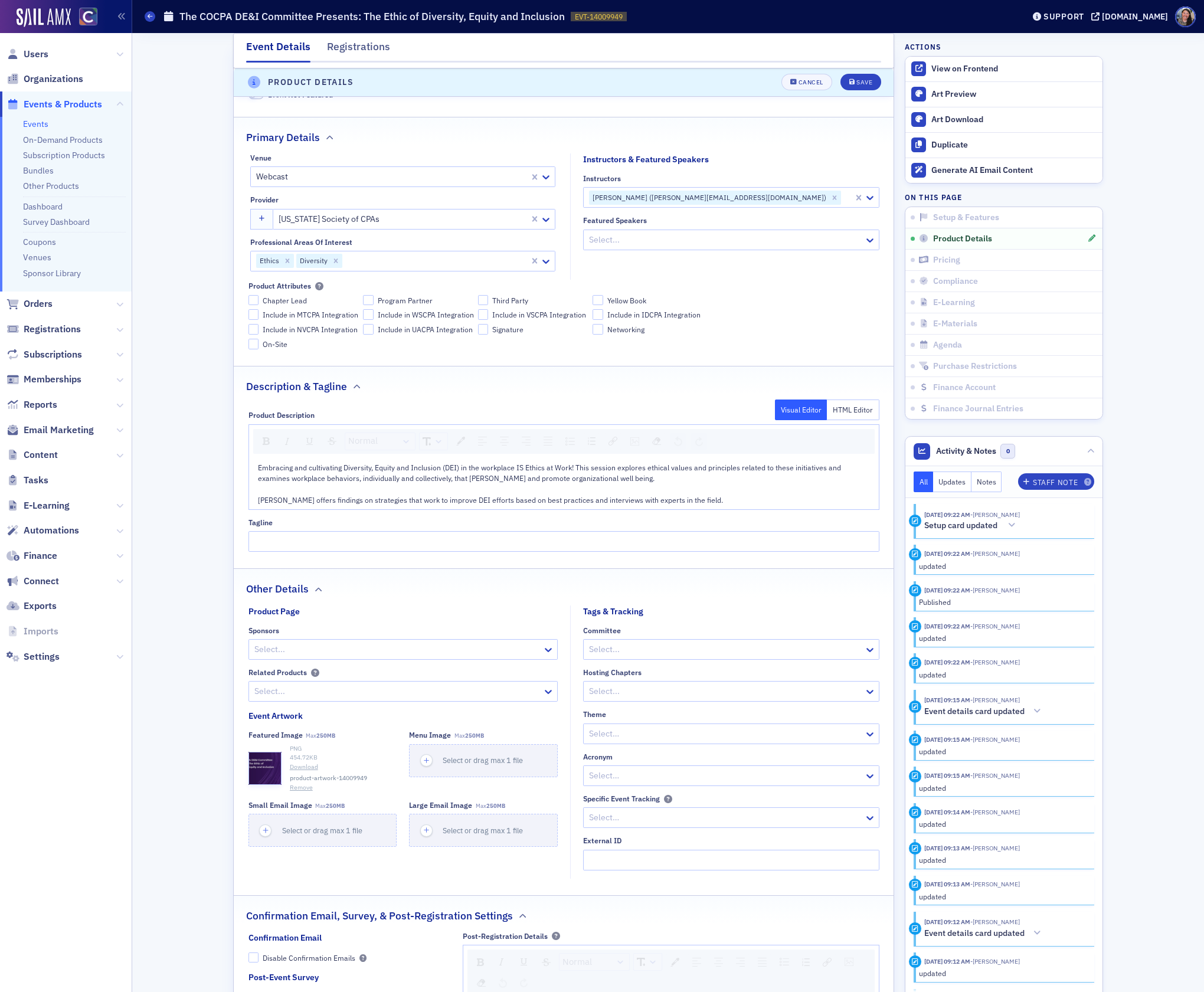
scroll to position [356, 0]
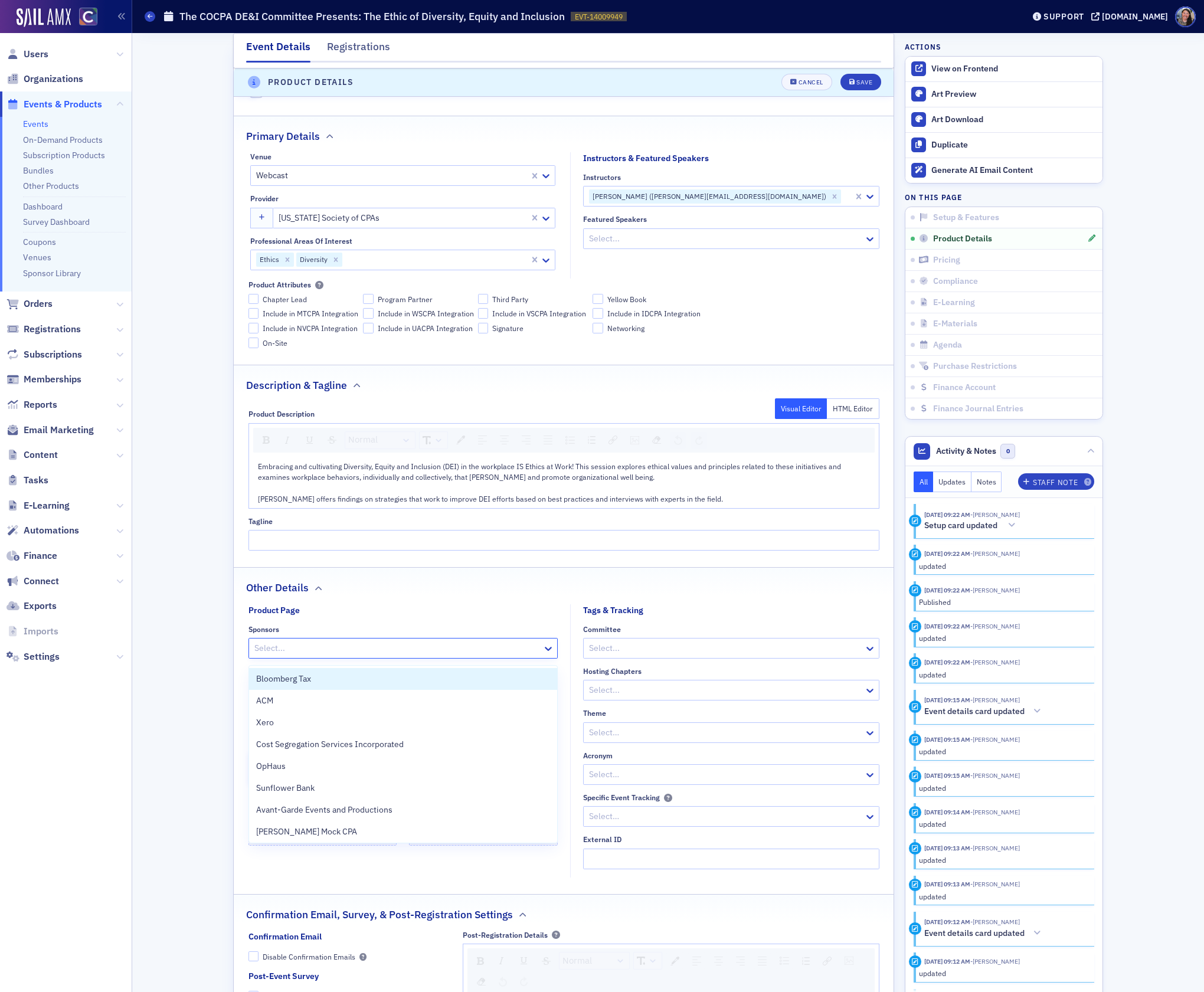
click at [361, 648] on div at bounding box center [397, 648] width 288 height 15
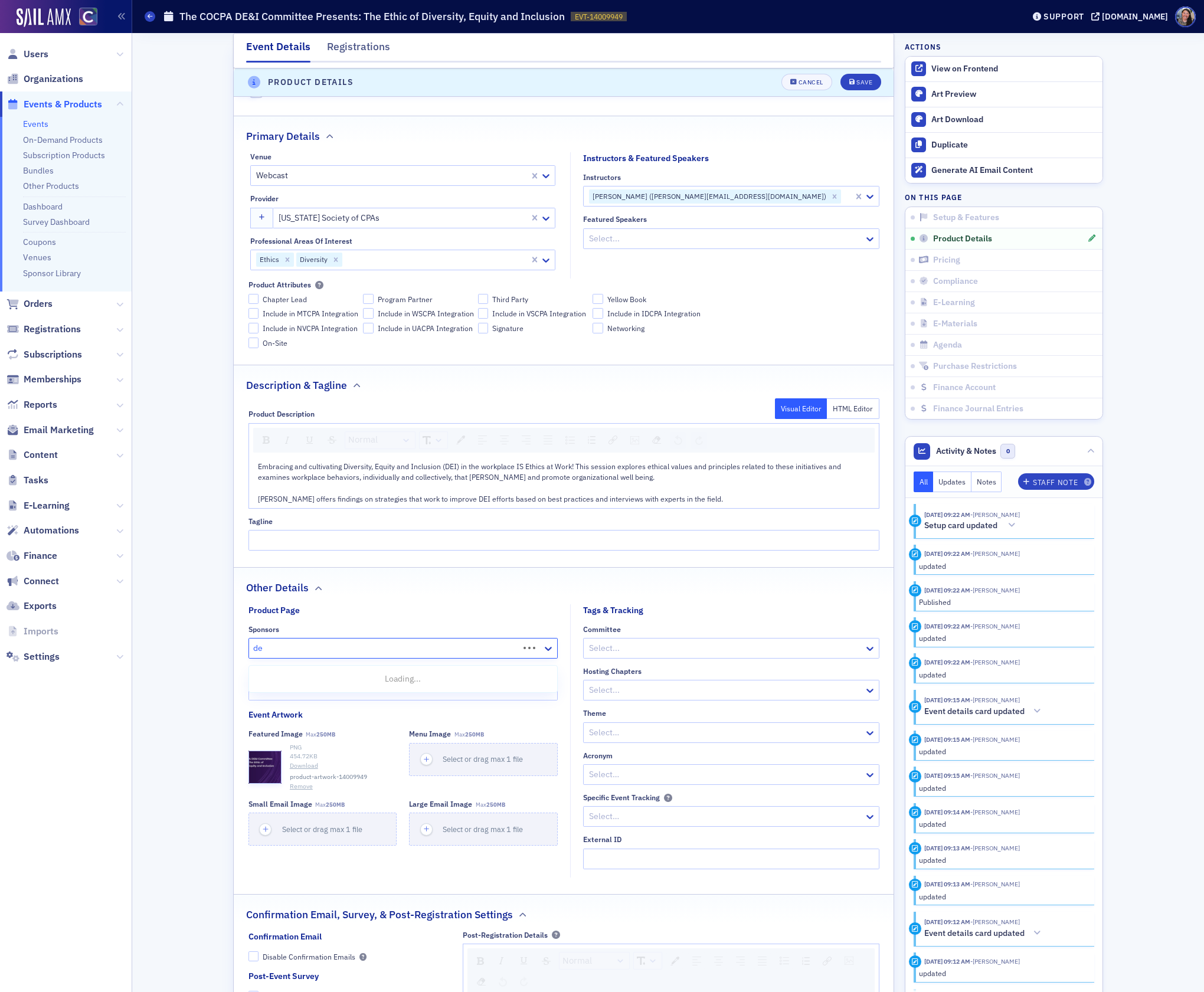
type input "dei"
click at [350, 695] on div "COCPA DEI Committee" at bounding box center [403, 701] width 294 height 12
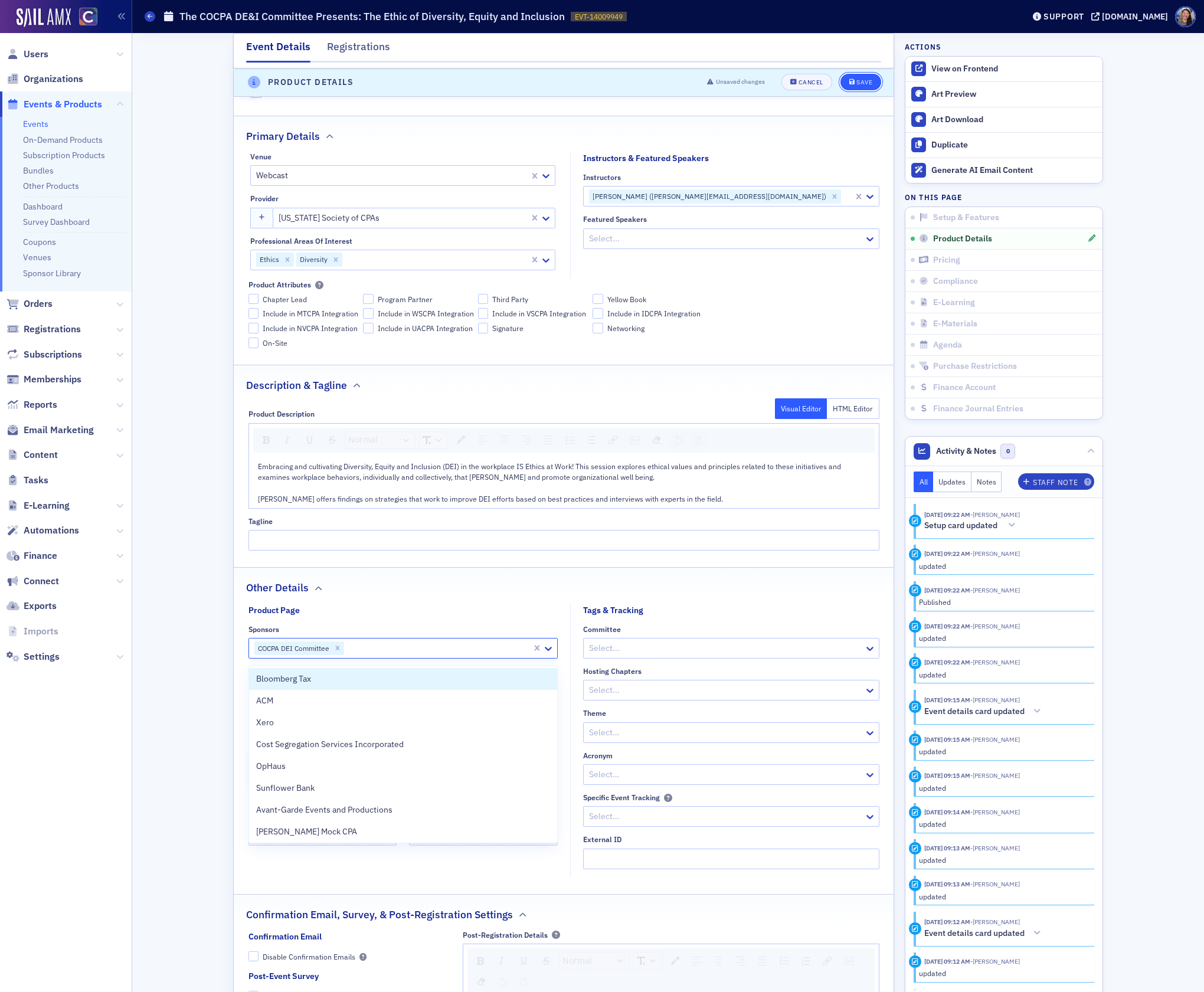
click at [860, 85] on div "Save" at bounding box center [864, 83] width 16 height 7
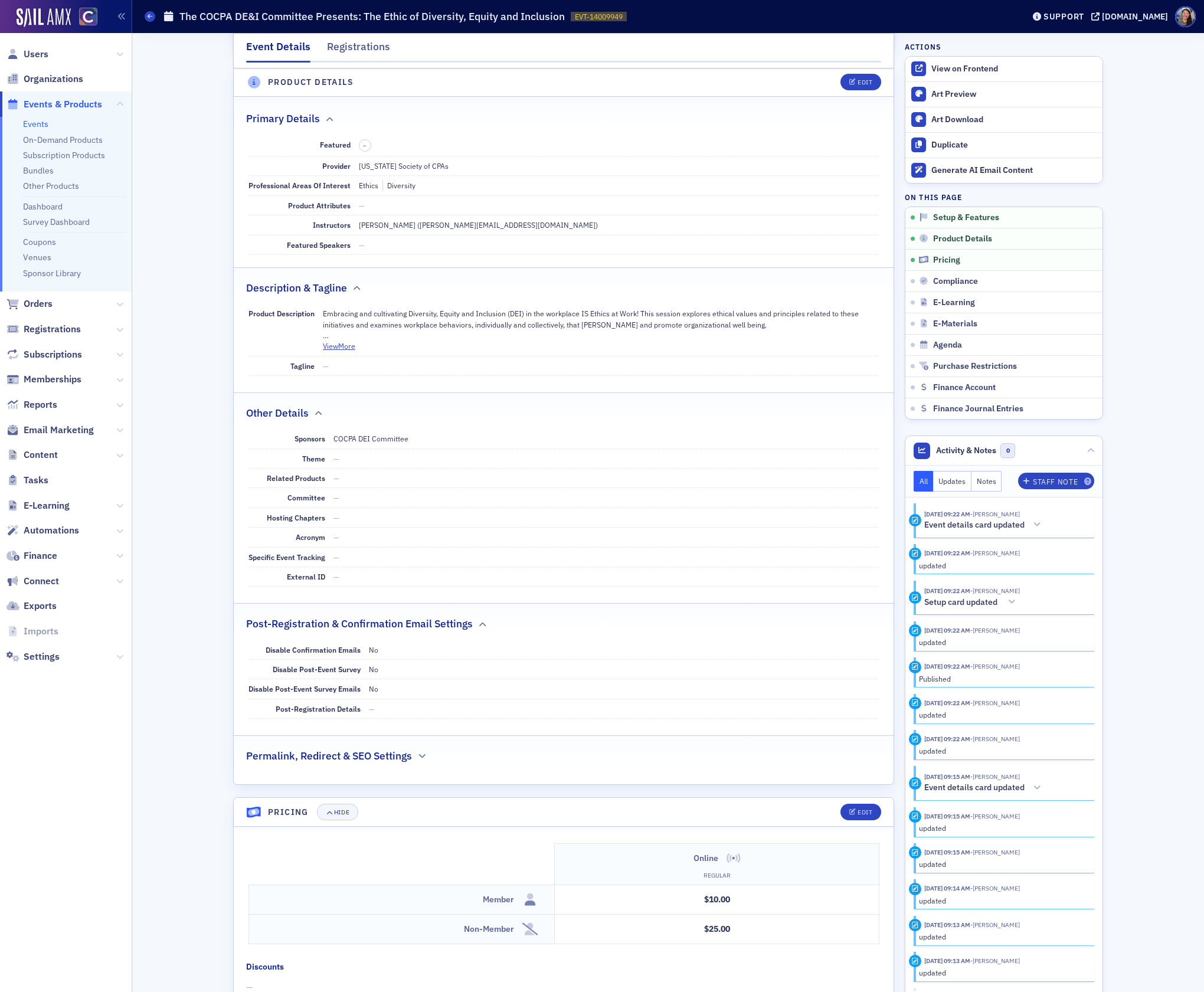
scroll to position [0, 0]
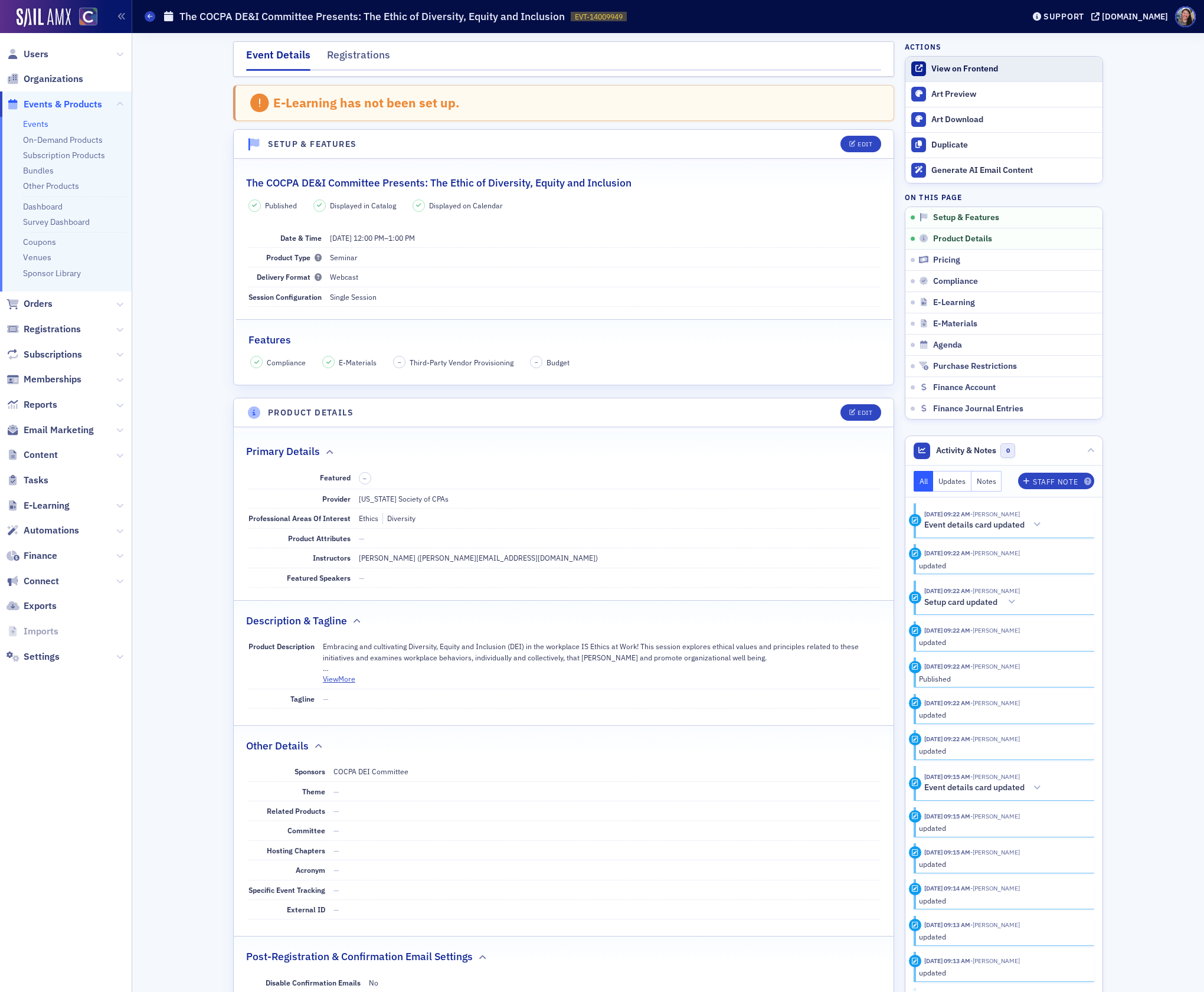
click at [965, 69] on div "View on Frontend" at bounding box center [1014, 70] width 165 height 11
click at [37, 122] on link "Events" at bounding box center [35, 124] width 25 height 11
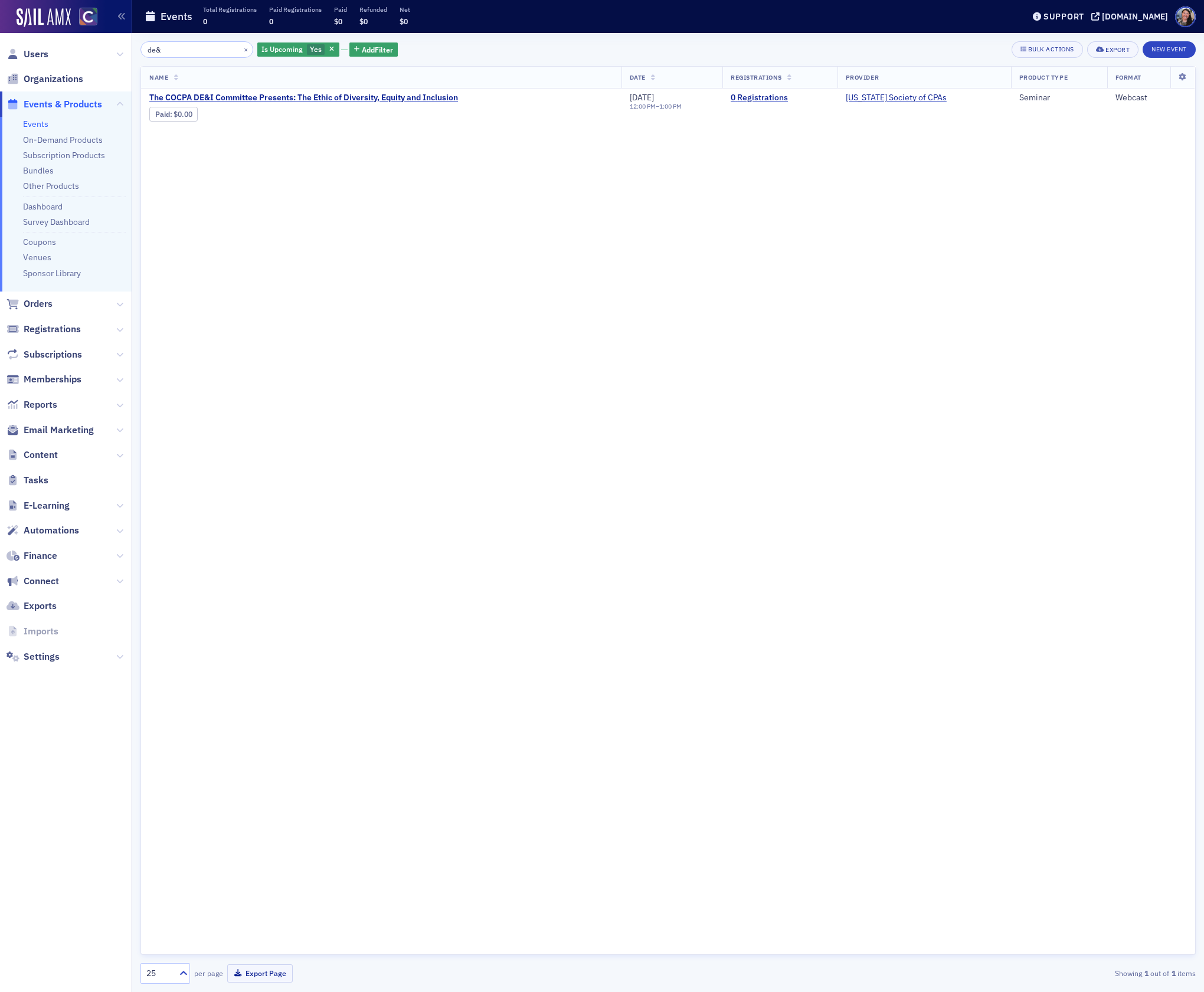
drag, startPoint x: 184, startPoint y: 48, endPoint x: 1, endPoint y: 20, distance: 185.1
click at [3, 20] on div "Users Organizations Events & Products Events On-Demand Products Subscription Pr…" at bounding box center [602, 496] width 1204 height 992
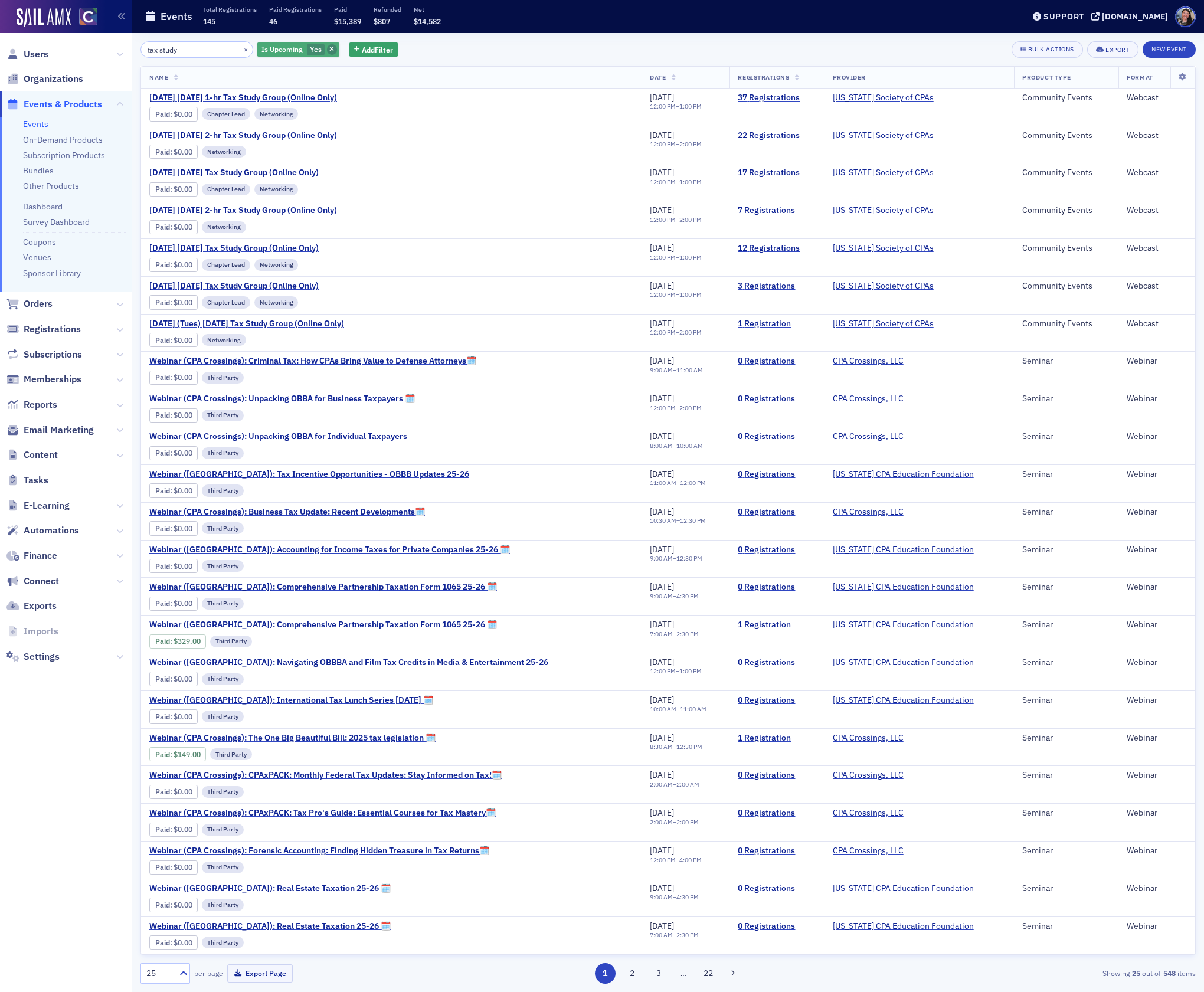
type input "tax study"
click at [329, 47] on icon "button" at bounding box center [331, 50] width 5 height 7
